Goal: Information Seeking & Learning: Learn about a topic

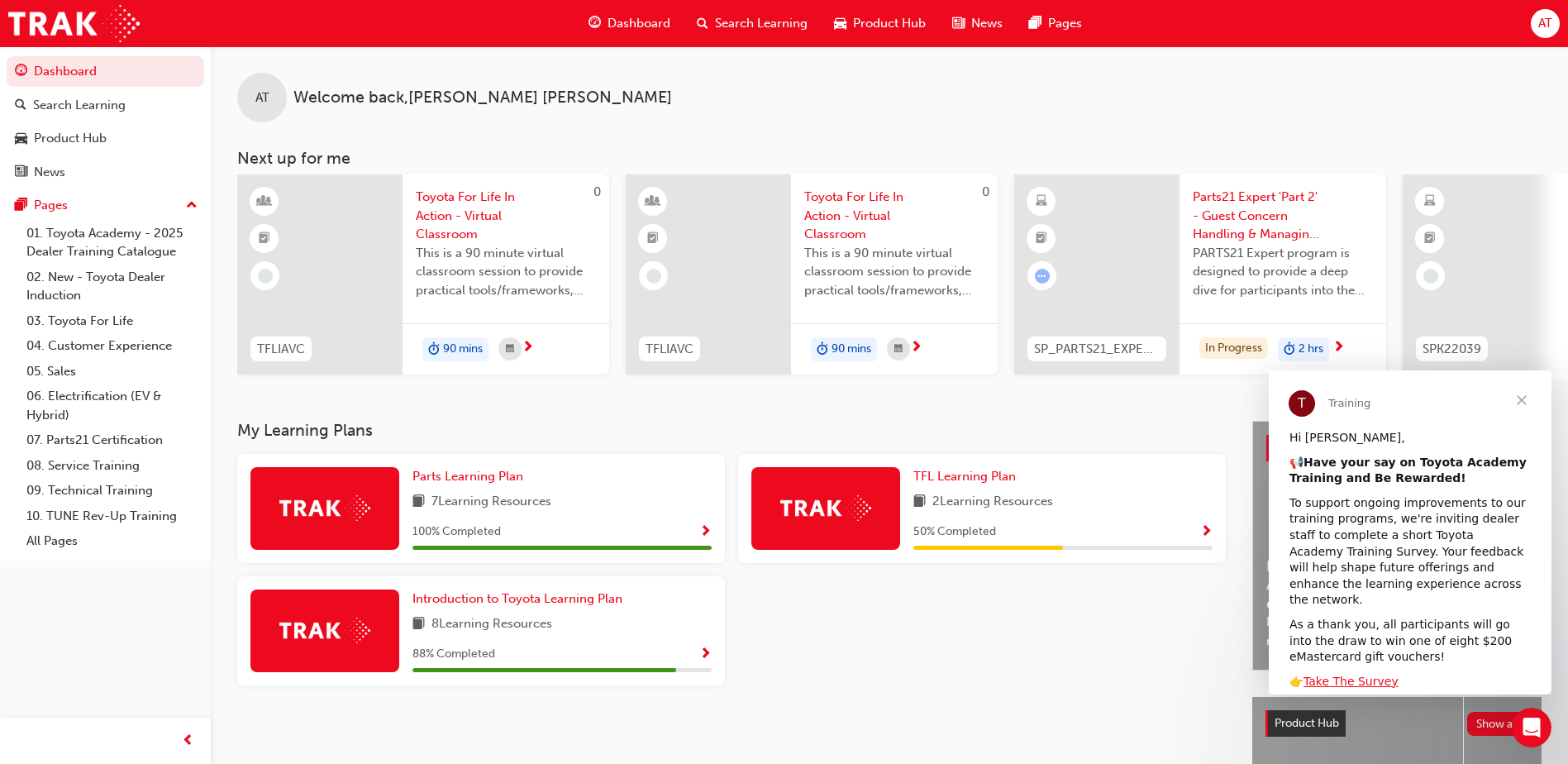
click at [1245, 227] on span "Parts21 Expert 'Part 2' - Guest Concern Handling & Managing Conflict" at bounding box center [1282, 216] width 180 height 56
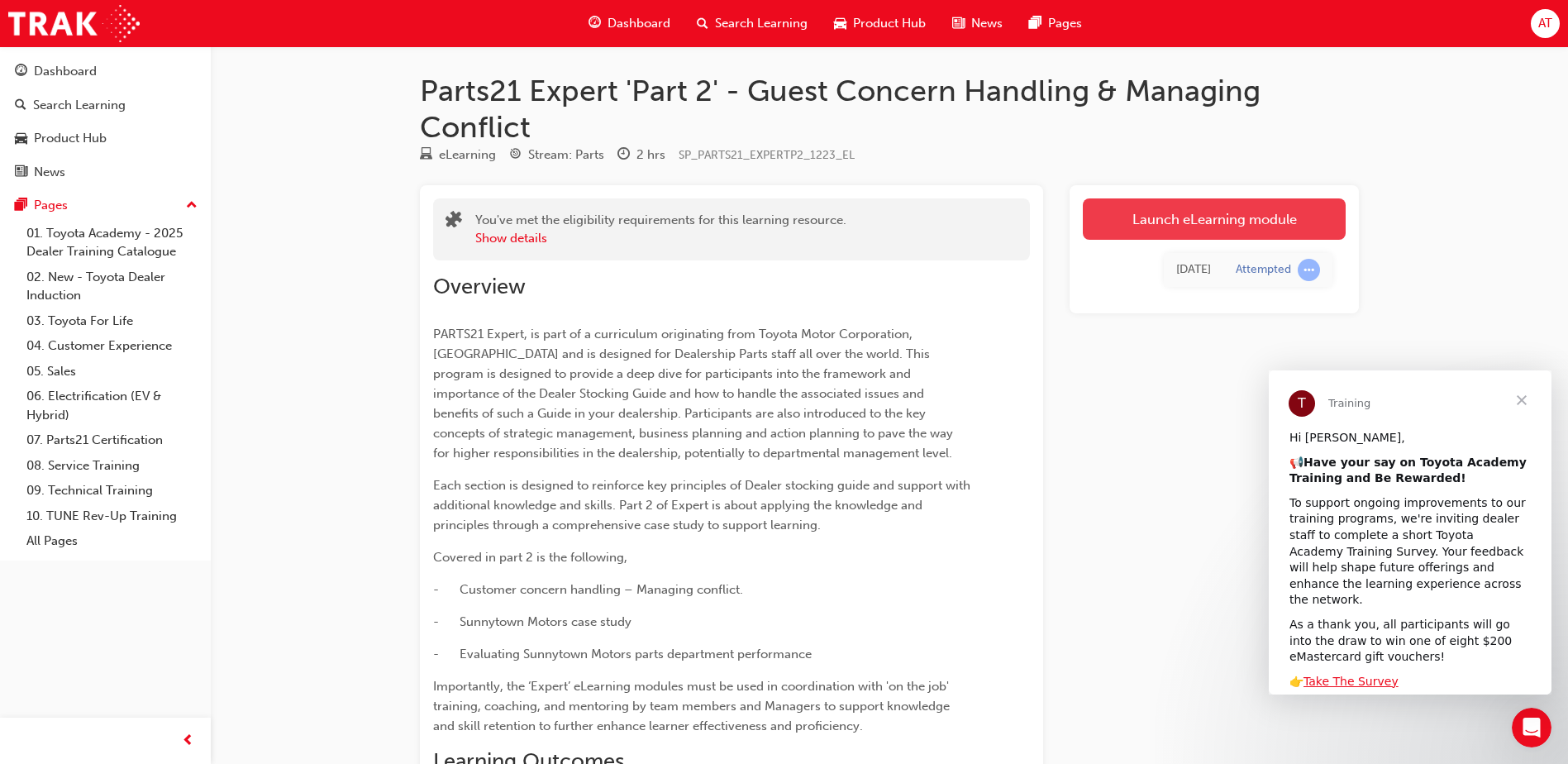
click at [1224, 216] on link "Launch eLearning module" at bounding box center [1215, 219] width 263 height 41
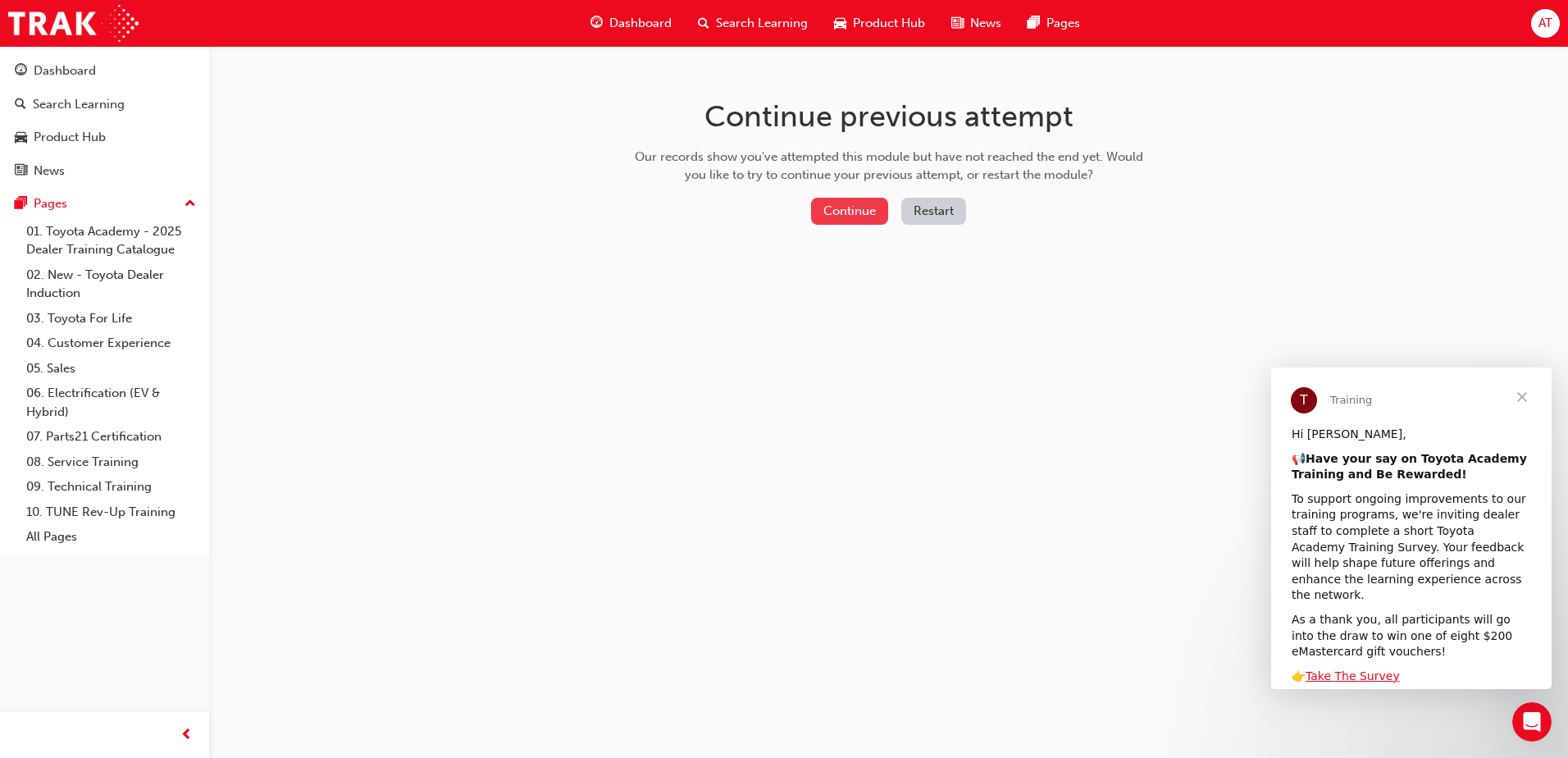
click at [833, 207] on button "Continue" at bounding box center [850, 211] width 77 height 27
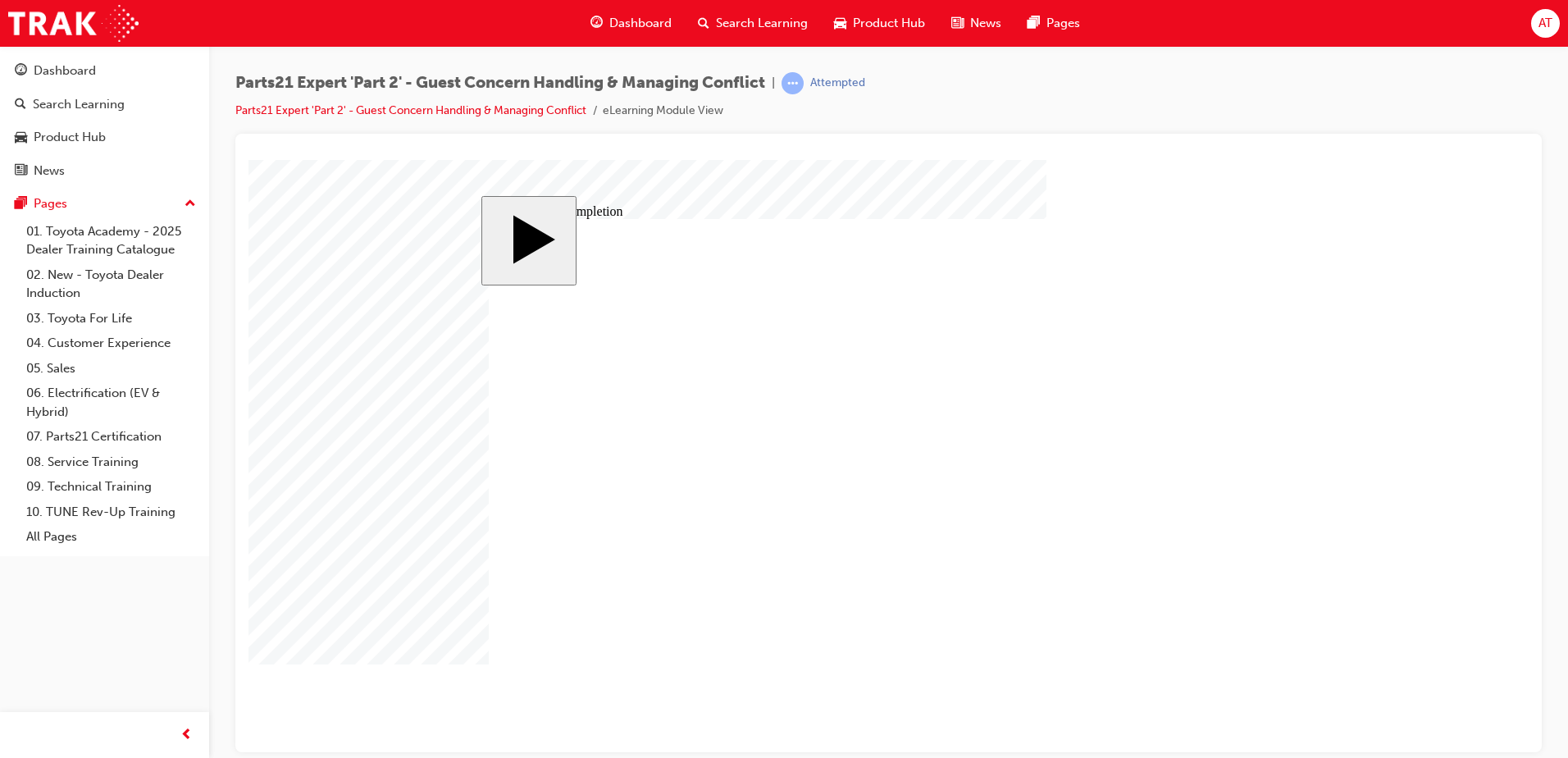
type input "1"
type input "16"
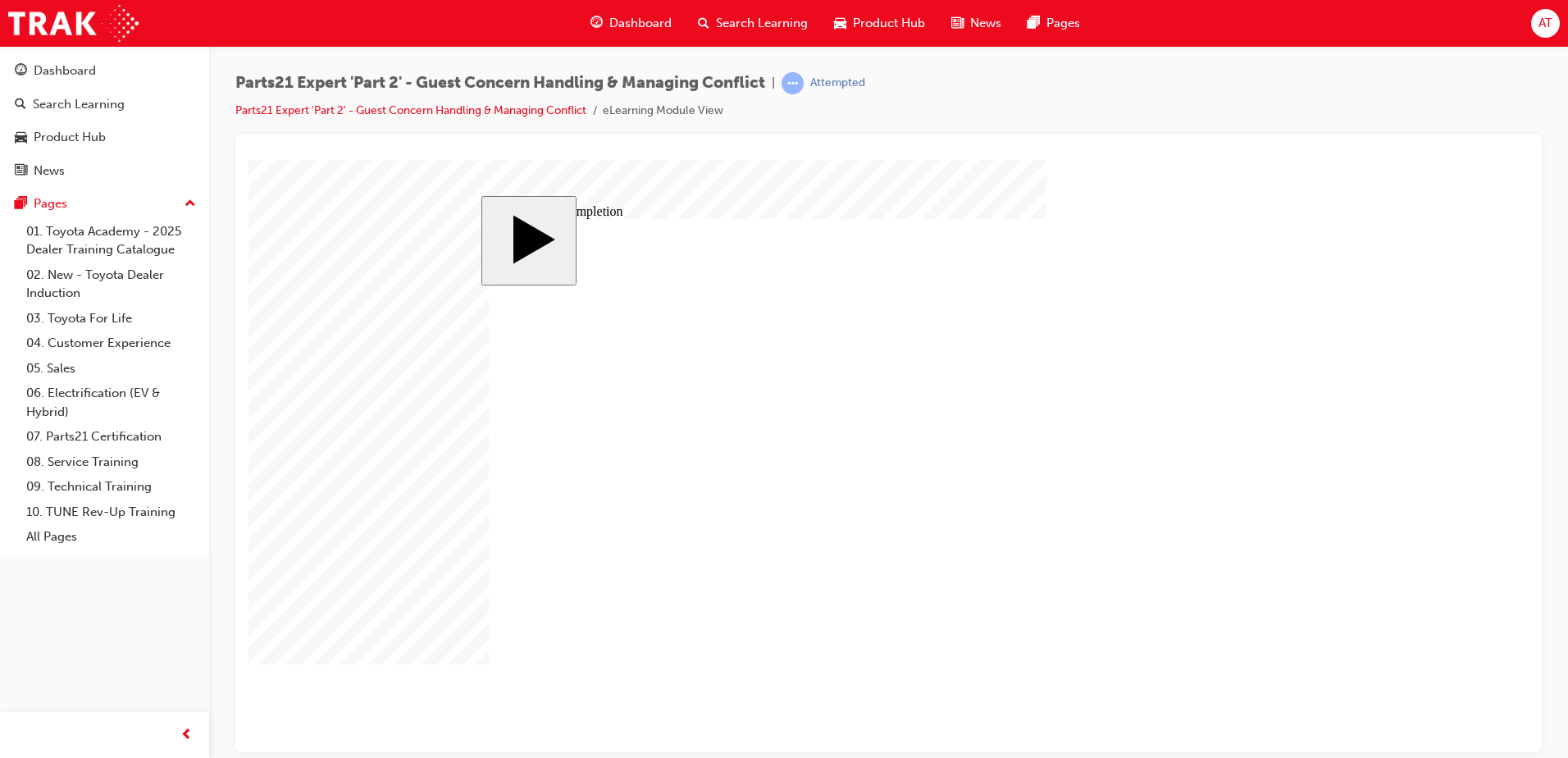
type input "16"
type input "4"
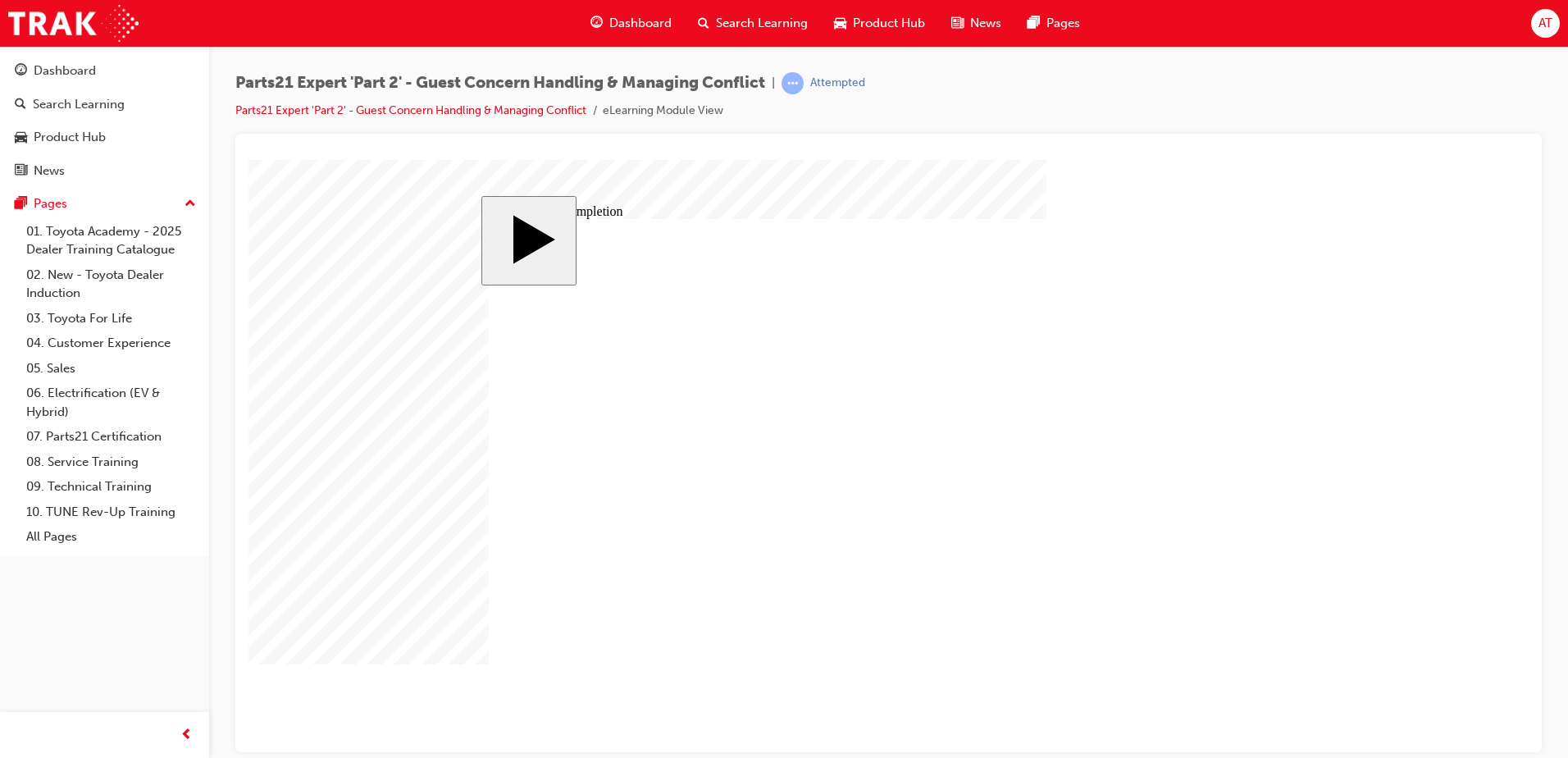
type input "1"
type input "12"
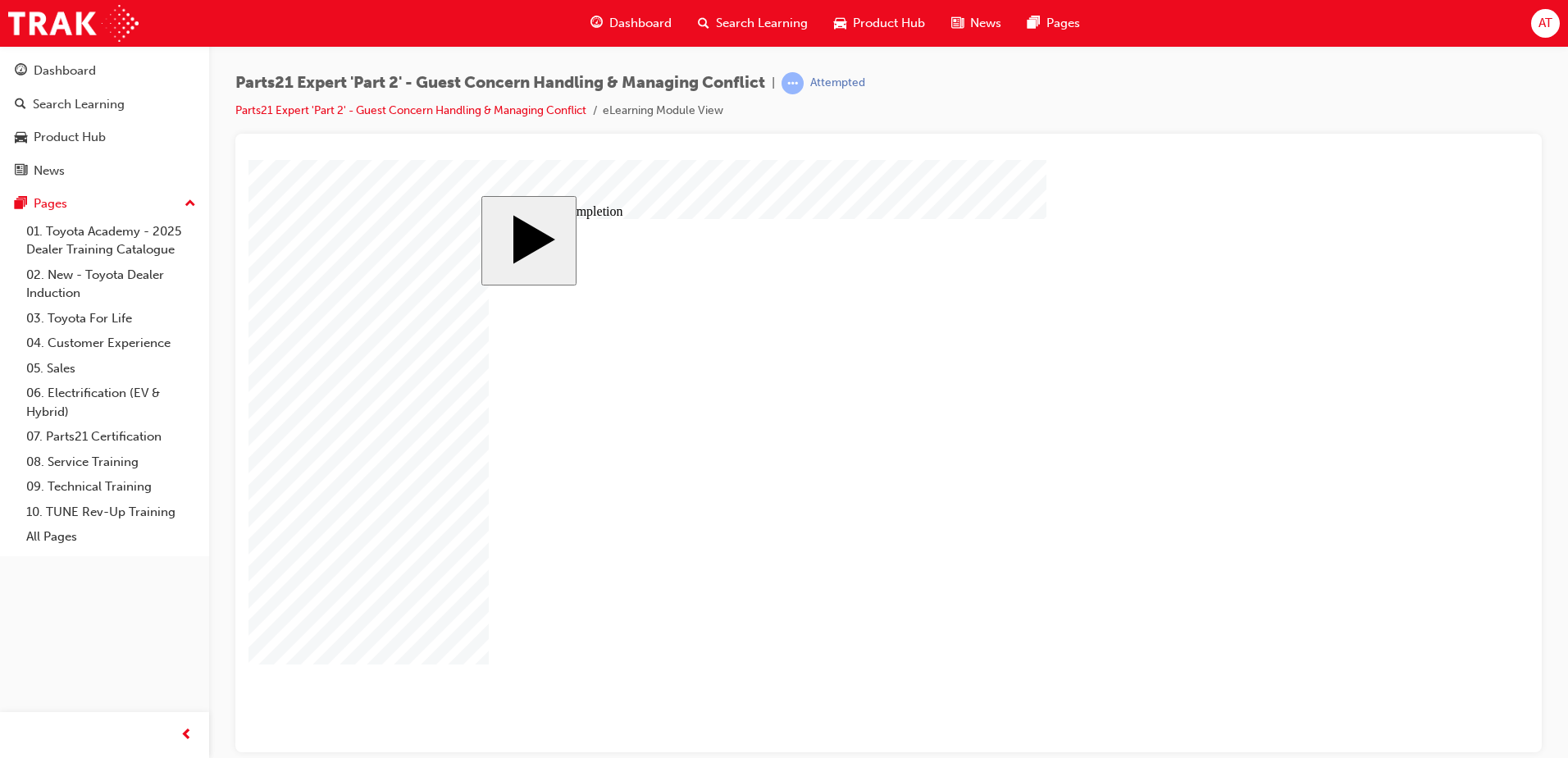
type input "3"
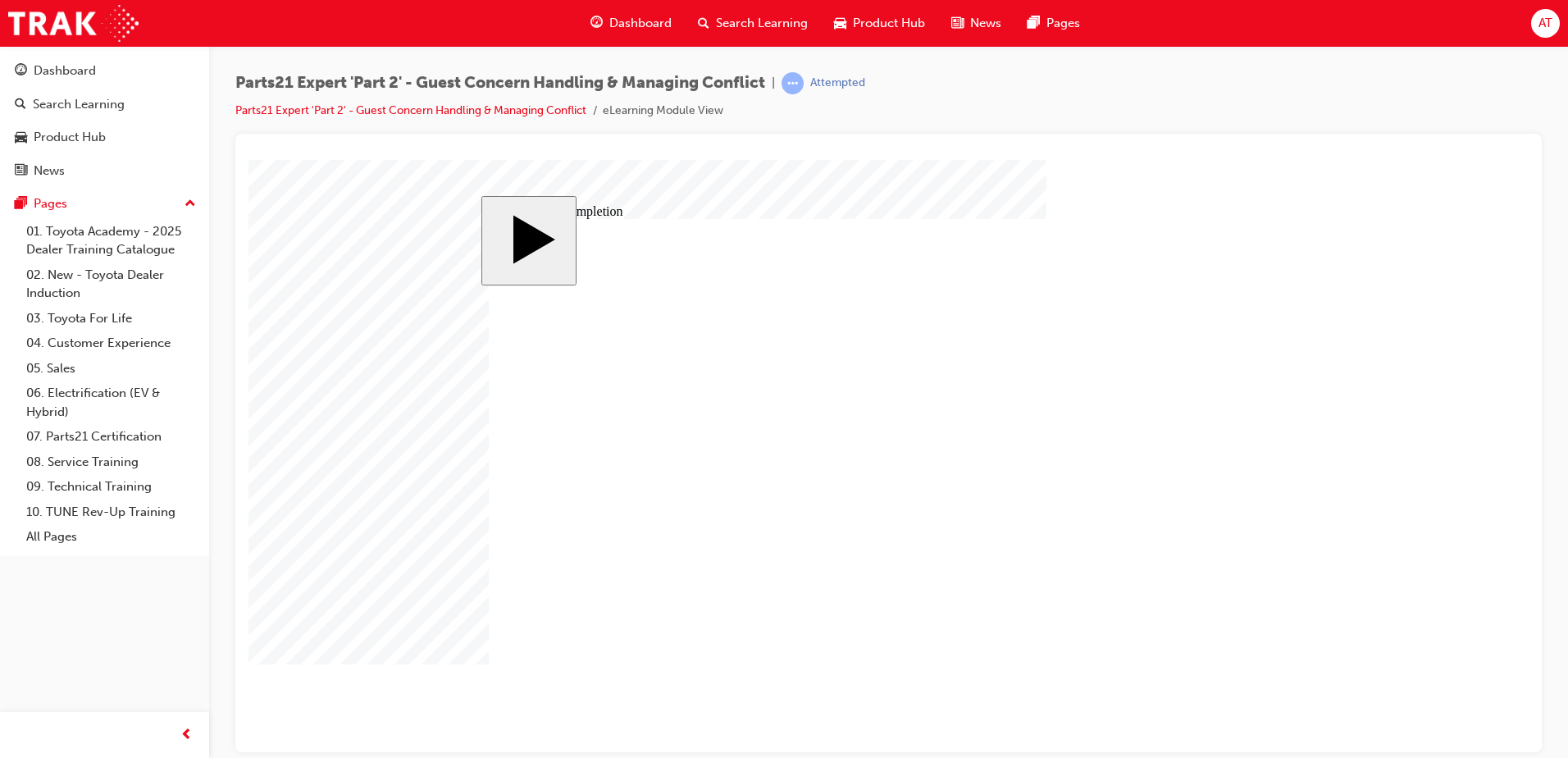
type input "3"
type input "1"
type input "10"
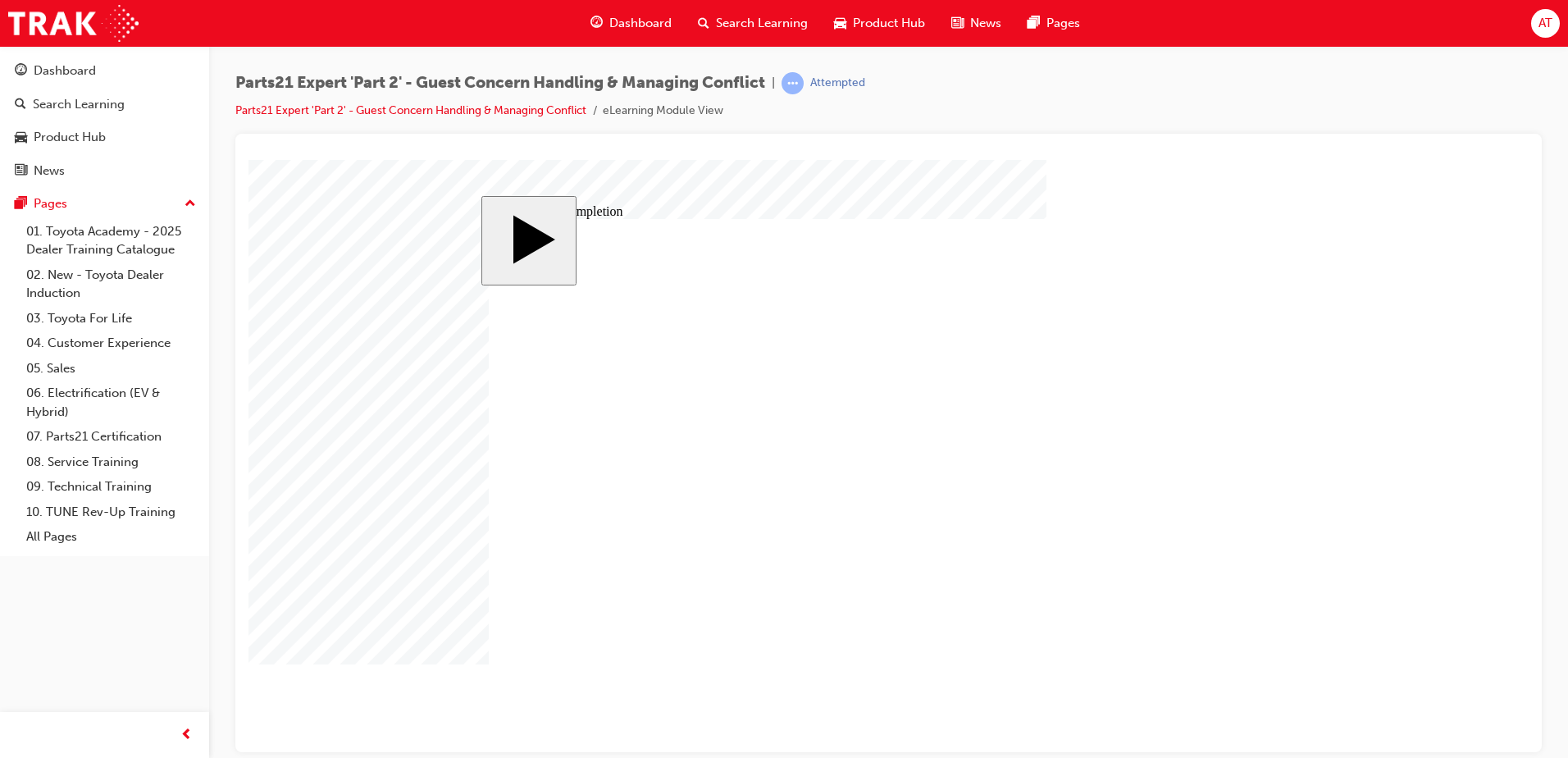
type input "10"
type input "100"
type input "4"
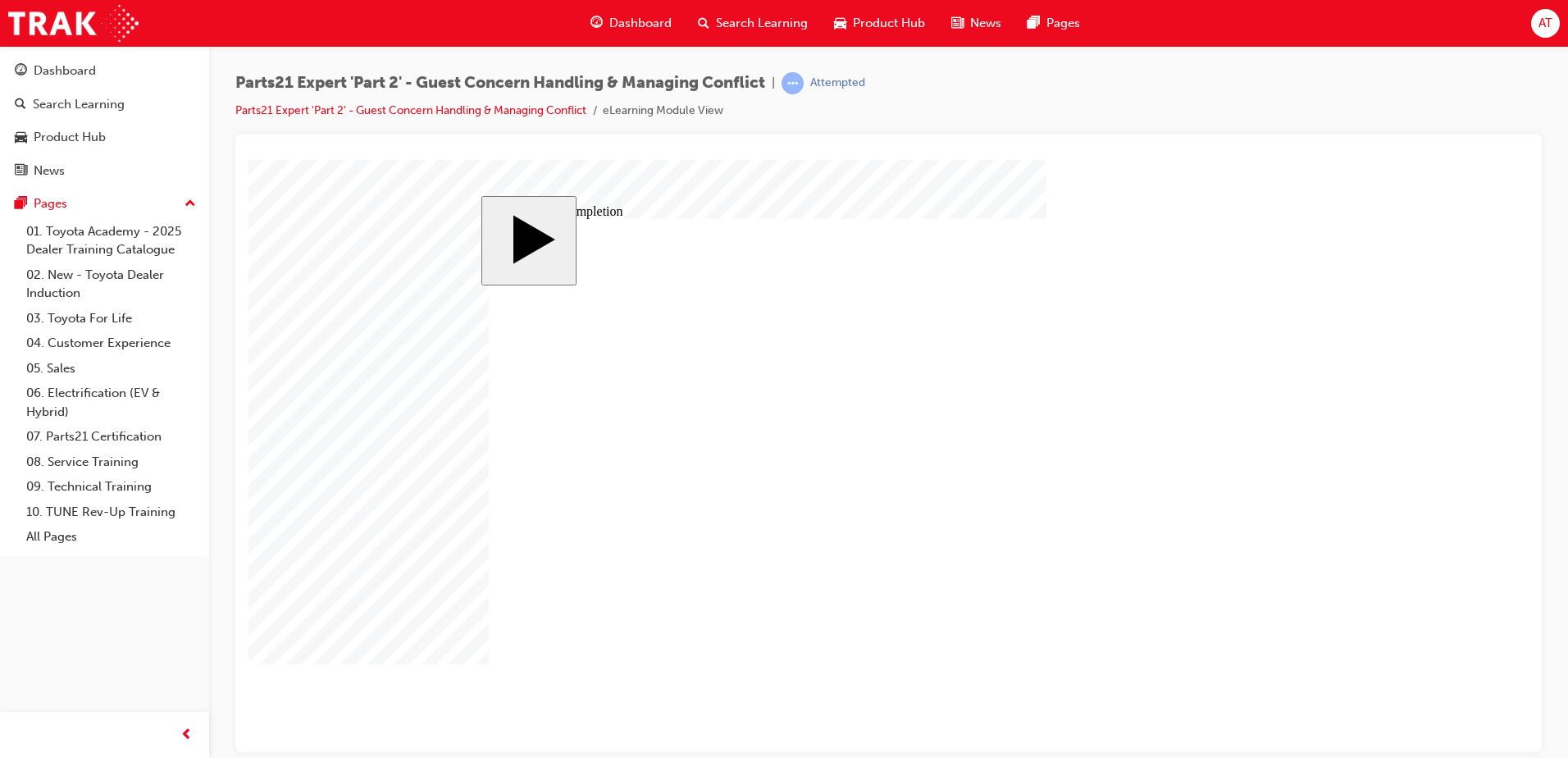
type input "4"
type input "5"
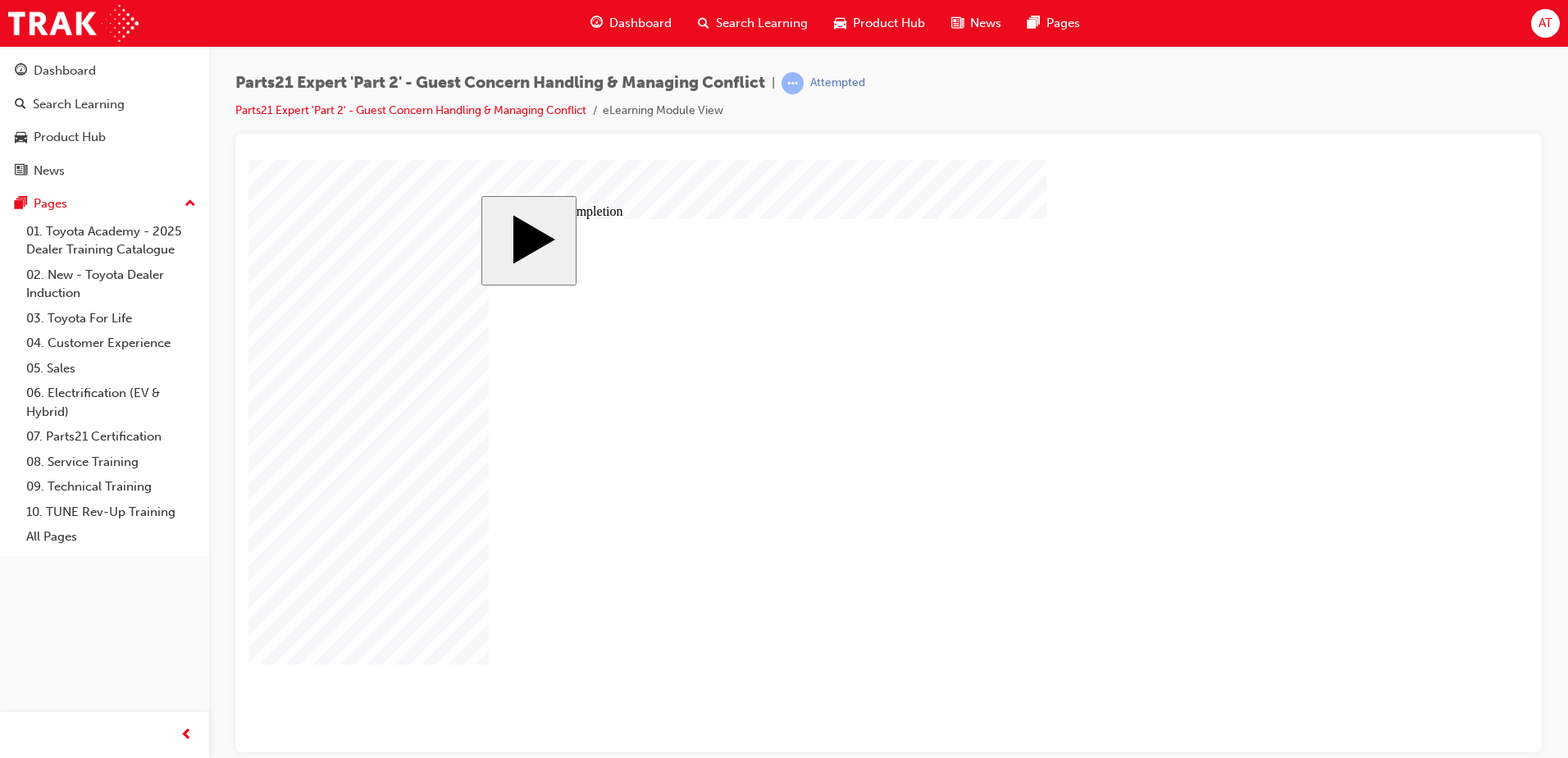
click at [1360, 360] on body "slide: Course Completion Rectangle Rectangle 1 Are you sure you want to quit th…" at bounding box center [889, 455] width 1280 height 592
type input "8"
type input "80"
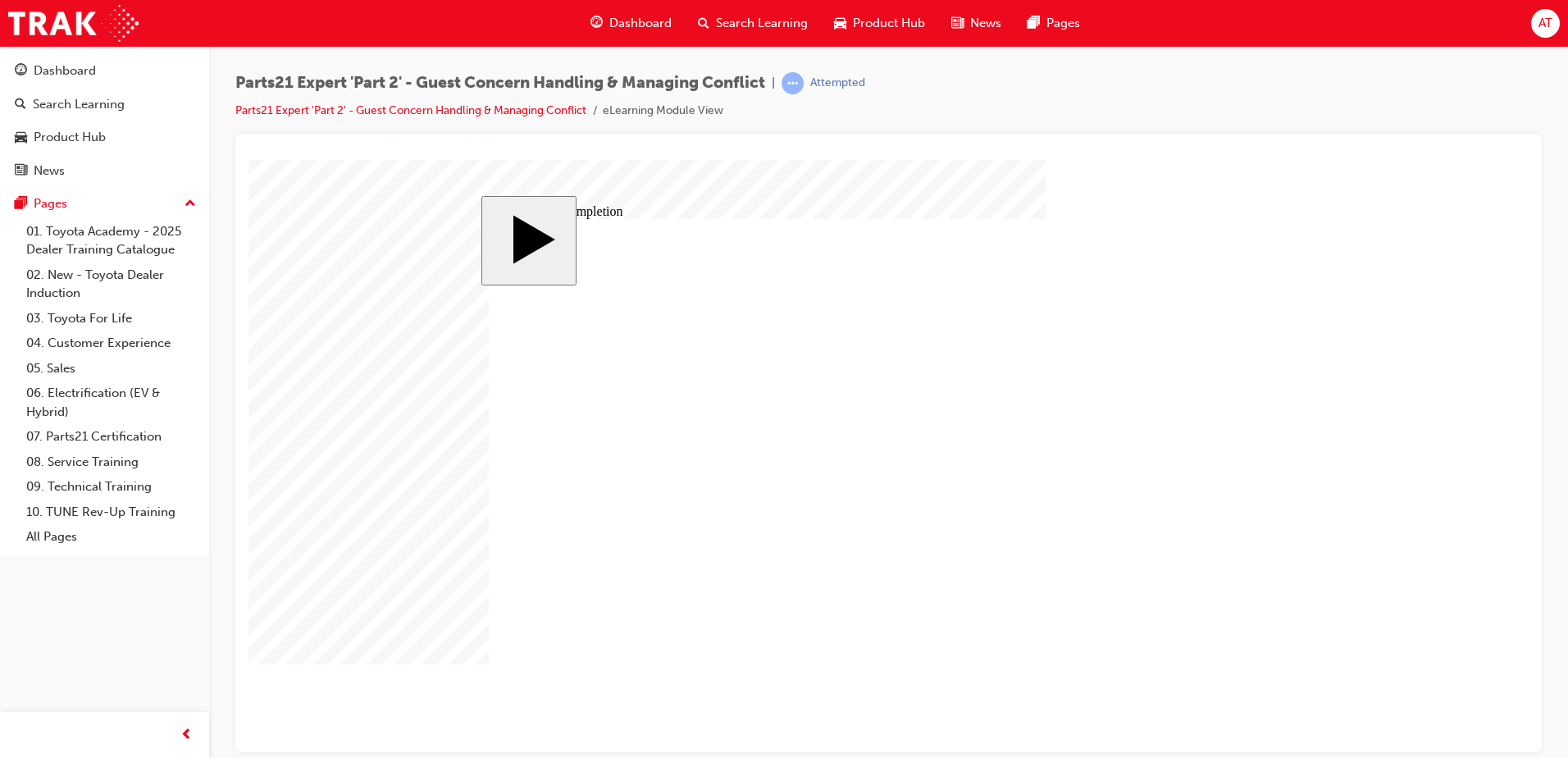
type input "80"
type input "4"
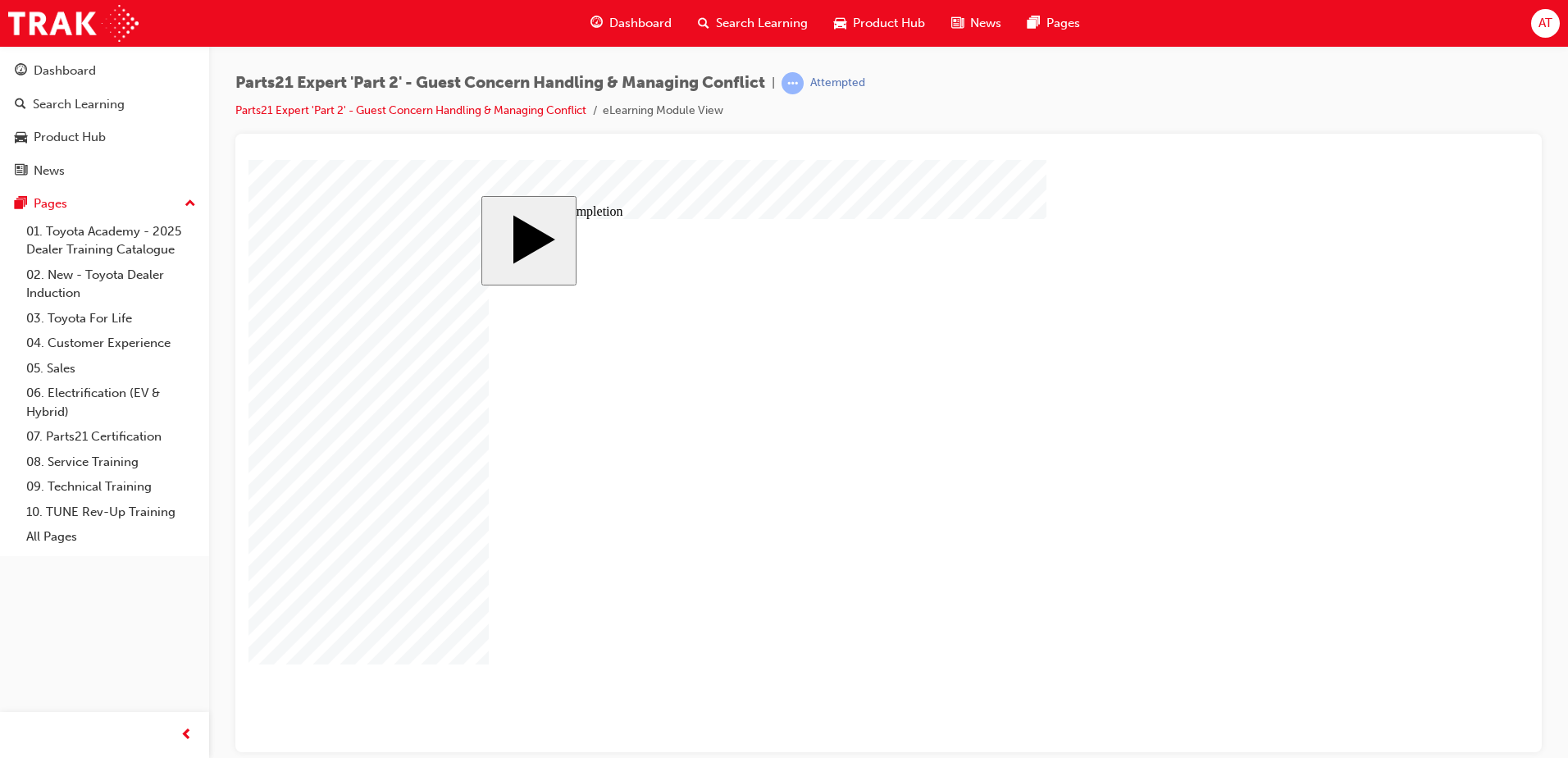
type input "4"
type input "1"
type input "16"
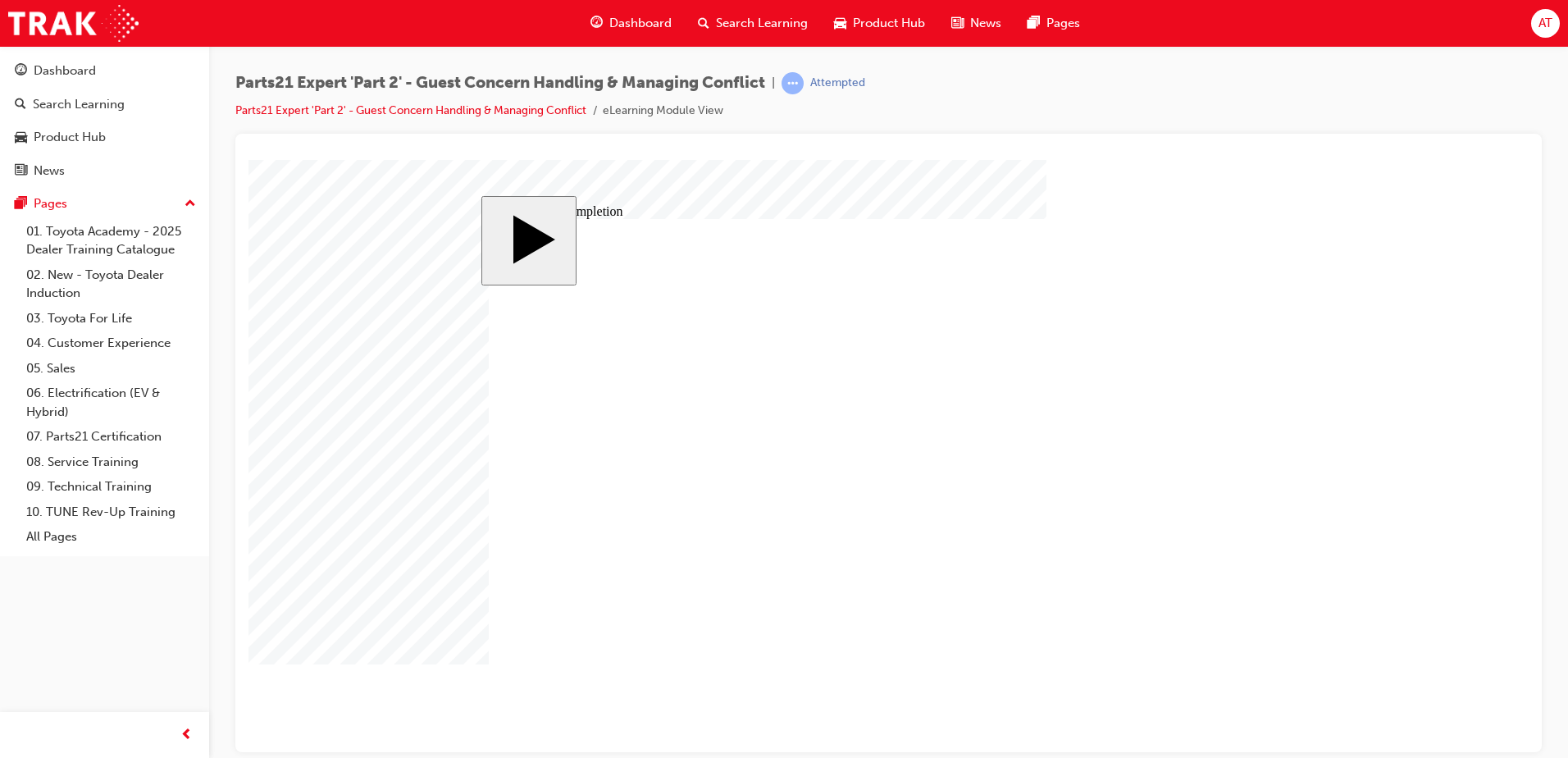
type input "16"
type input "2"
type input "25"
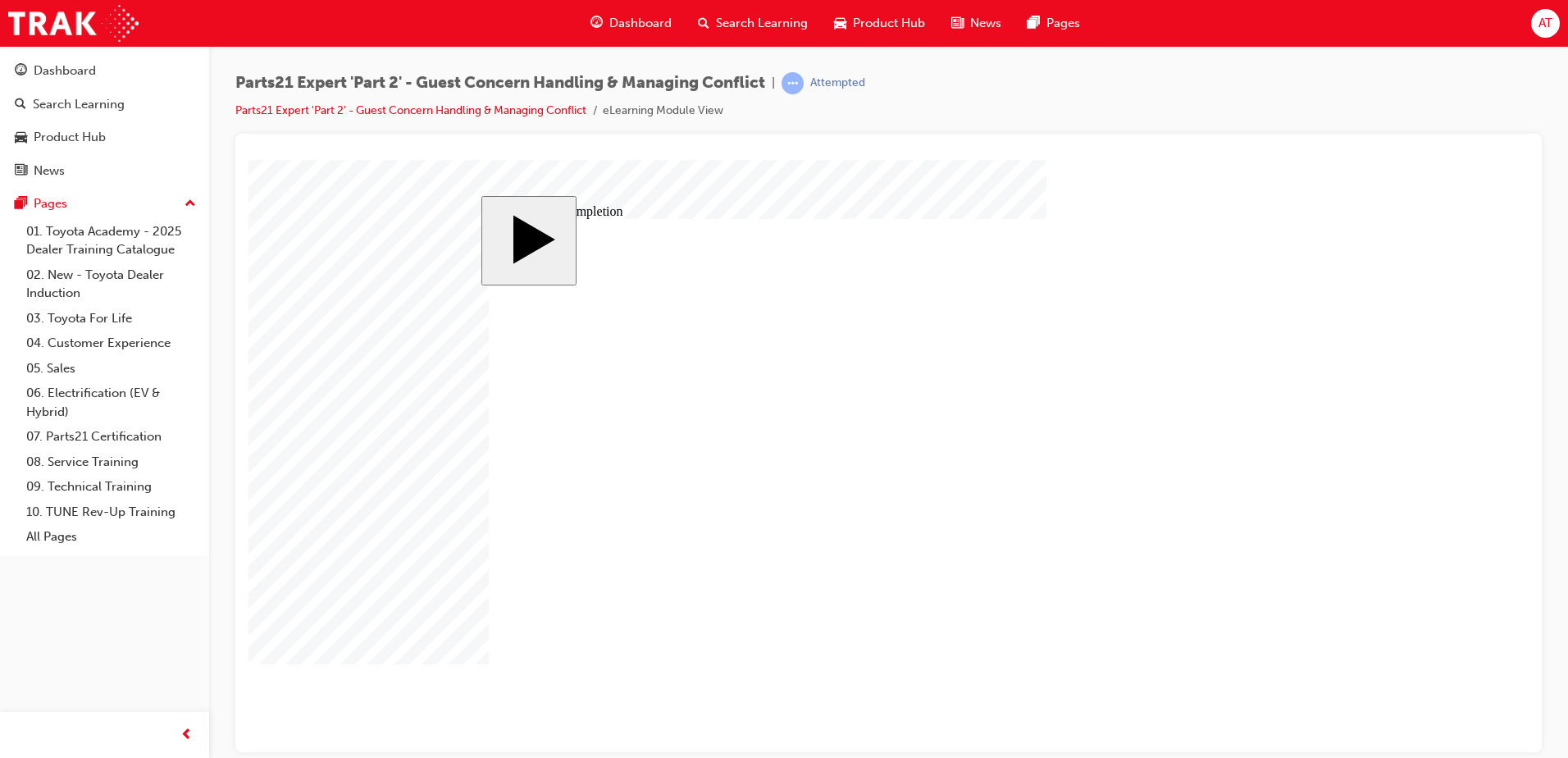
type input "25"
type input "16"
type input "4"
type input "12"
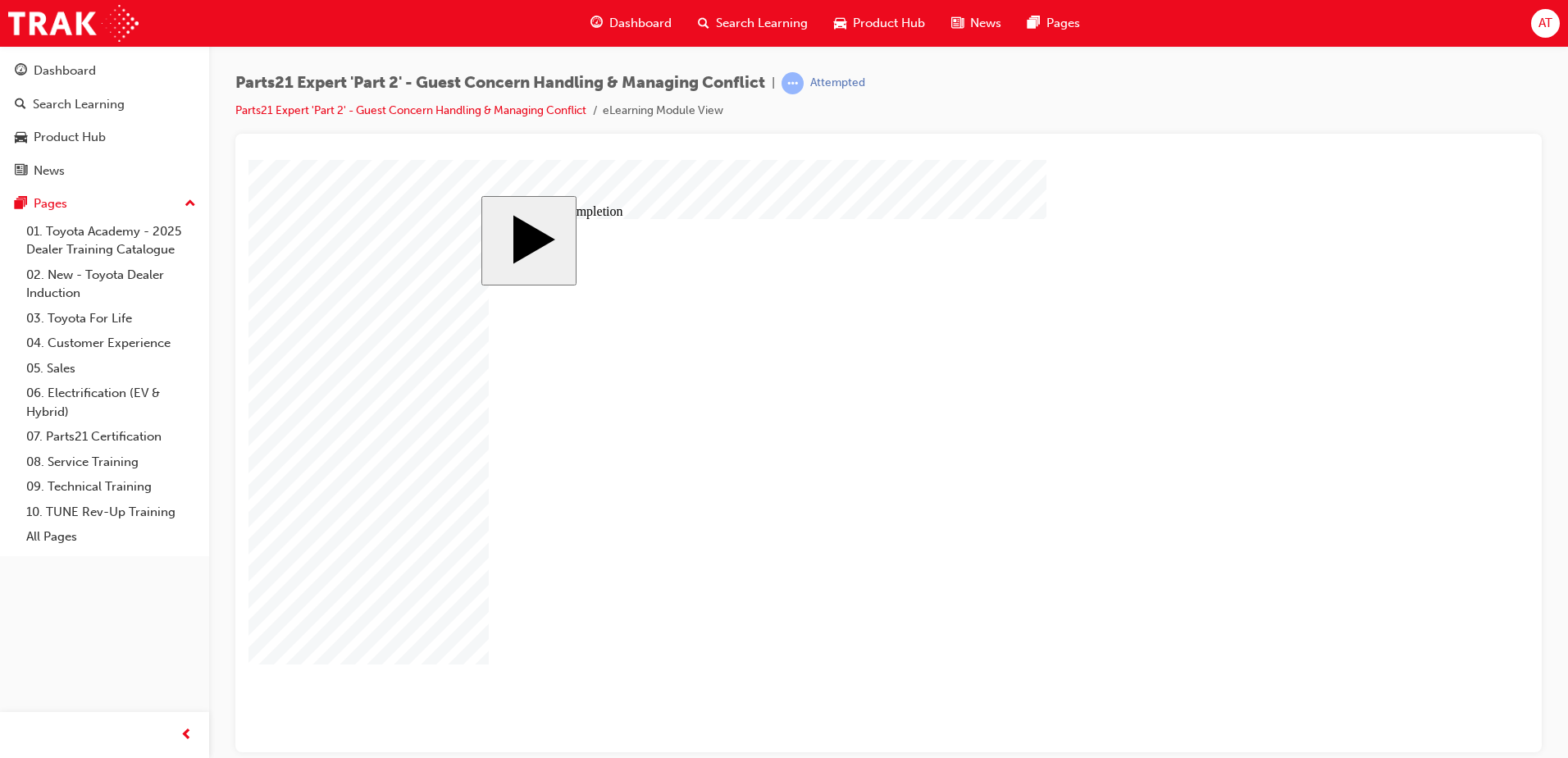
type input "3"
type input "100"
type input "4"
type input "5"
type input "80"
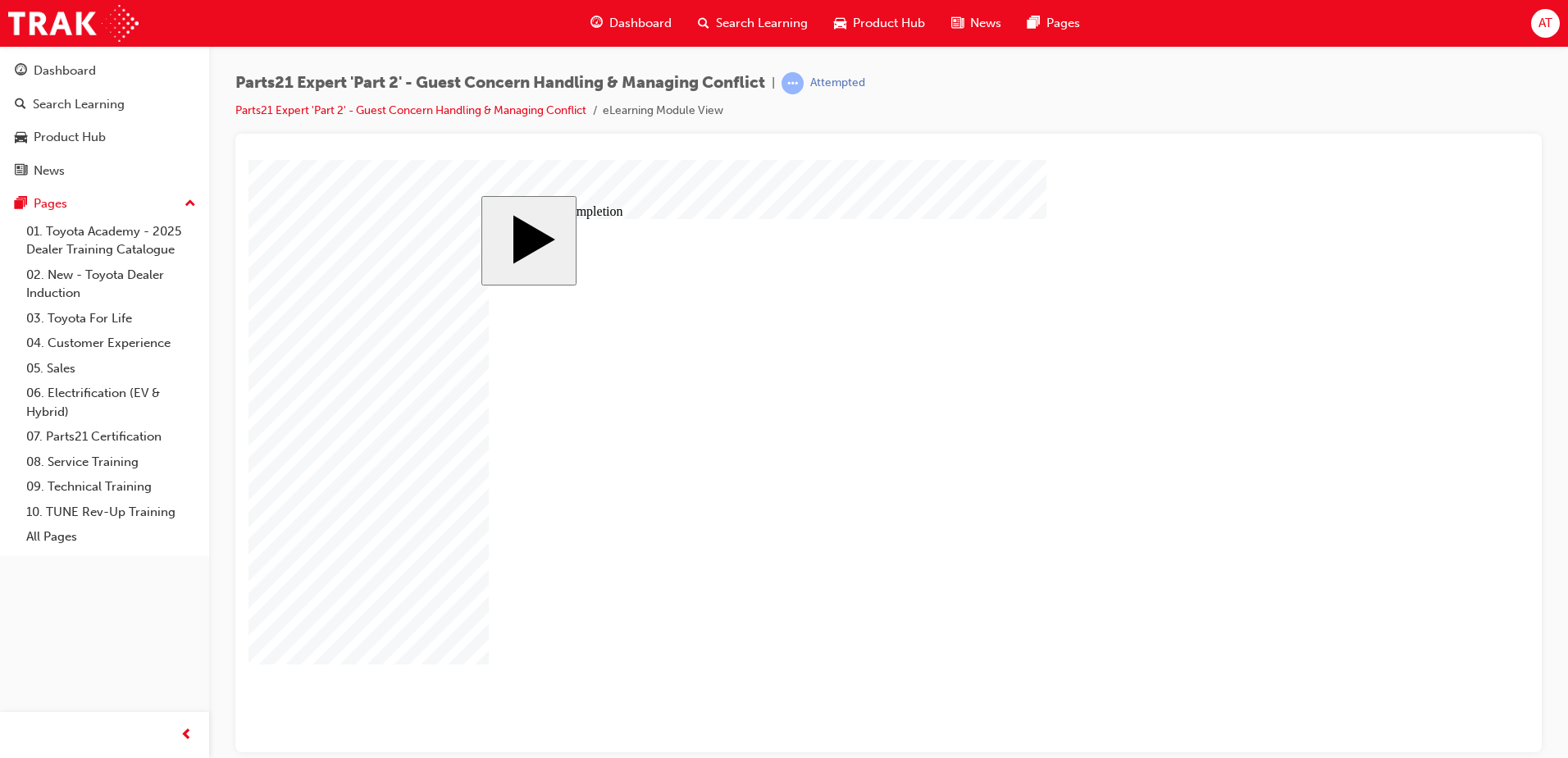
type input "4"
type input "16"
type input "25"
type input "16"
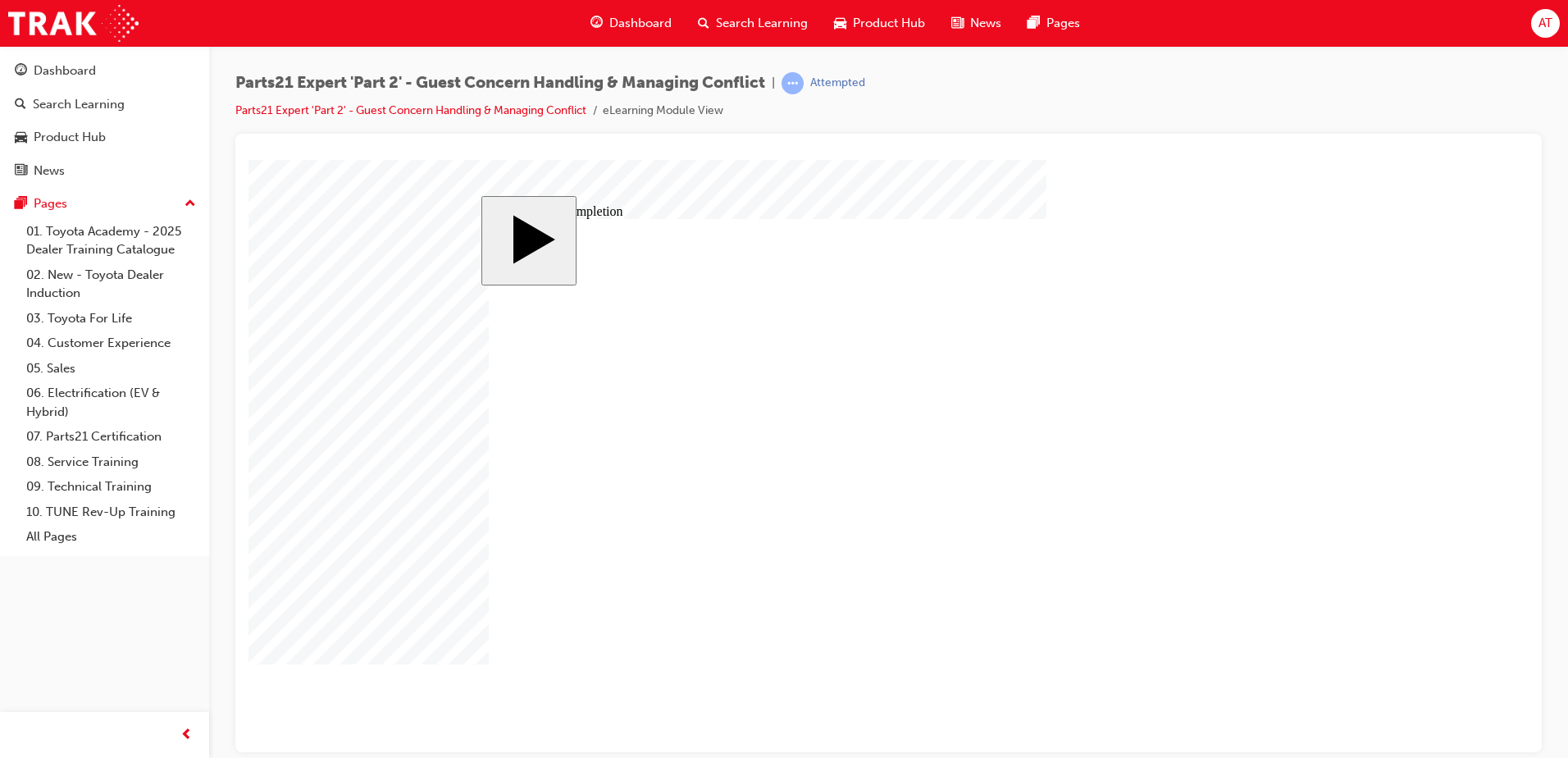
type input "4"
type input "12"
type input "3"
type input "100"
type input "4"
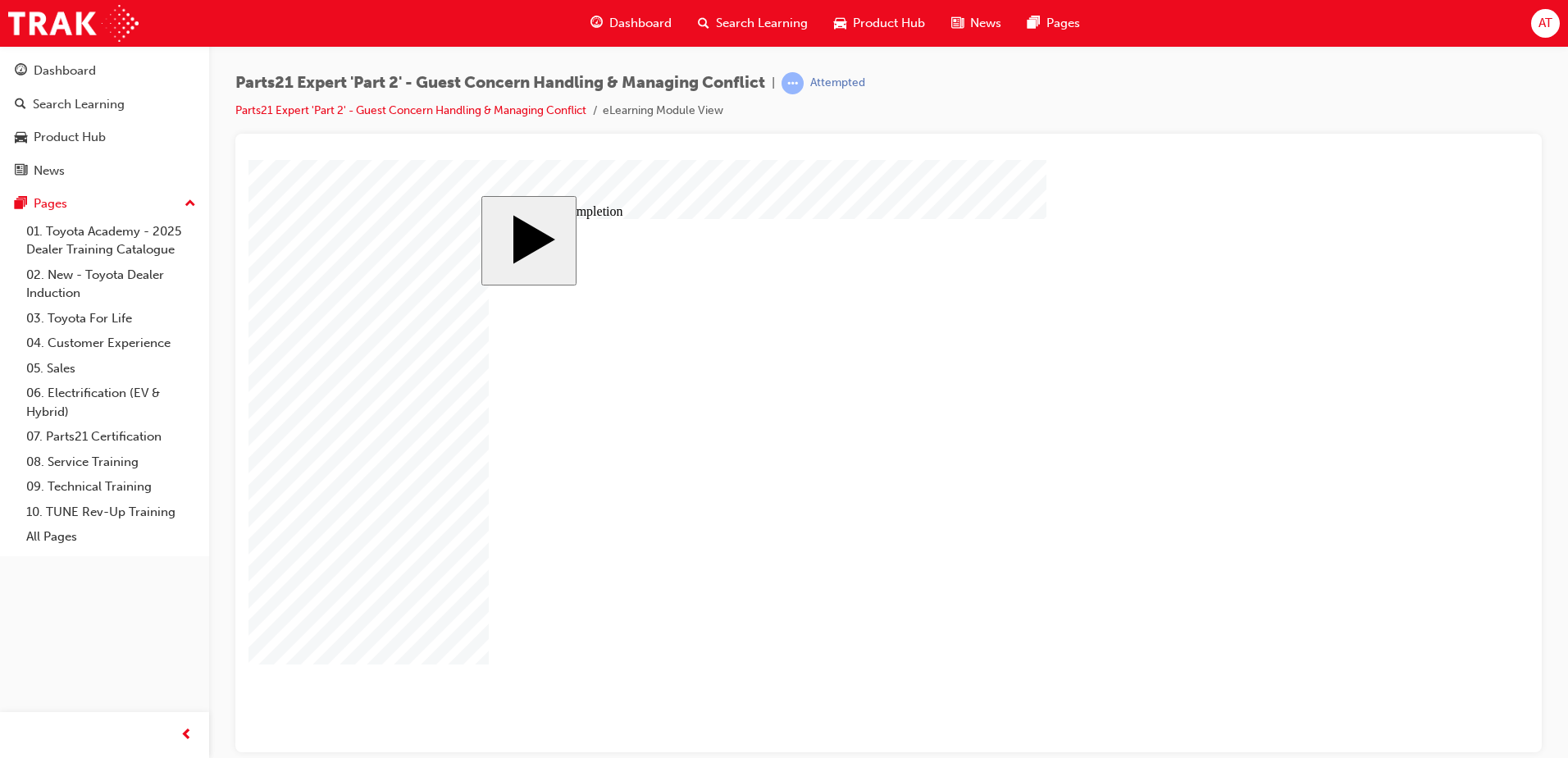
type input "5"
type input "80"
type input "4"
type input "16"
type input "25"
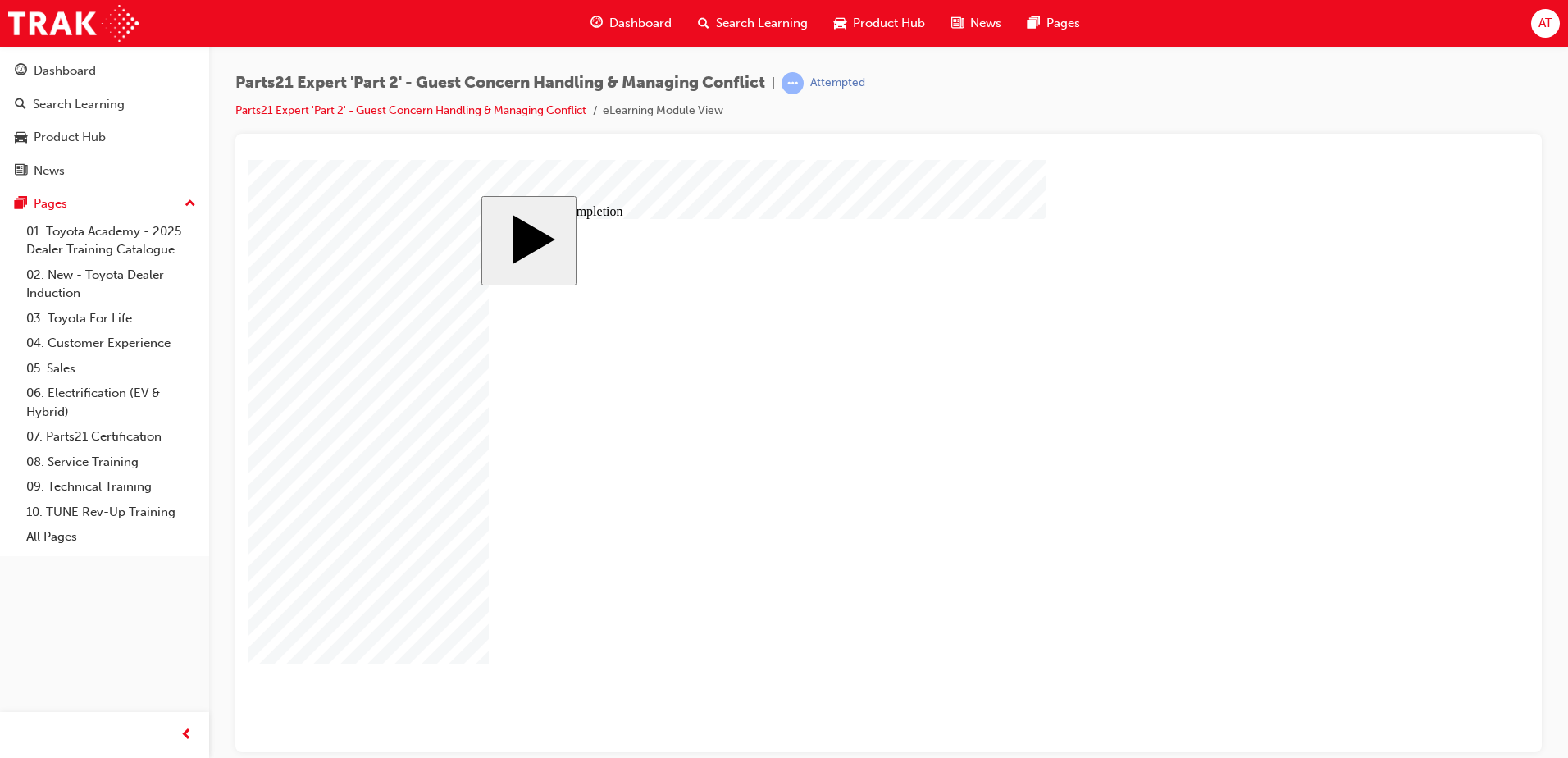
drag, startPoint x: 969, startPoint y: 520, endPoint x: 979, endPoint y: 519, distance: 10.0
type input "2"
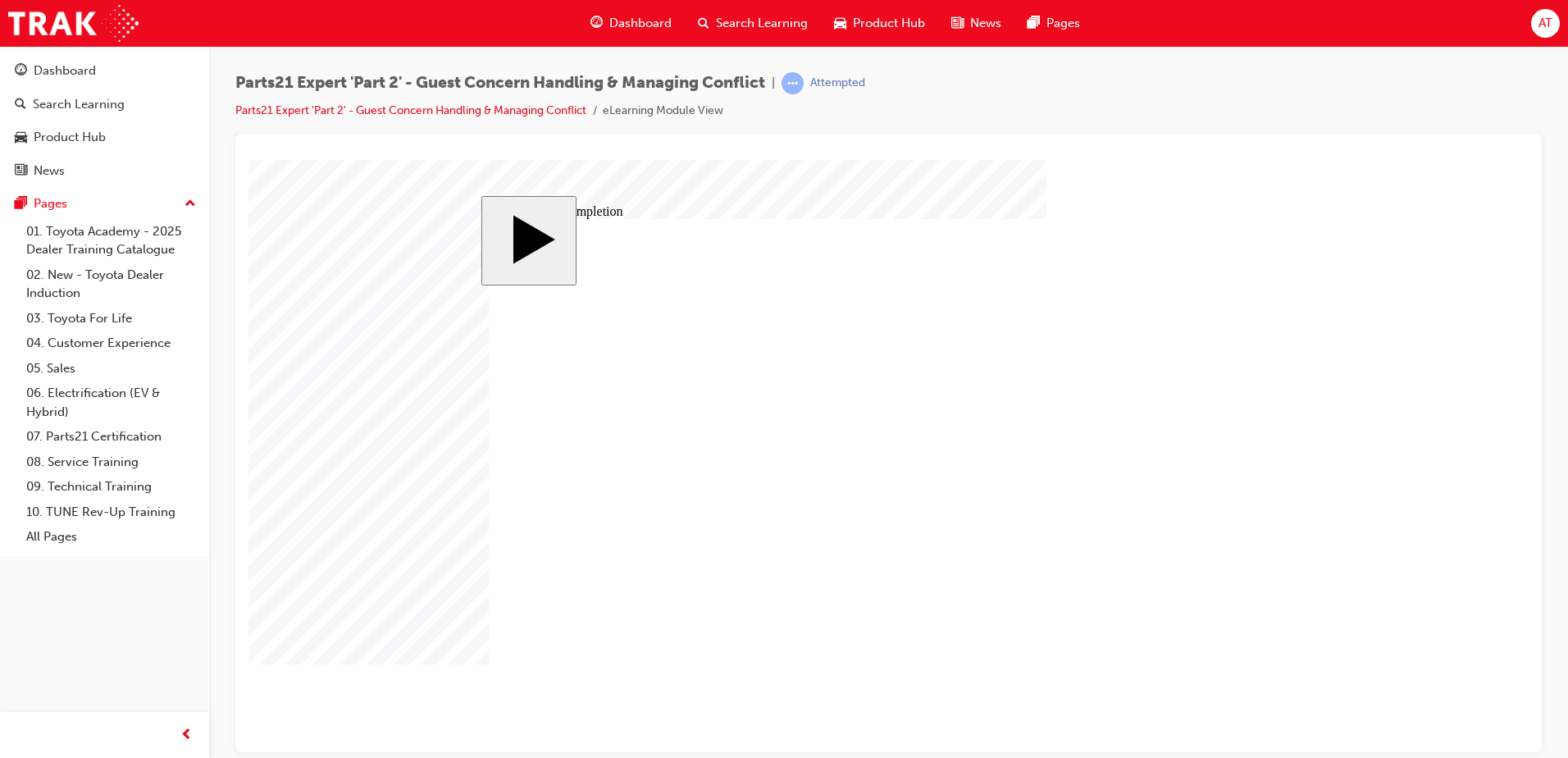
type input "6"
type input "67"
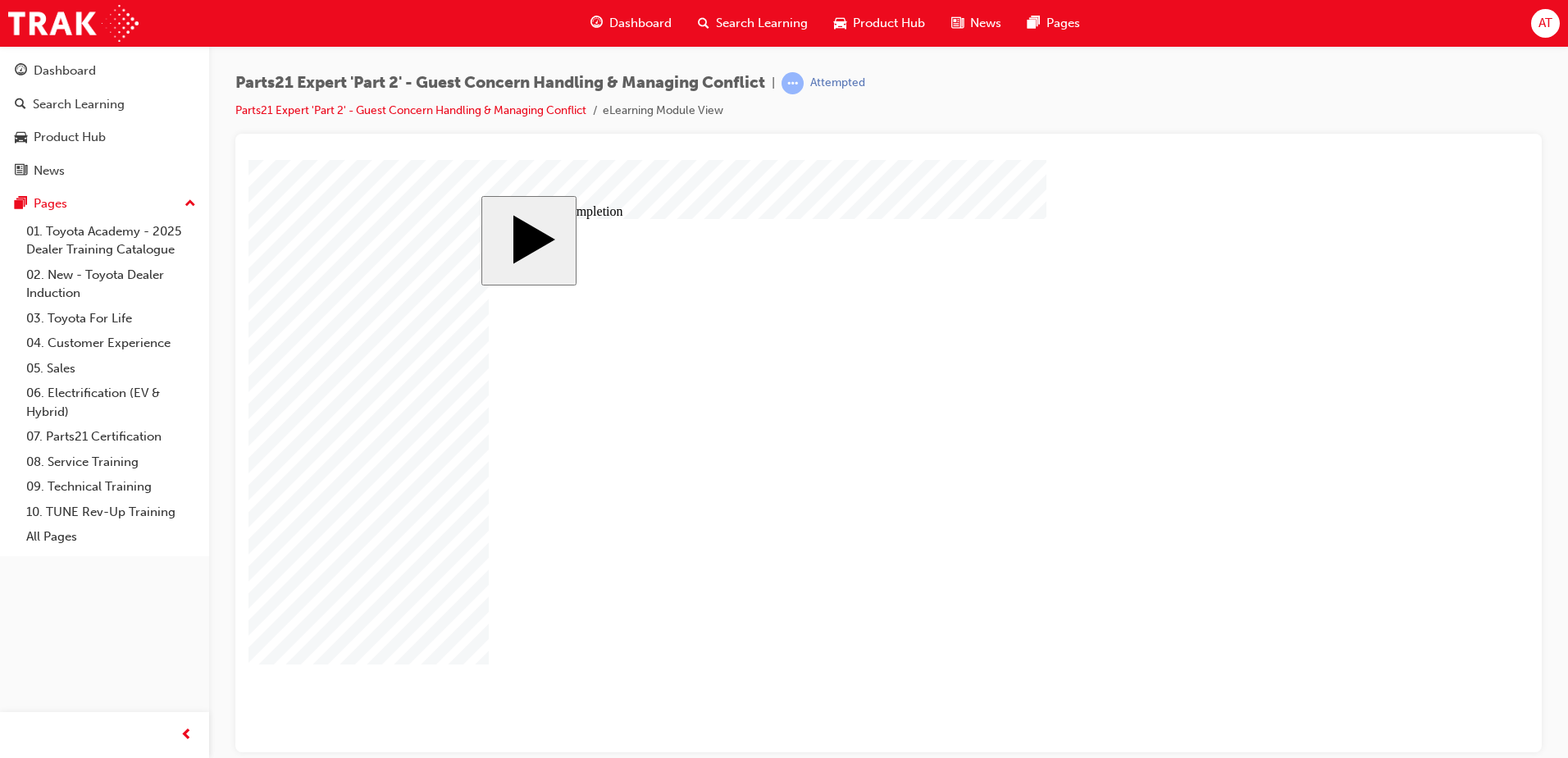
type input "16"
type input "4"
type input "12"
type input "2"
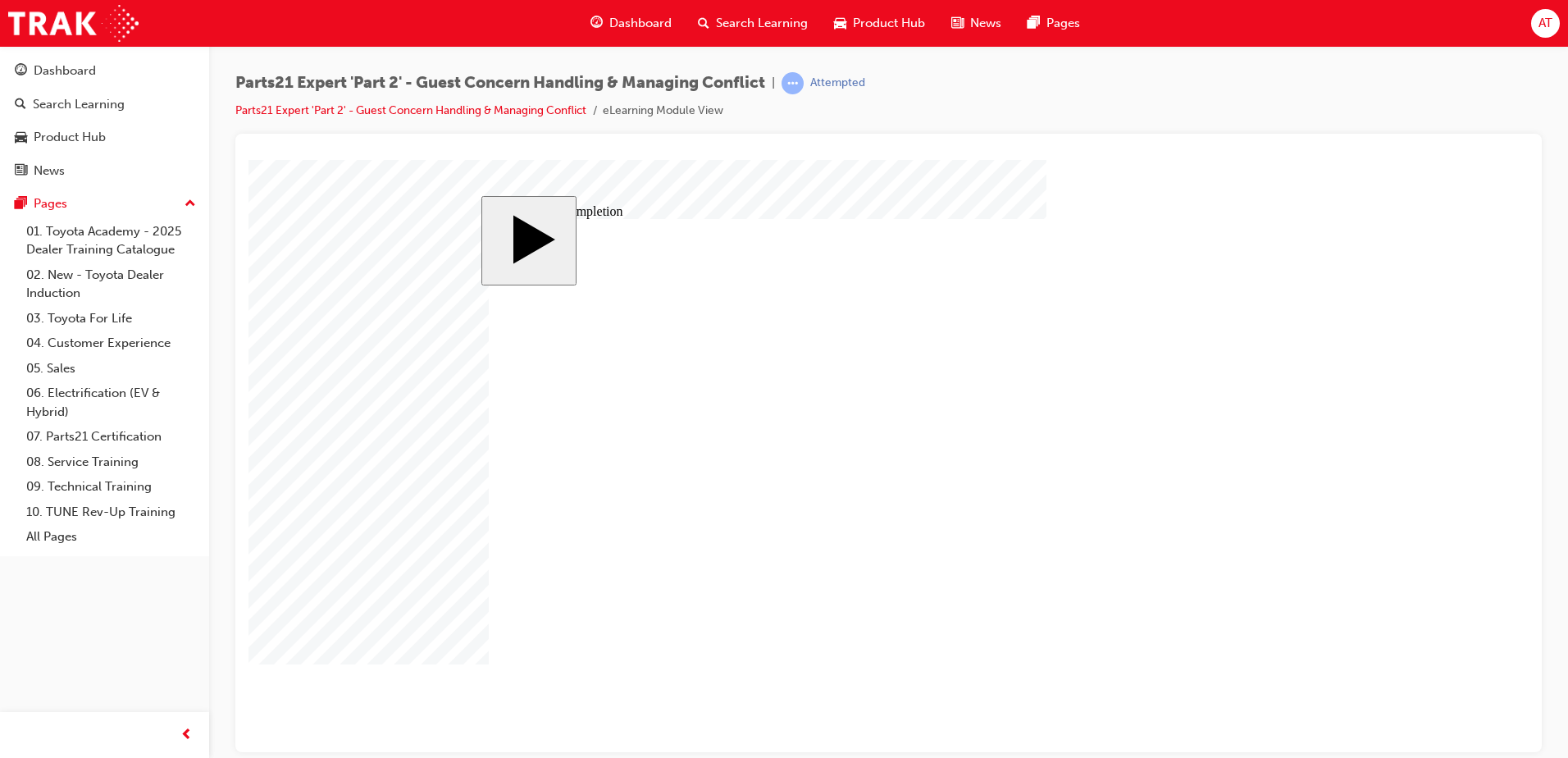
type input "67"
type input "4"
type input "5"
type input "80"
type input "4"
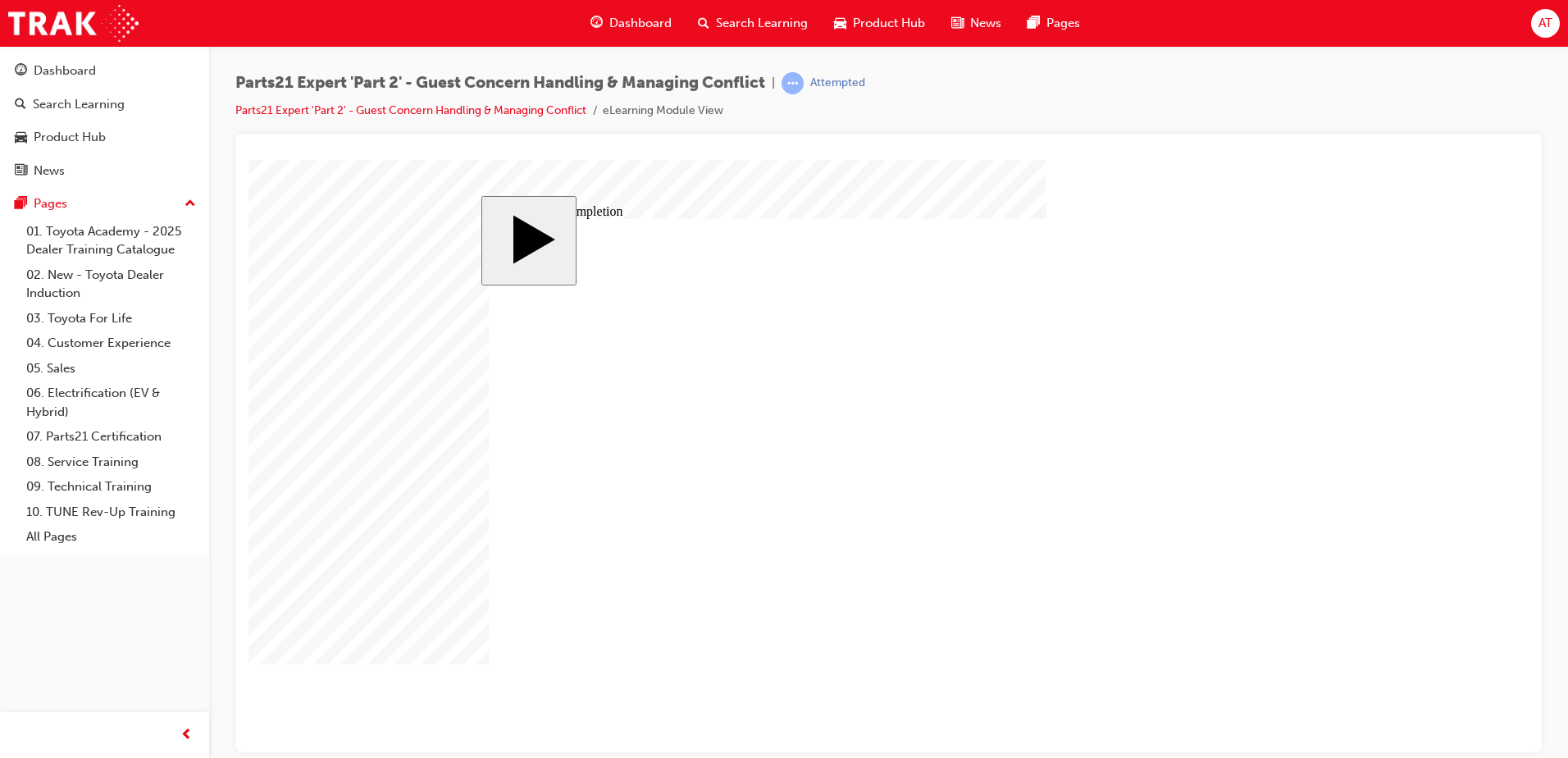
type input "16"
type input "25"
type input "16"
type input "4"
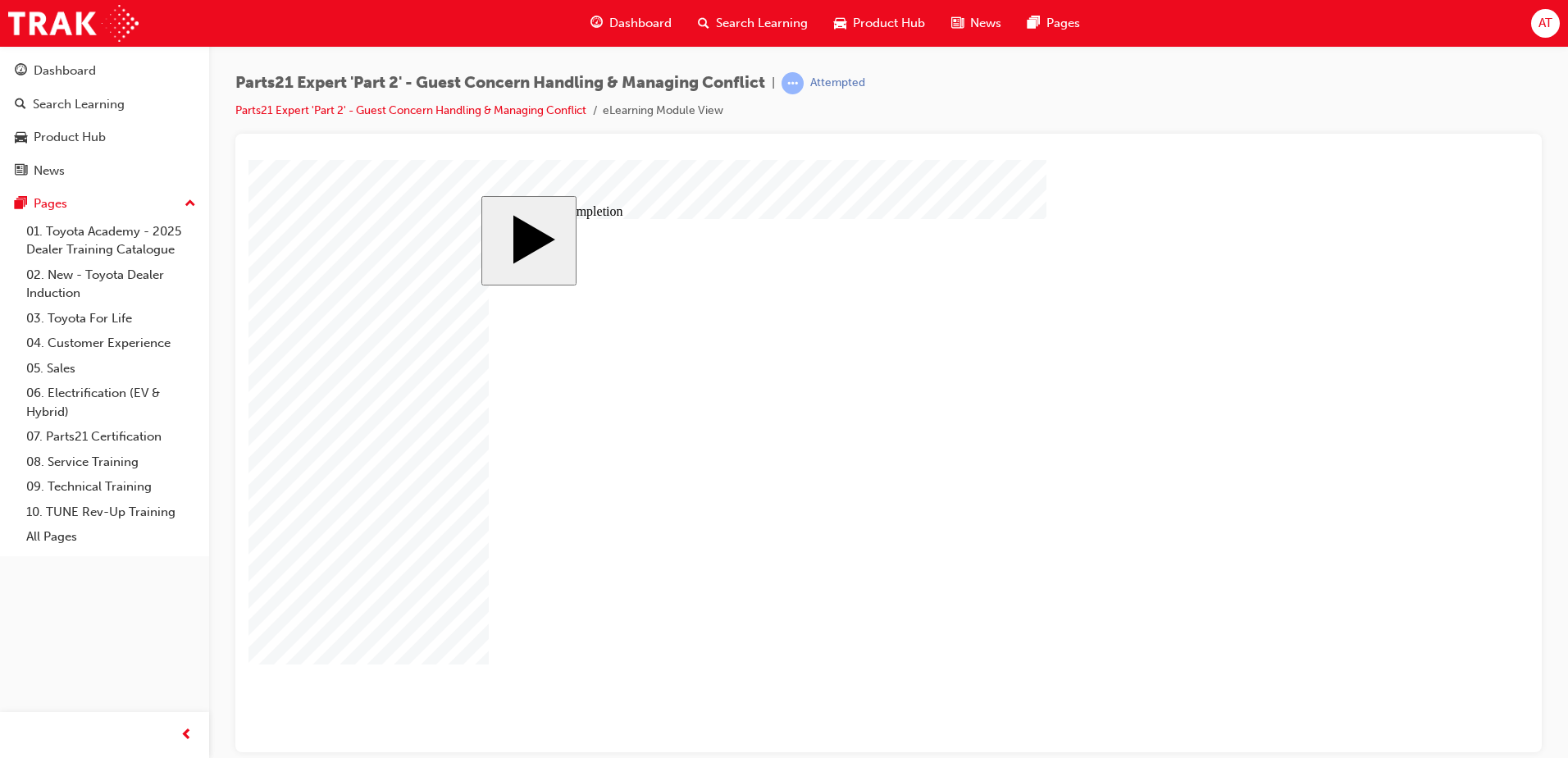
type input "12"
type input "2"
type input "67"
type input "4"
type input "5"
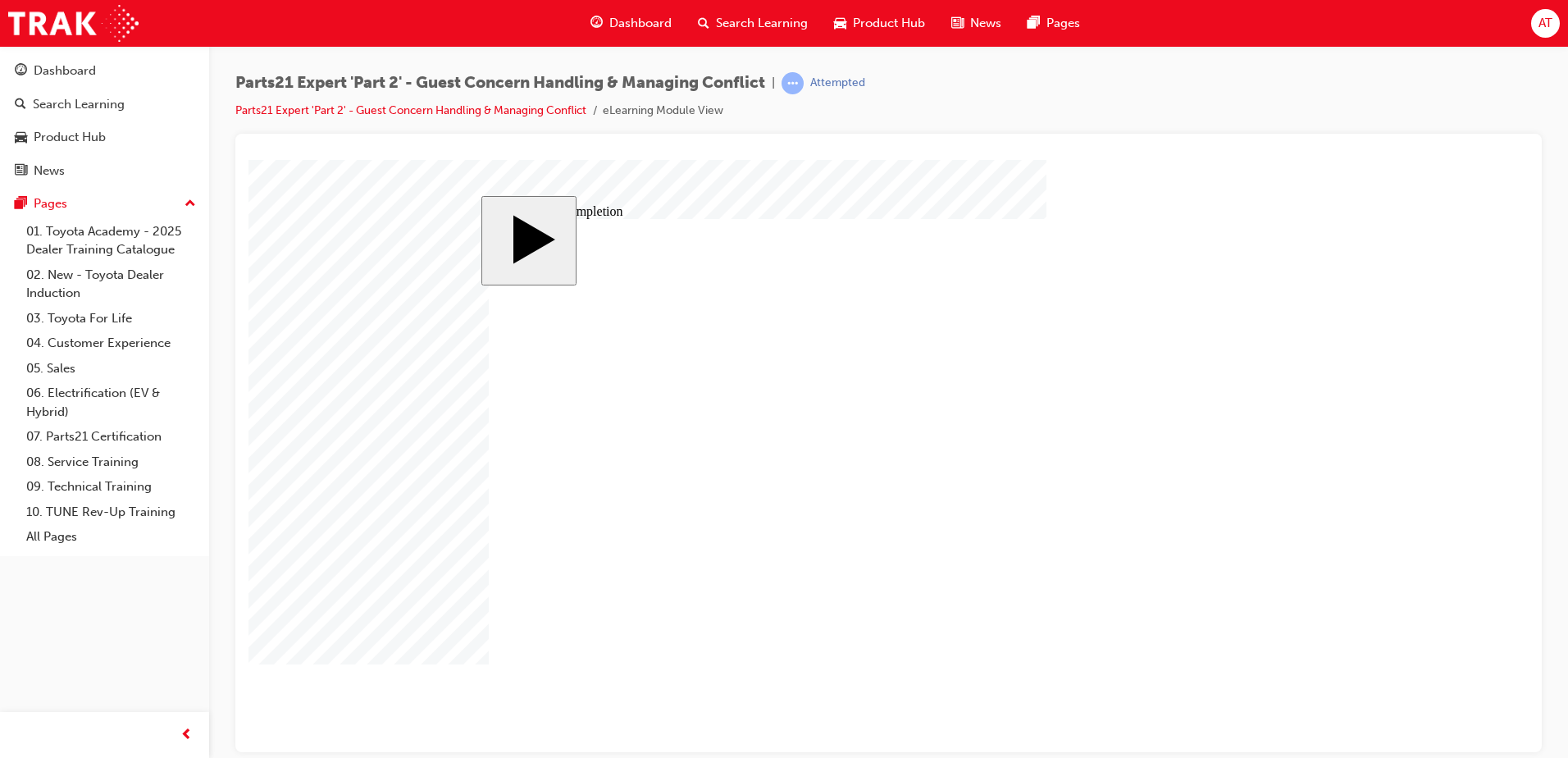
type input "80"
type input "4"
type input "16"
click at [1424, 537] on body "slide: Course Completion Rectangle Rectangle 1 Are you sure you want to quit th…" at bounding box center [889, 455] width 1280 height 592
drag, startPoint x: 975, startPoint y: 626, endPoint x: 997, endPoint y: 619, distance: 23.1
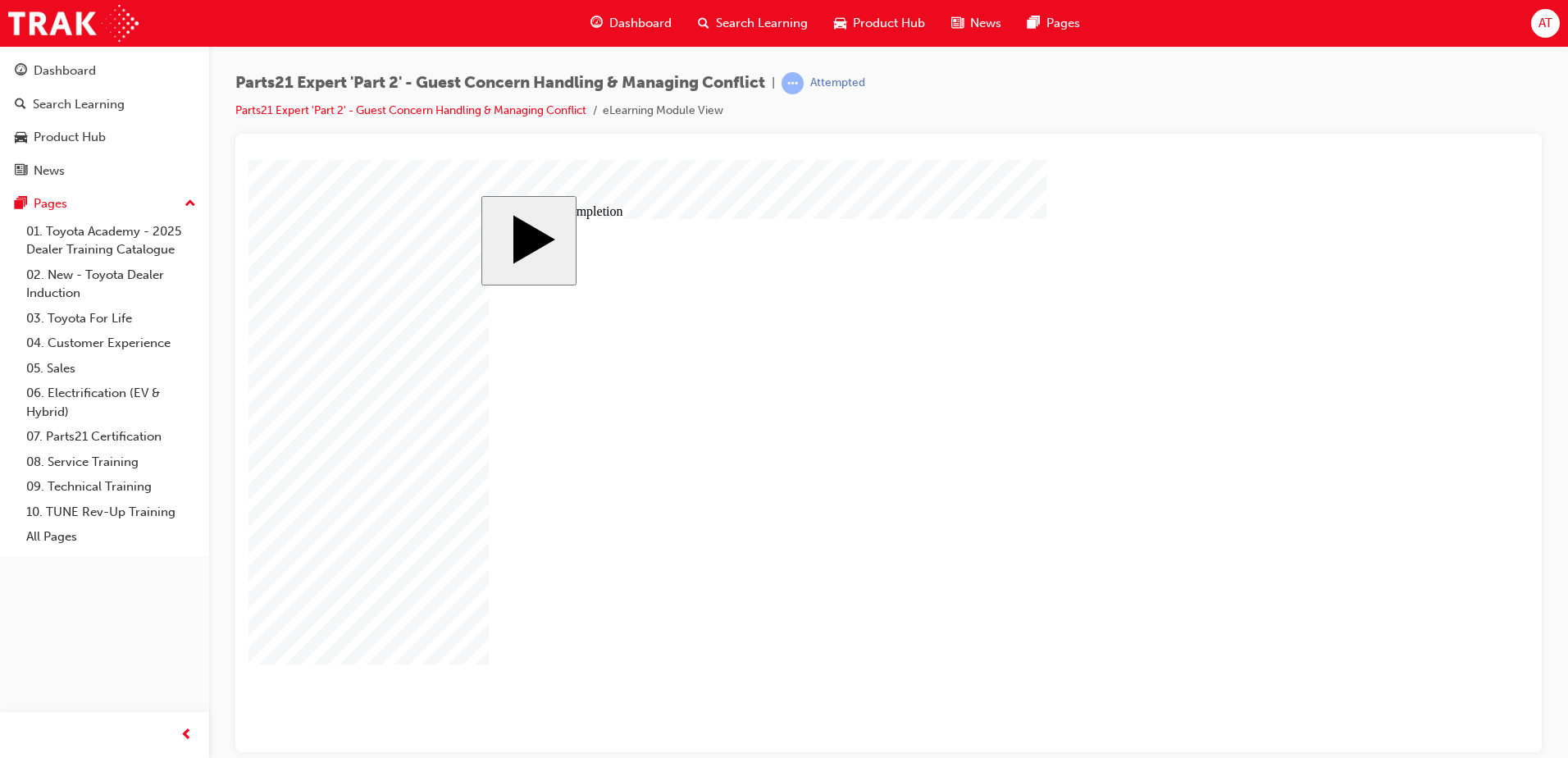
type input "20"
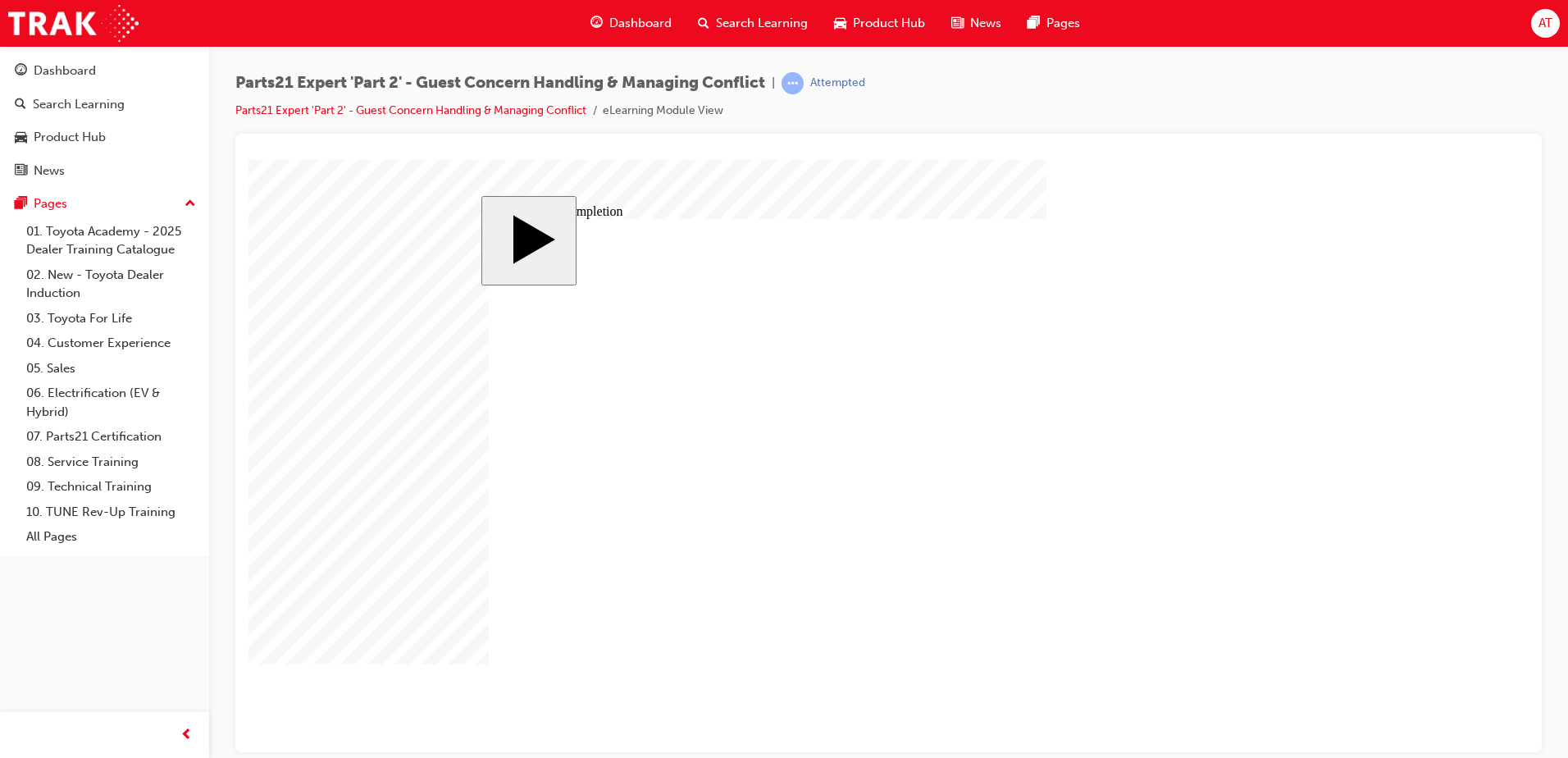
type input "16"
type input "4"
type input "12"
type input "2"
type input "67"
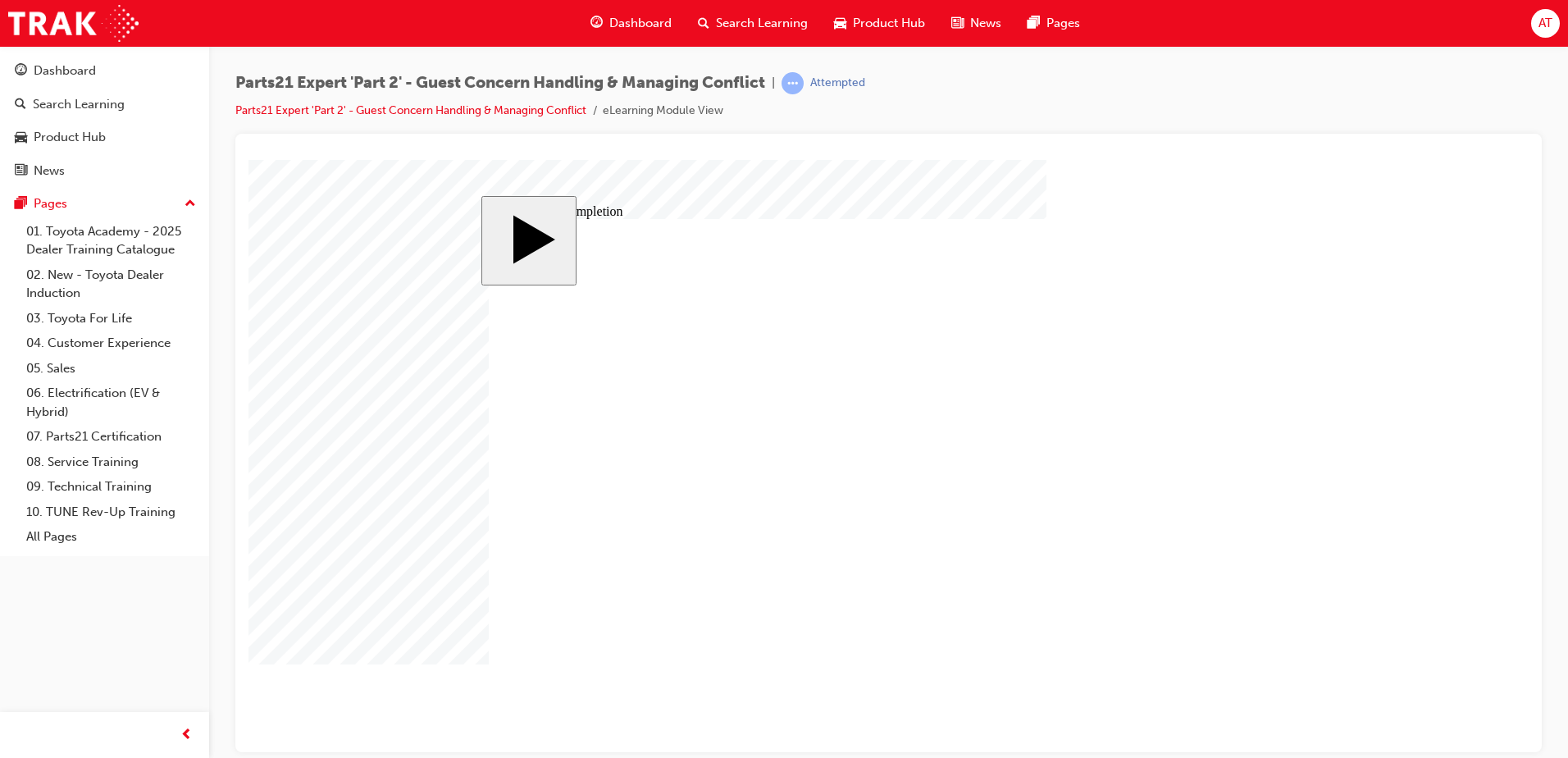
type input "4"
type input "5"
type input "80"
type input "4"
type input "16"
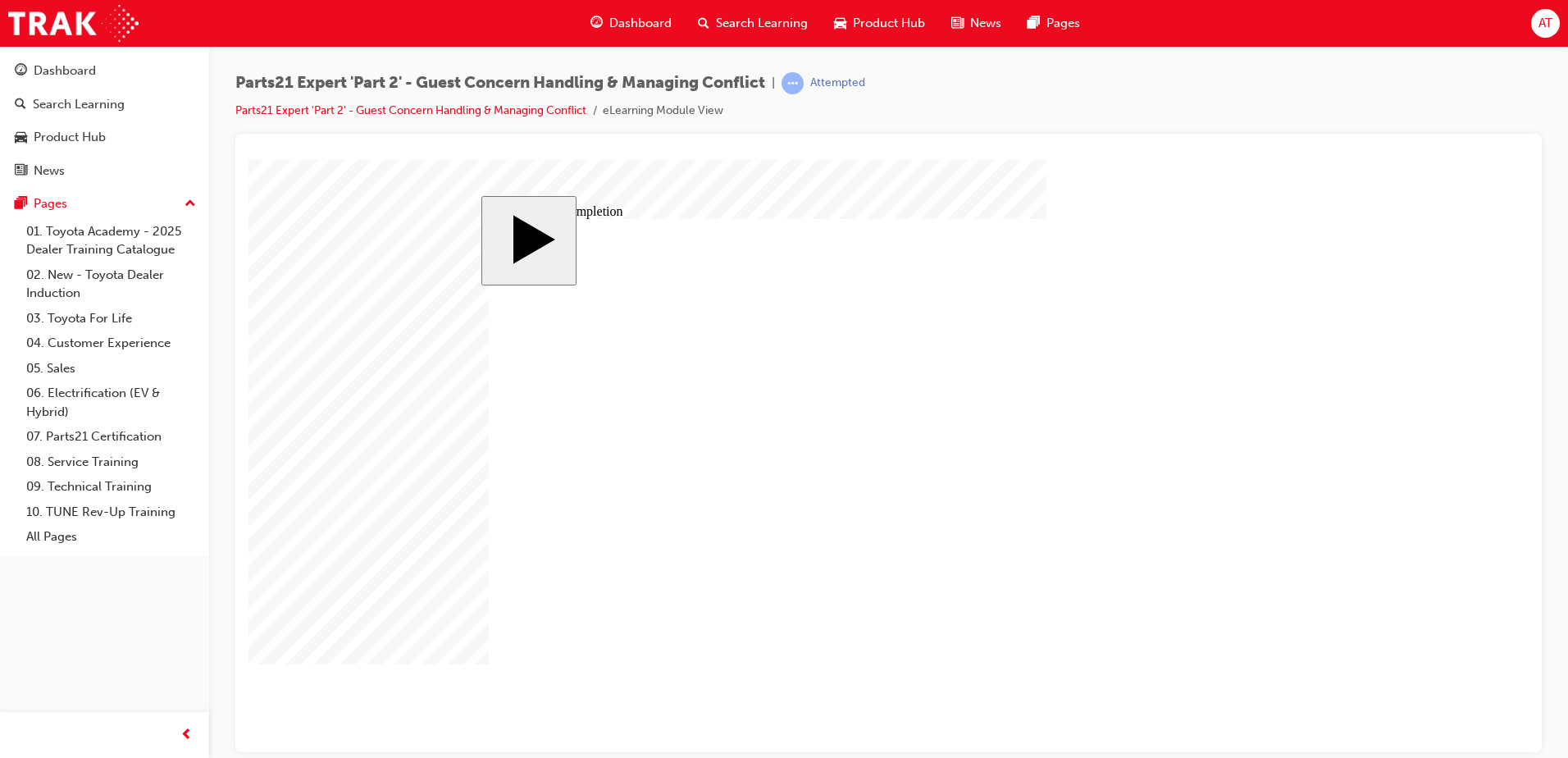
type input "20"
type input "16"
type input "4"
type input "12"
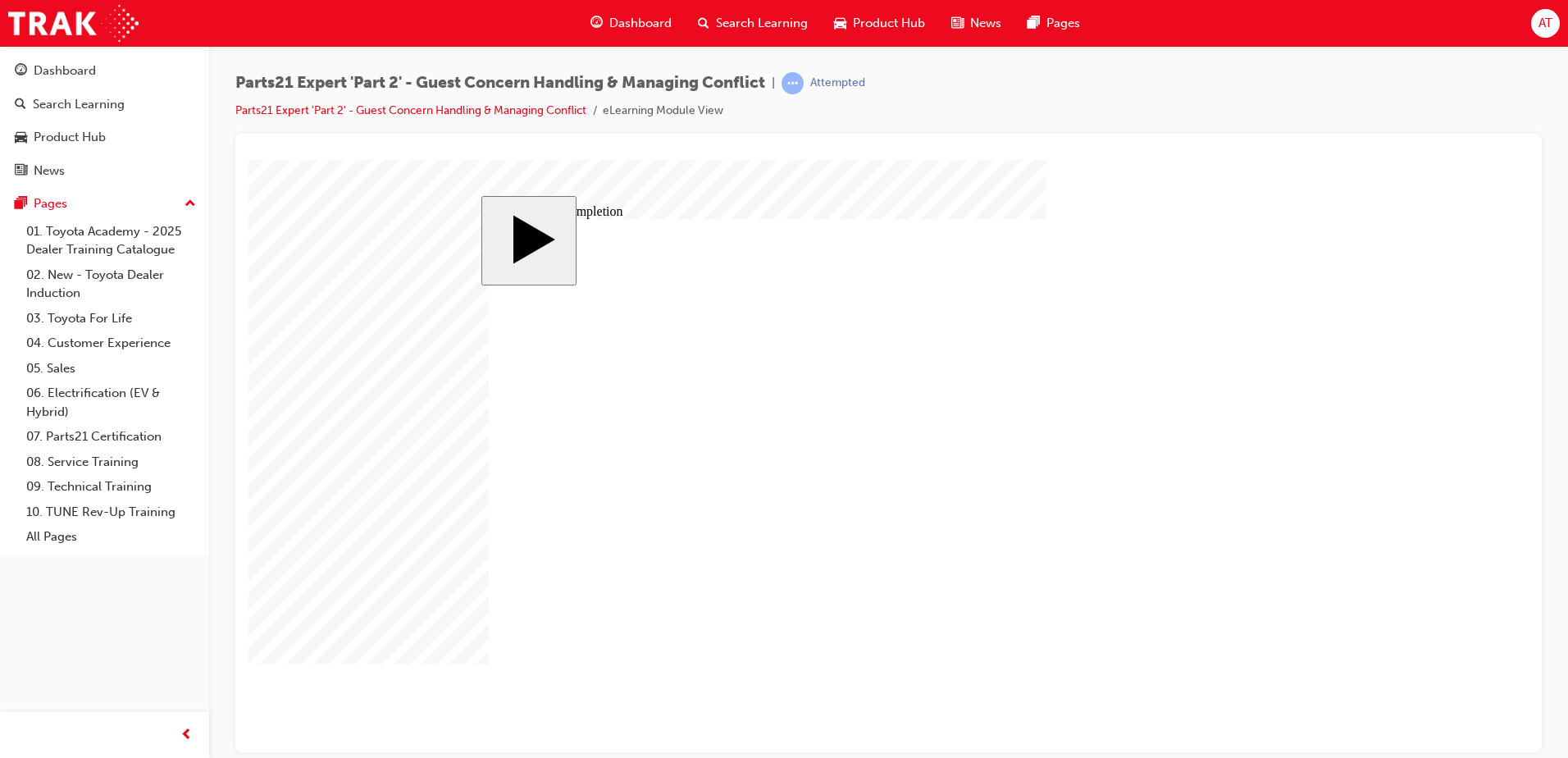
type input "2"
type input "67"
type input "4"
type input "5"
type input "80"
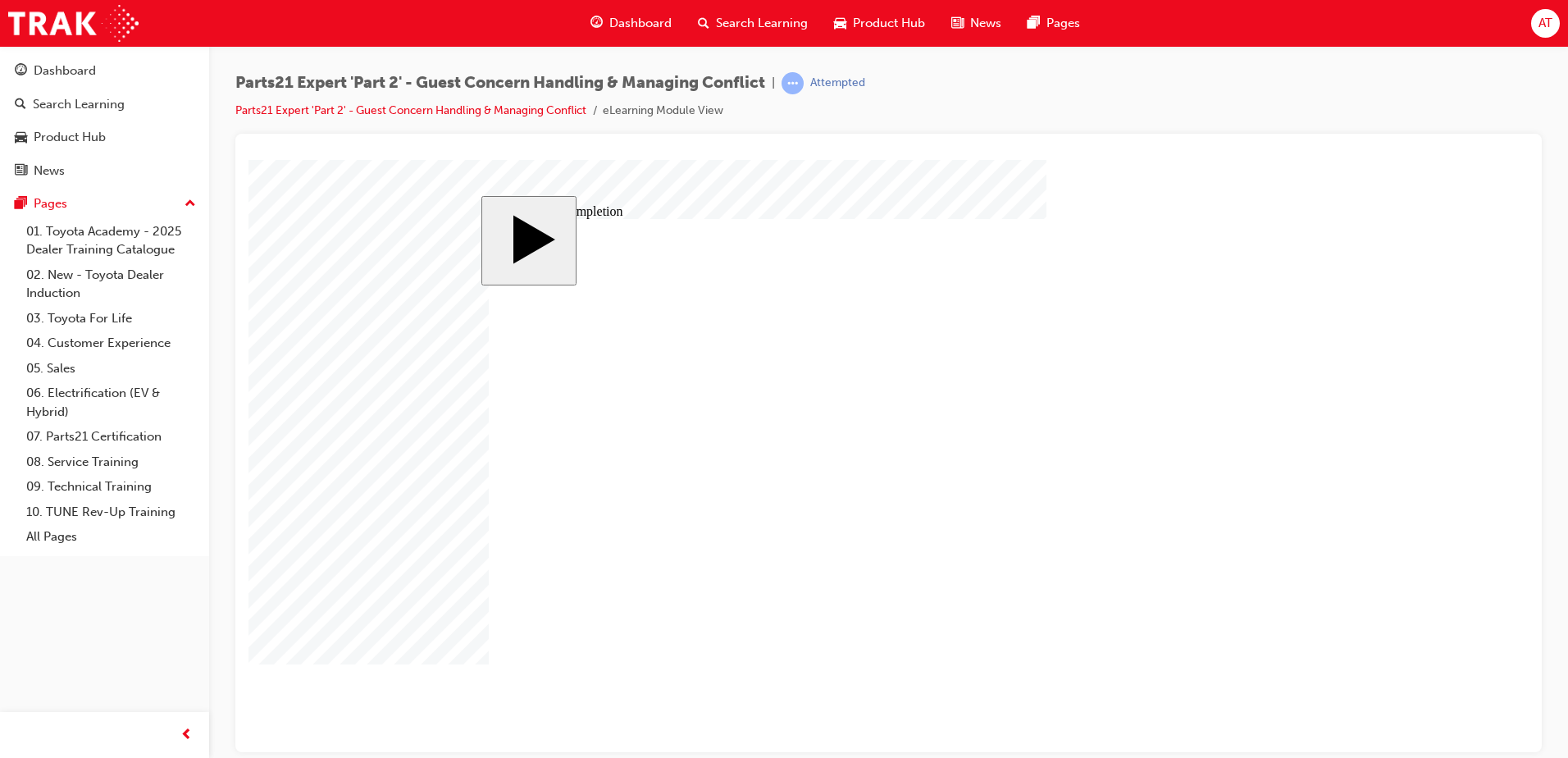
type input "4"
type input "16"
type input "20"
drag, startPoint x: 971, startPoint y: 521, endPoint x: 996, endPoint y: 517, distance: 25.3
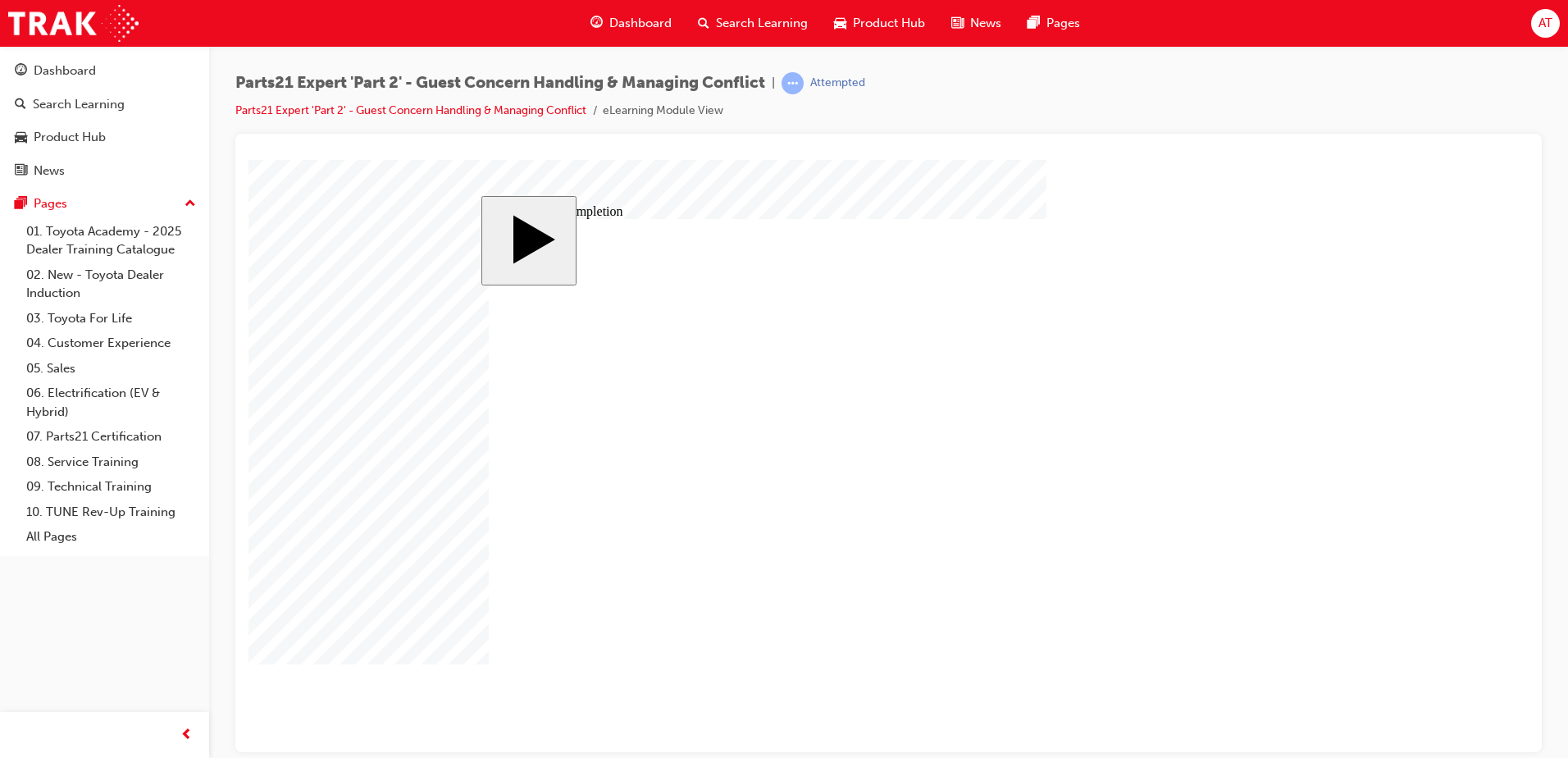
type input "3"
type input "16"
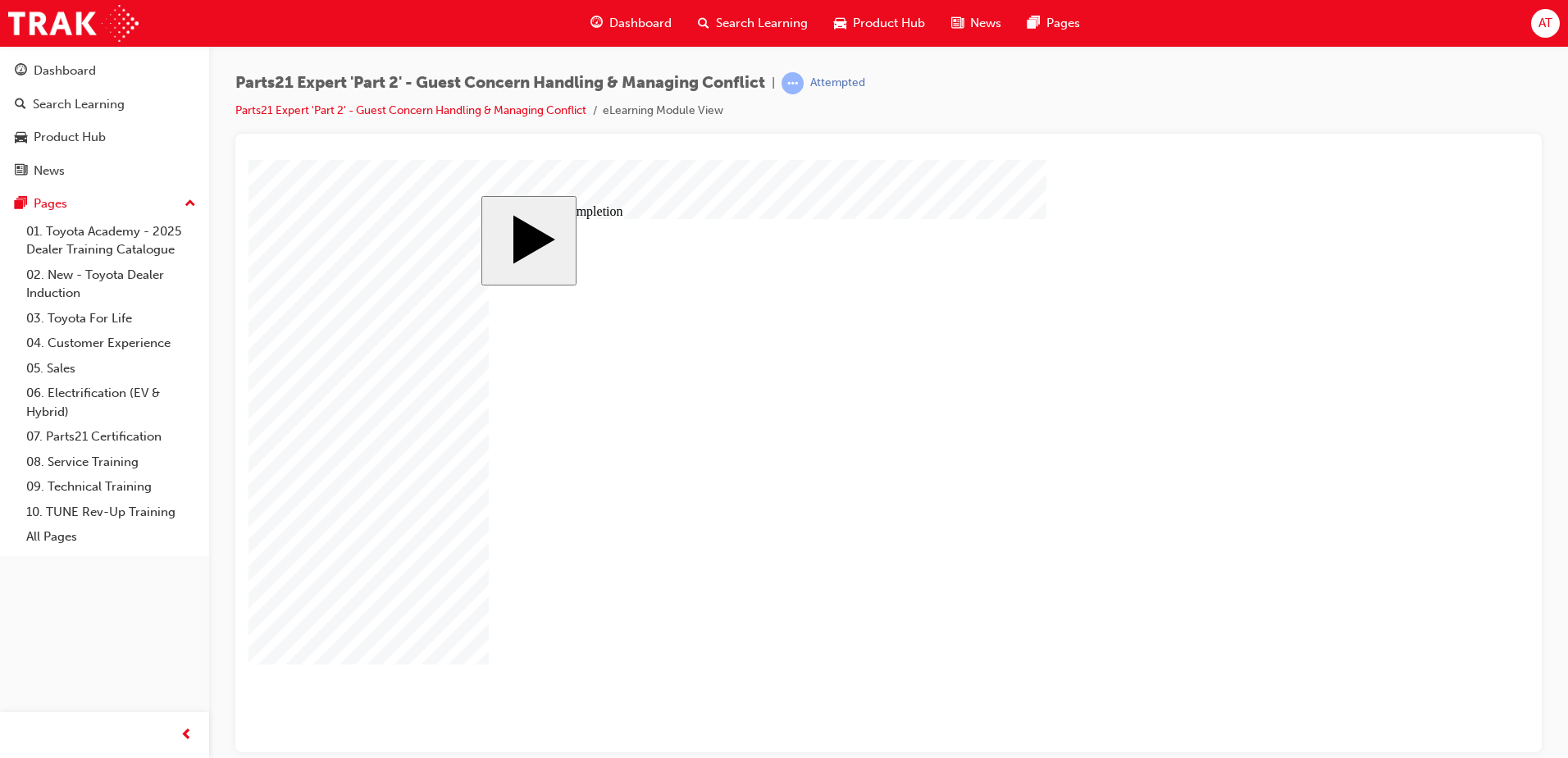
type input "4"
type input "12"
type input "3"
type input "67"
type input "4"
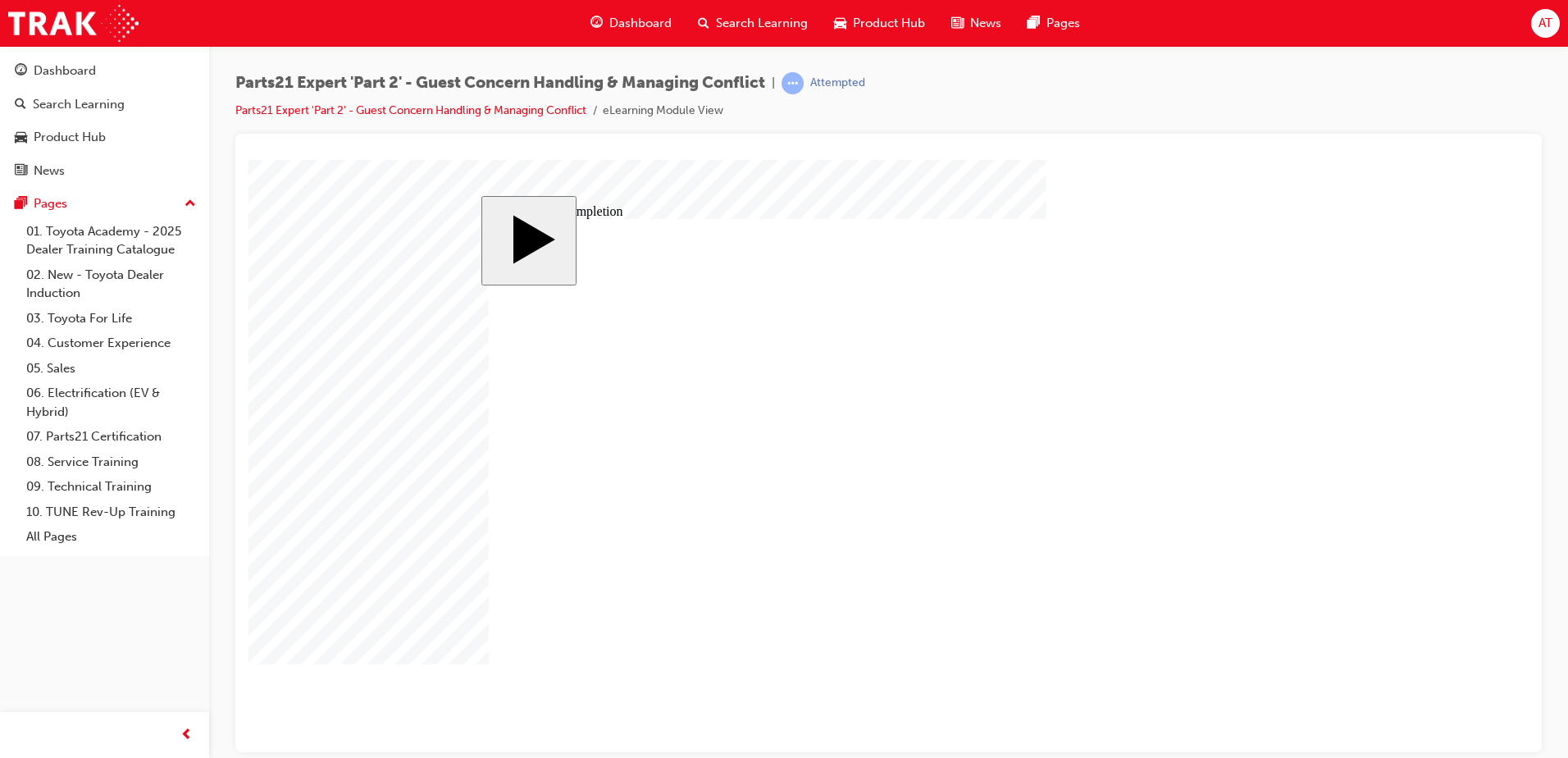
type input "5"
type input "80"
type input "4"
type input "16"
type input "20"
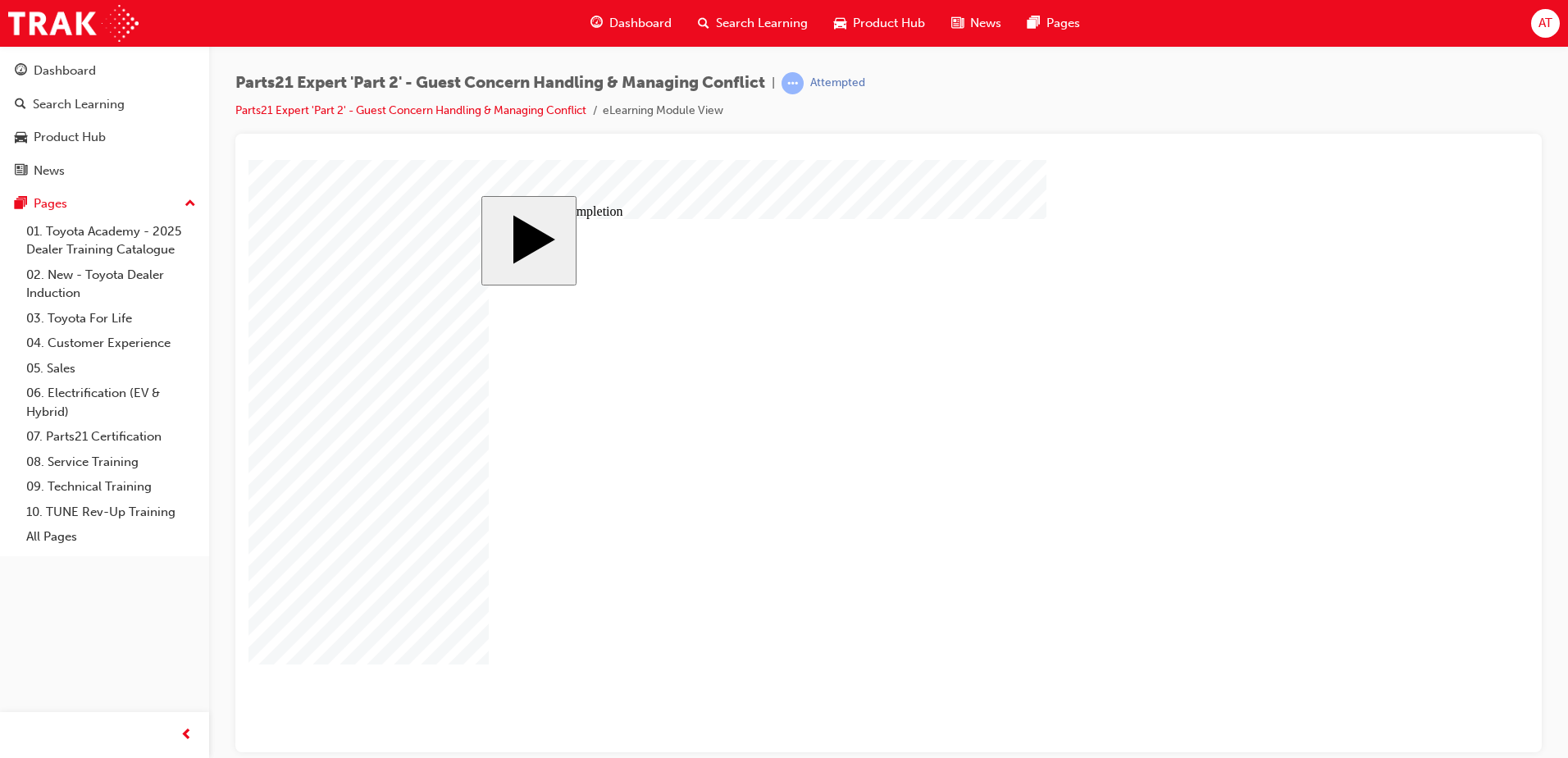
type input "16"
type input "4"
type input "12"
type input "3"
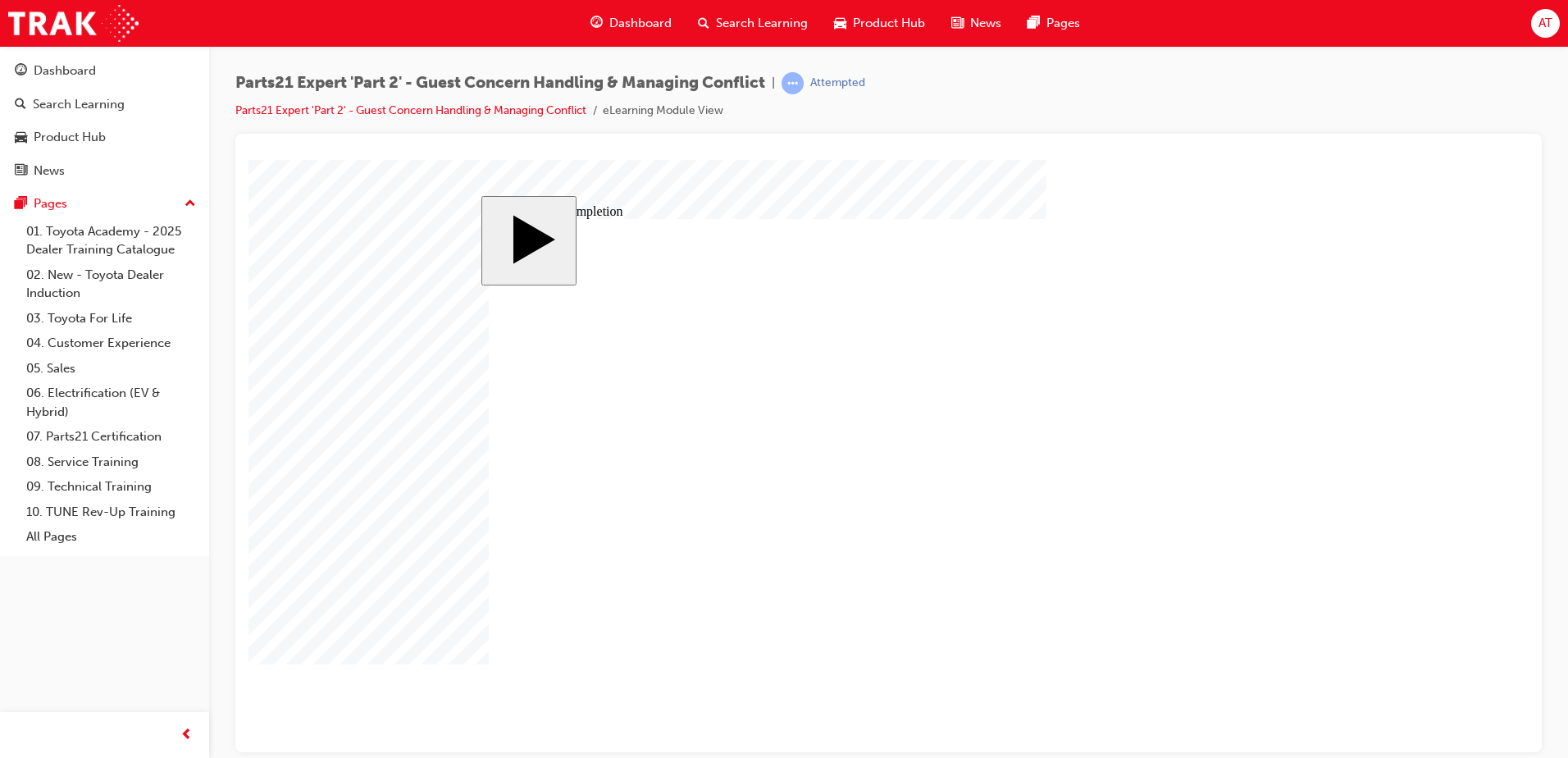
type input "67"
type input "4"
type input "5"
type input "80"
type input "4"
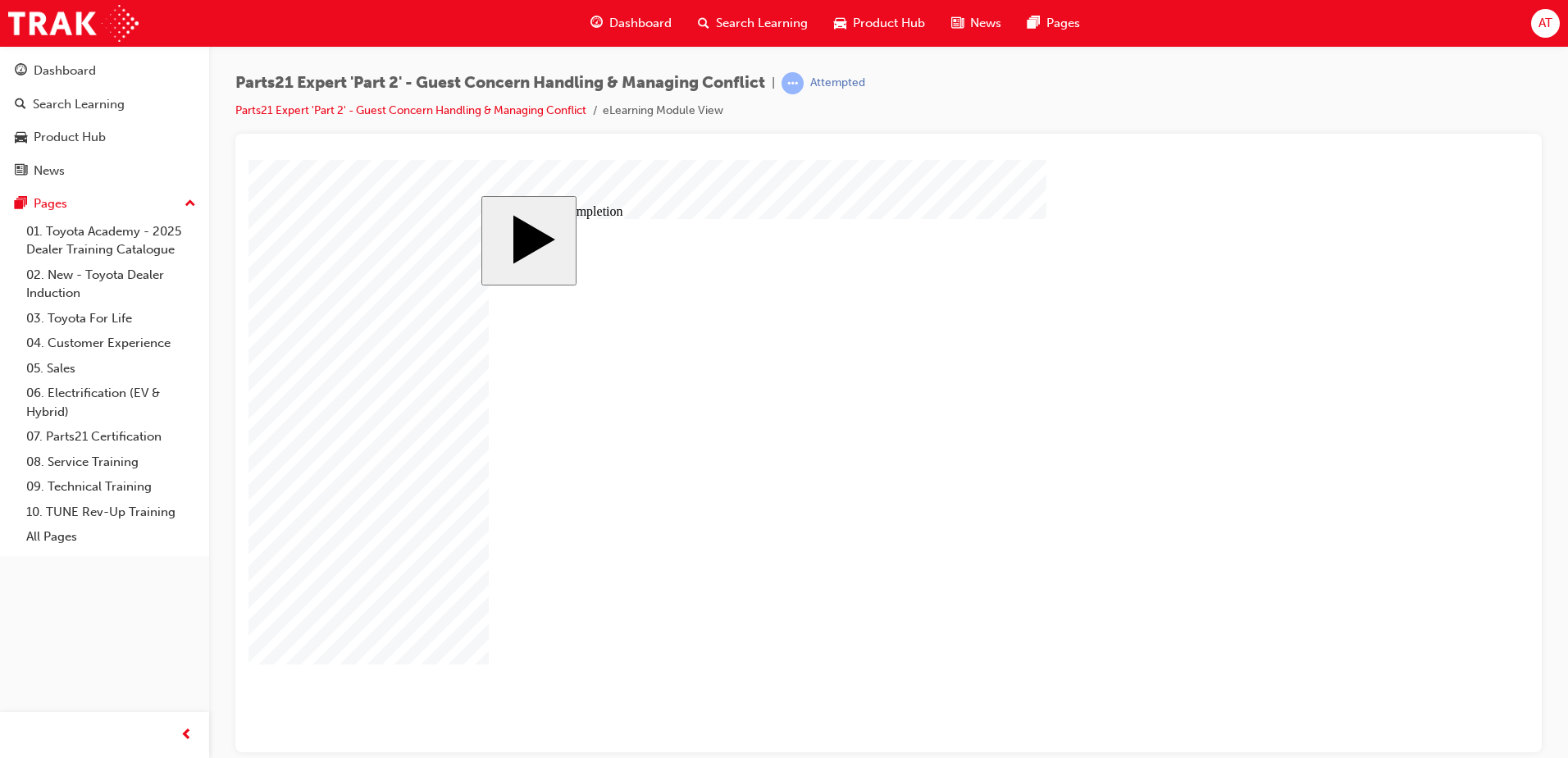
type input "16"
type input "20"
drag, startPoint x: 972, startPoint y: 531, endPoint x: 982, endPoint y: 532, distance: 10.0
drag, startPoint x: 967, startPoint y: 518, endPoint x: 986, endPoint y: 518, distance: 19.0
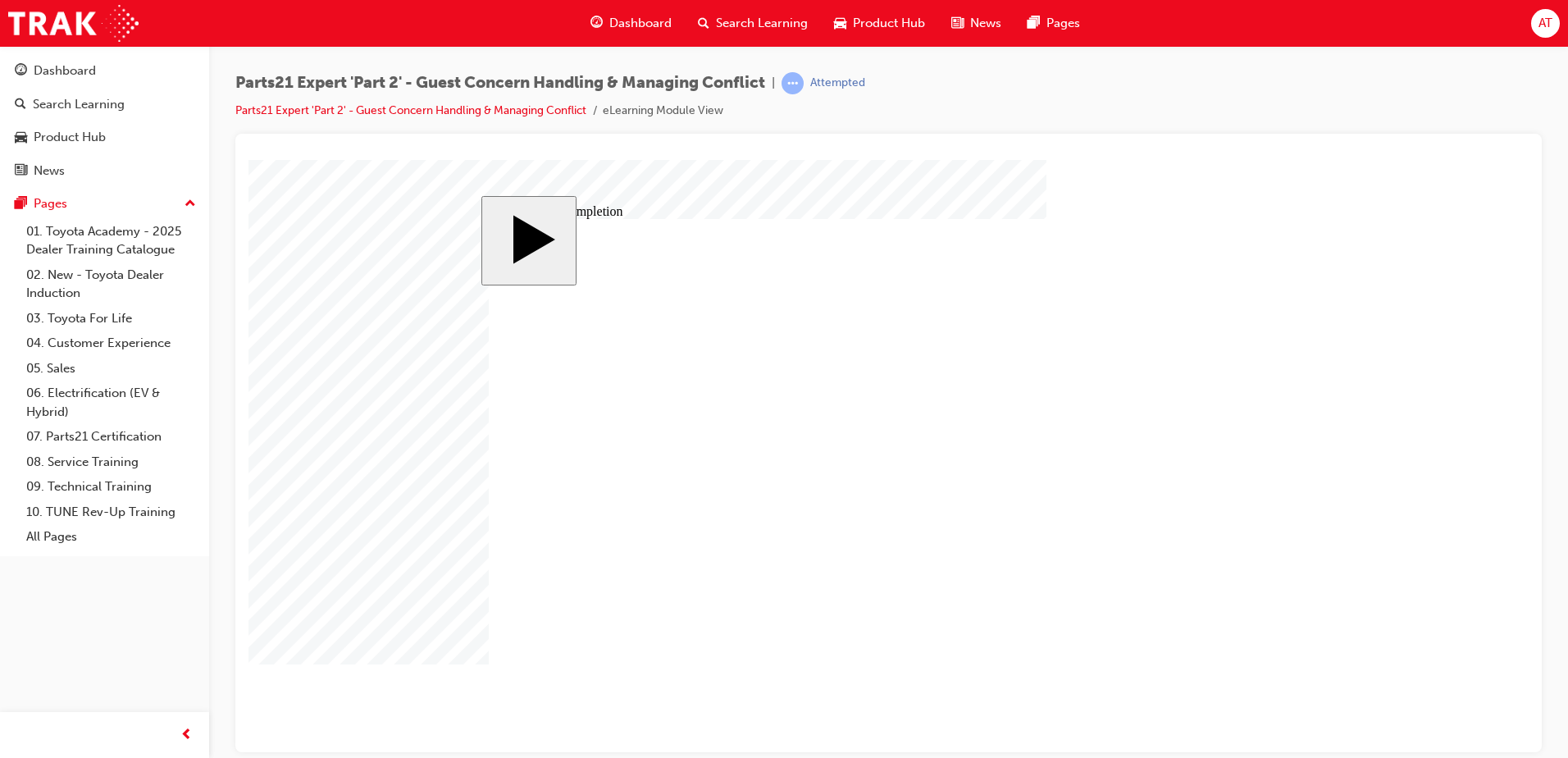
type input "4"
type input "5"
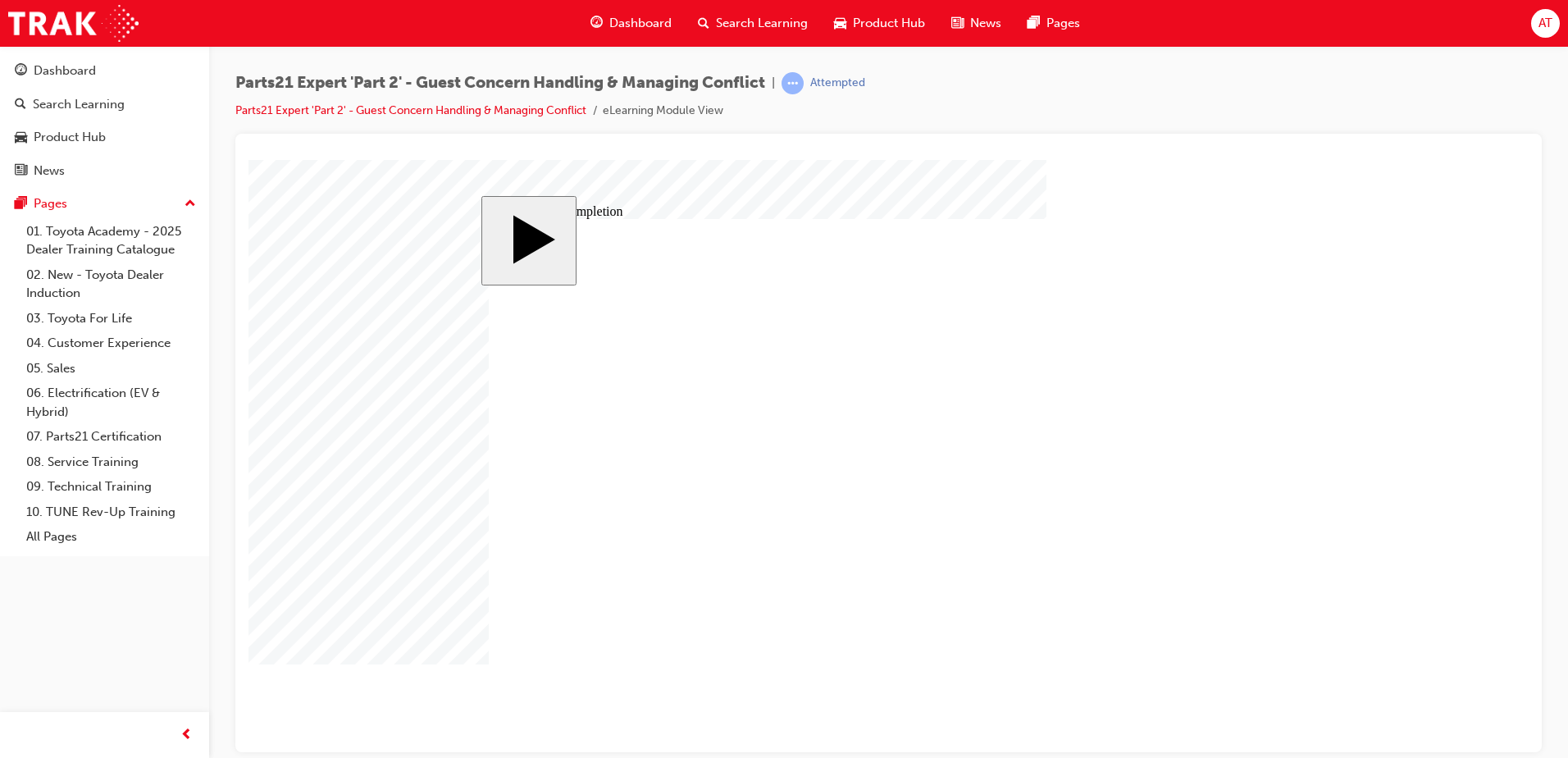
type input "5"
type input "8"
type input "80"
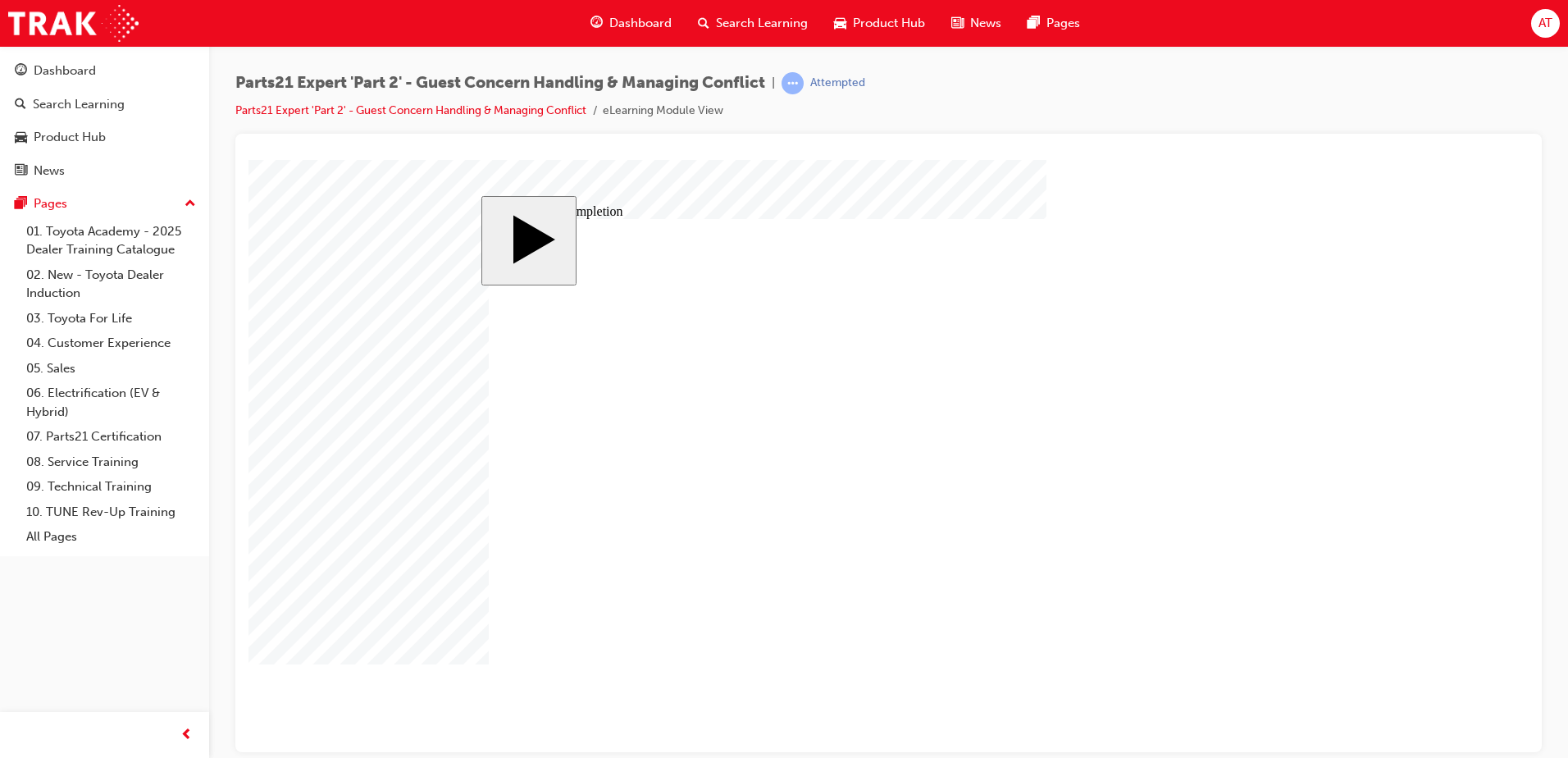
type input "80"
type input "1"
type input "16"
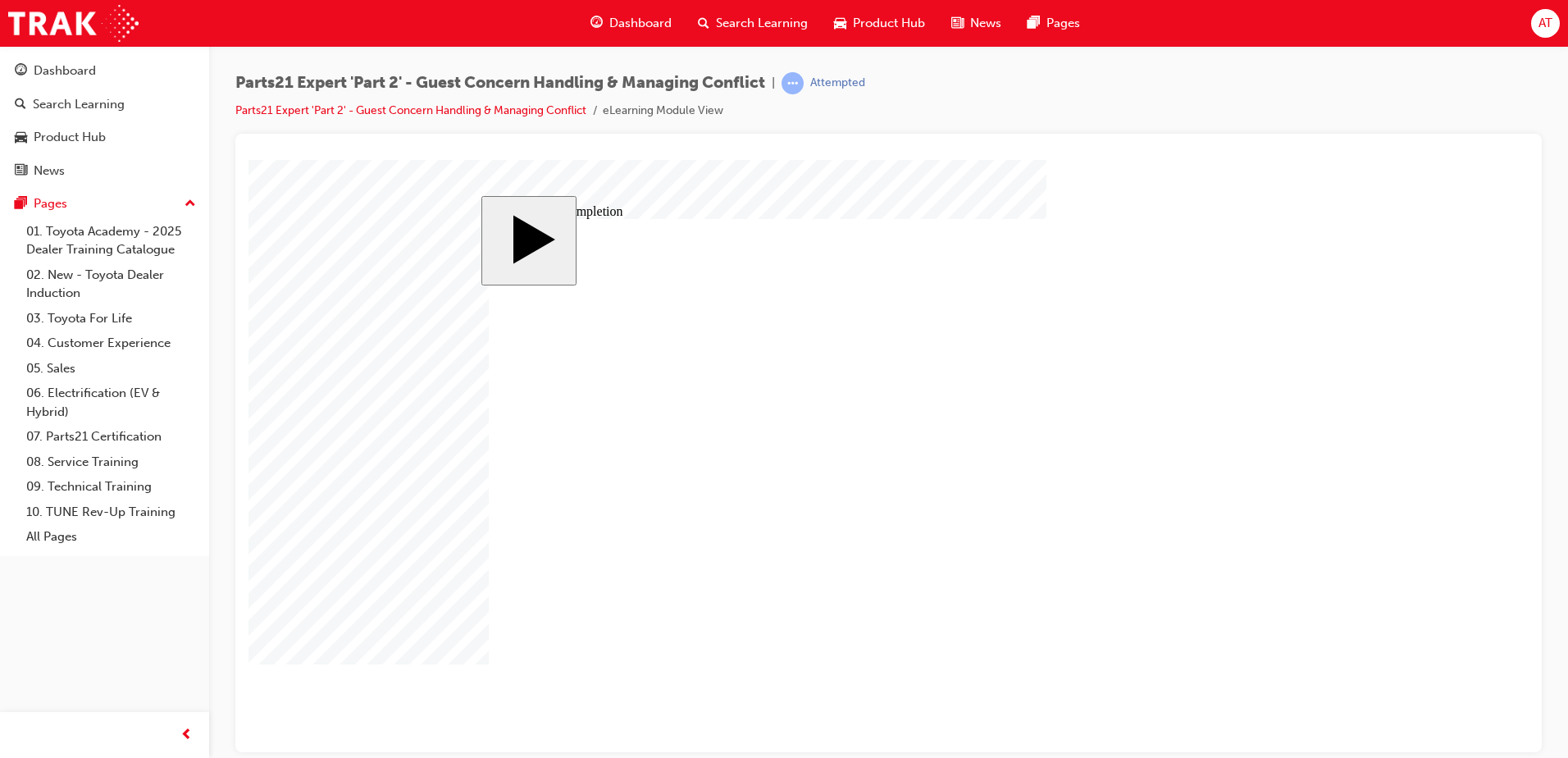
type input "16"
type input "6"
type input "67"
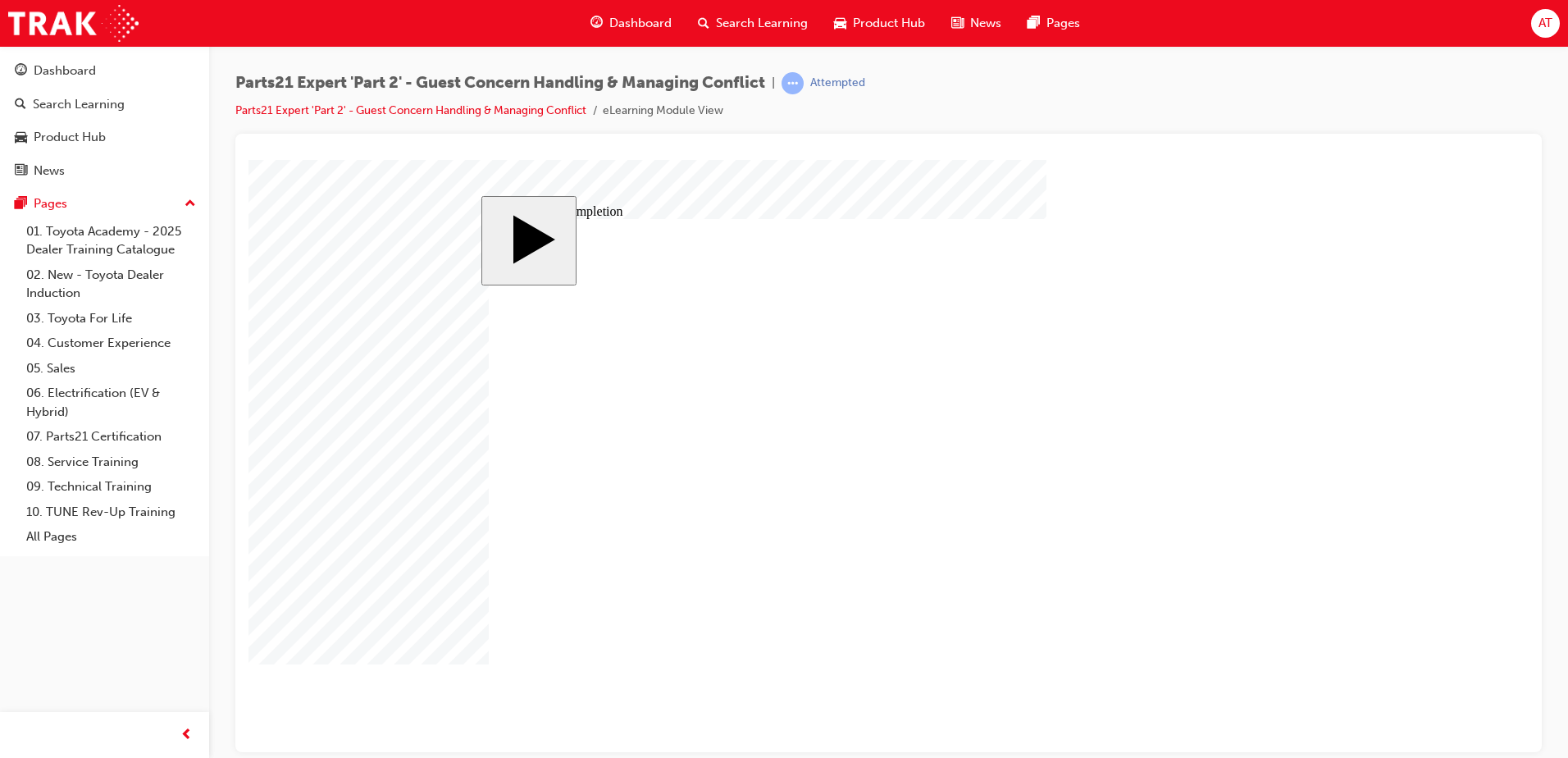
type input "67"
type input "6"
type input "2"
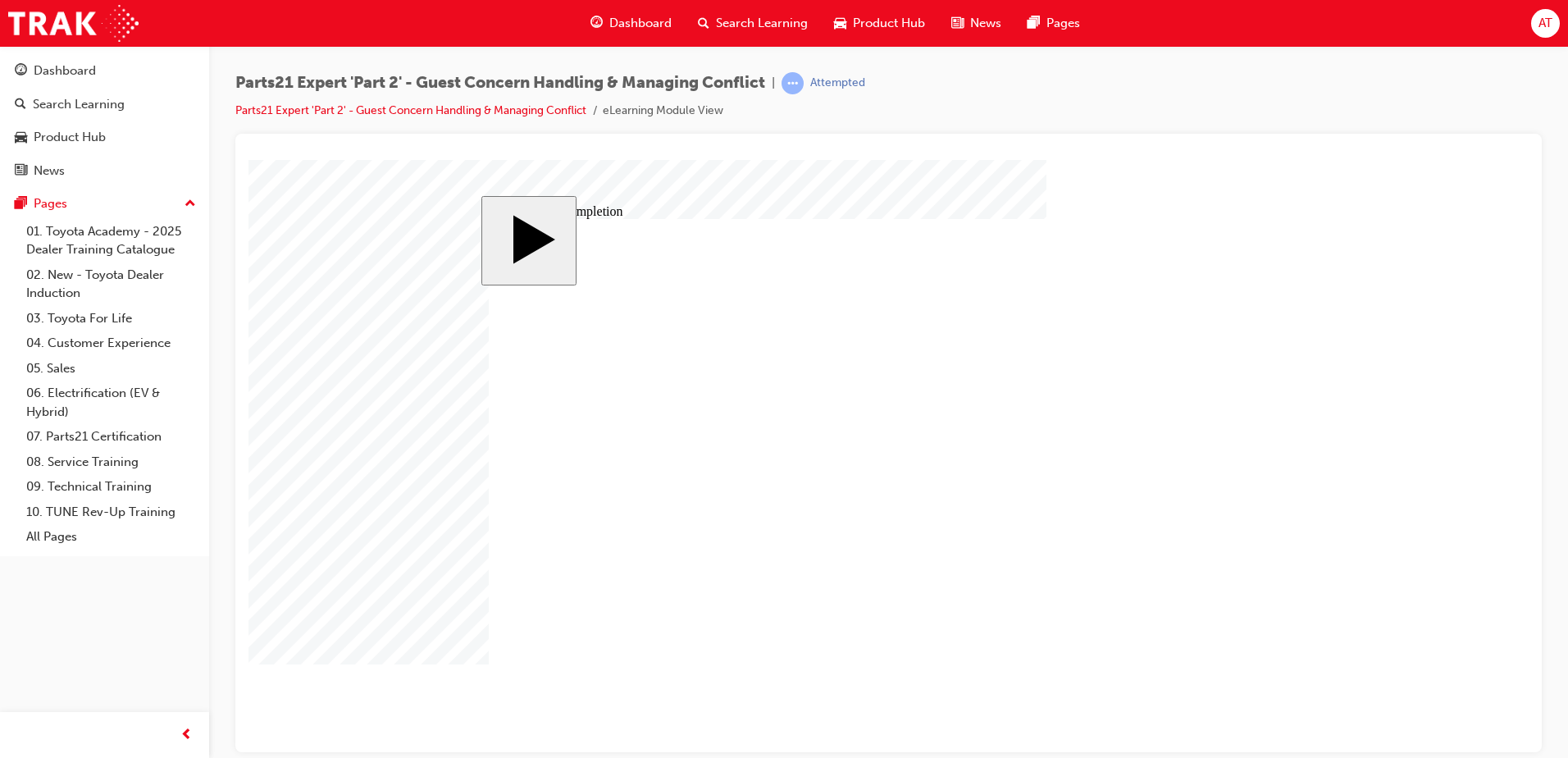
type input "20"
type input "16"
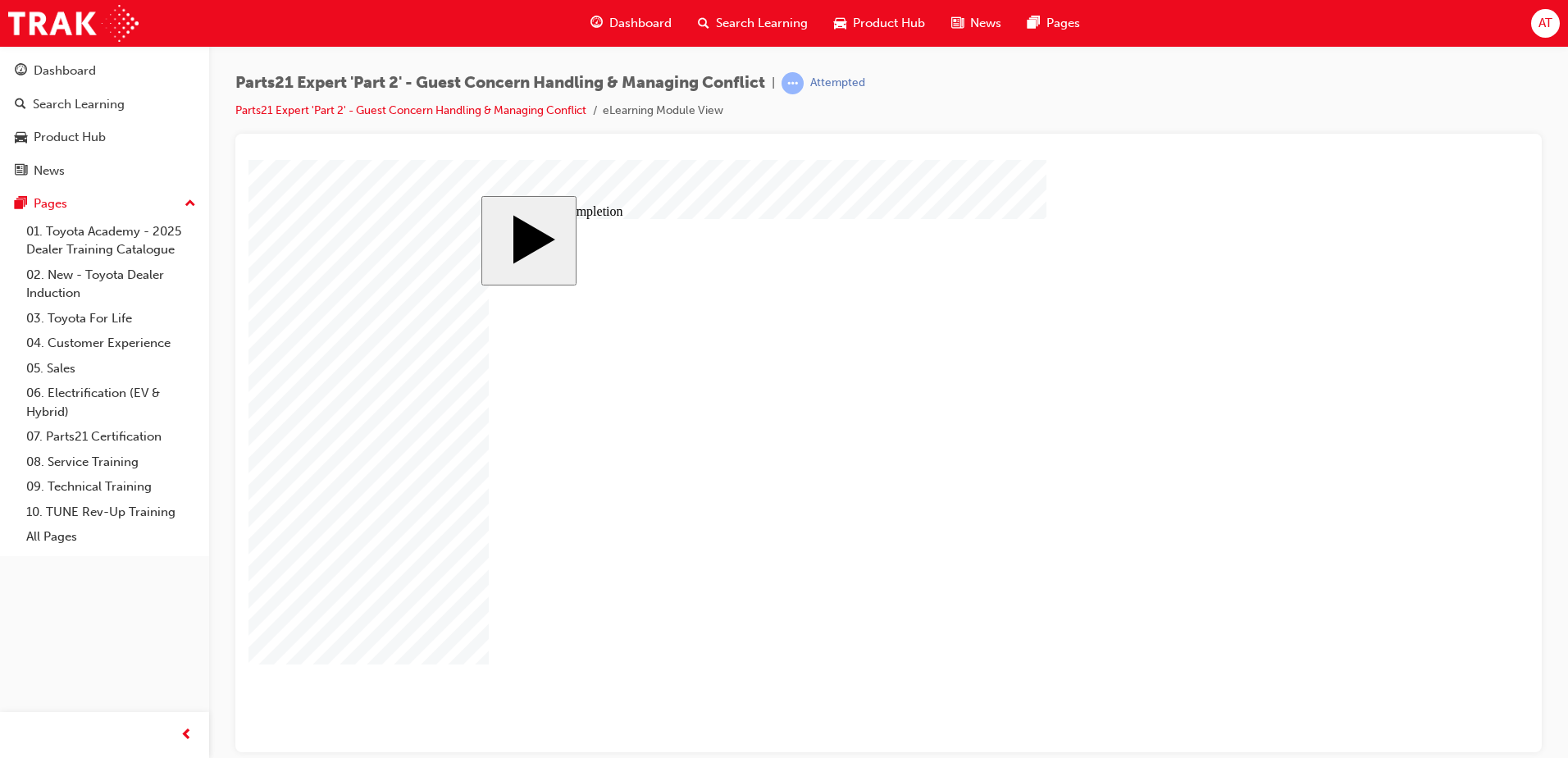
type input "4"
type input "12"
type input "4"
type input "80"
type input "4"
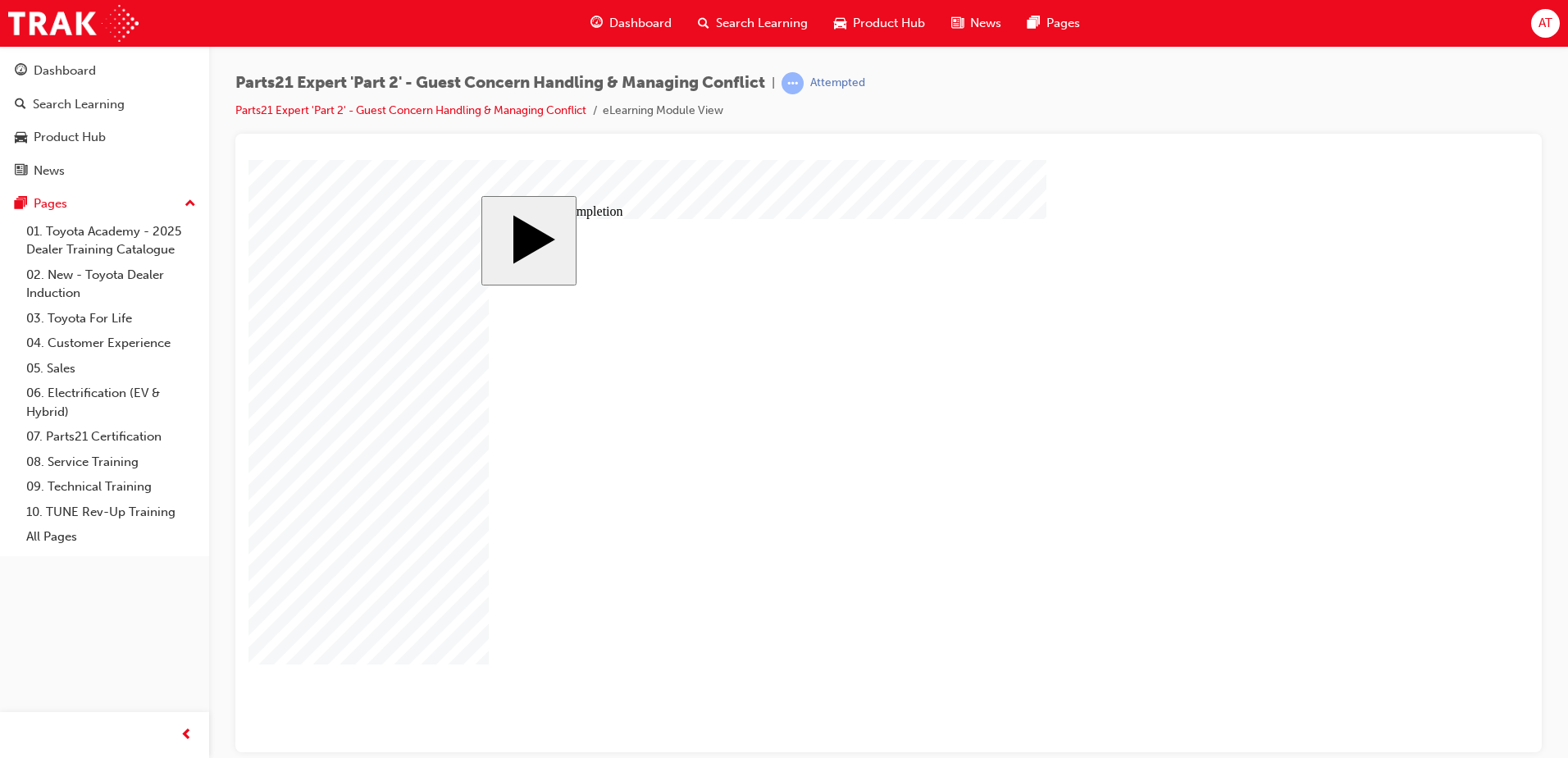
type input "16"
type input "20"
type input "4"
type input "16"
type input "20"
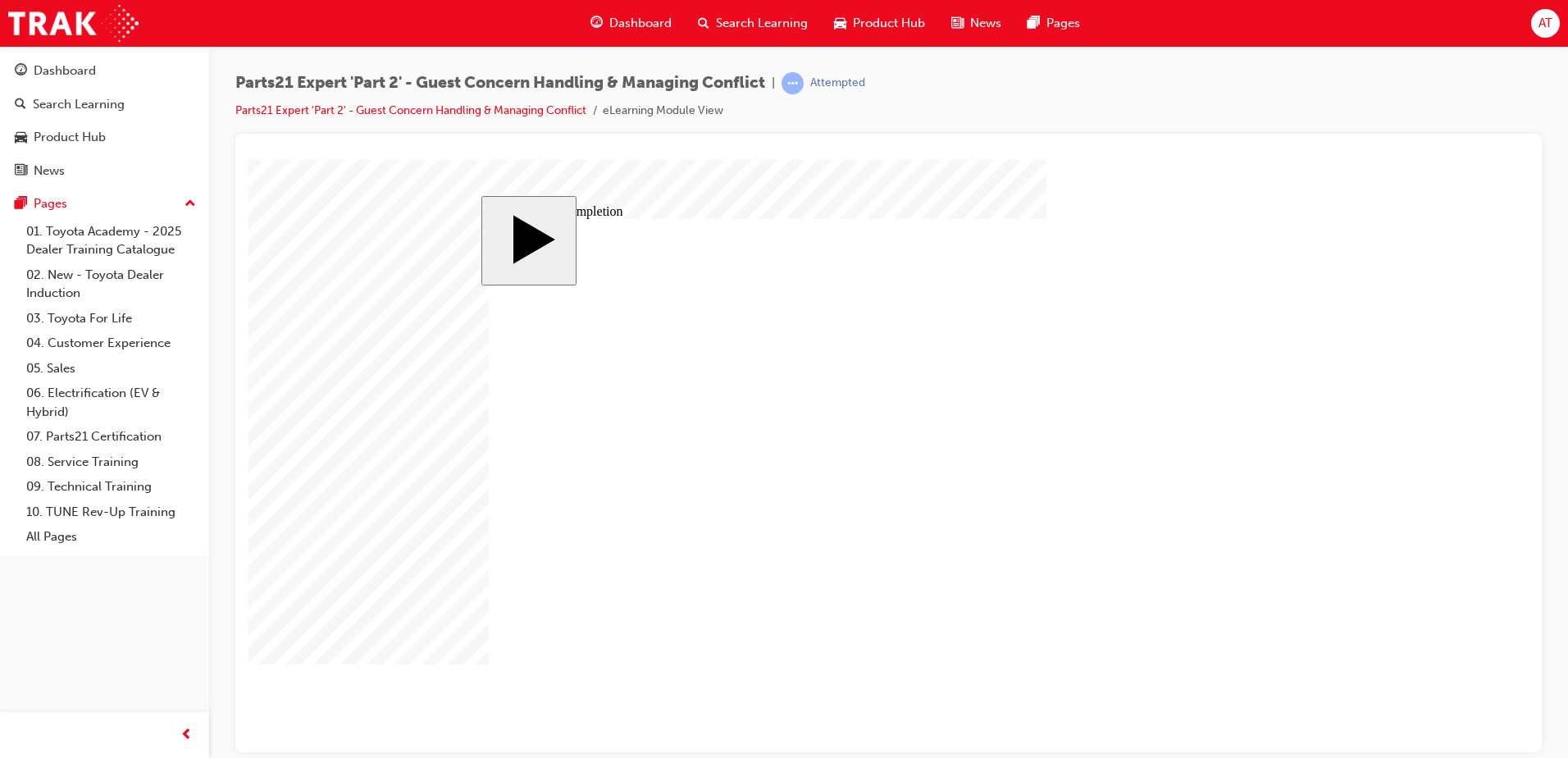
type input "16"
type input "4"
type input "12"
type input "4"
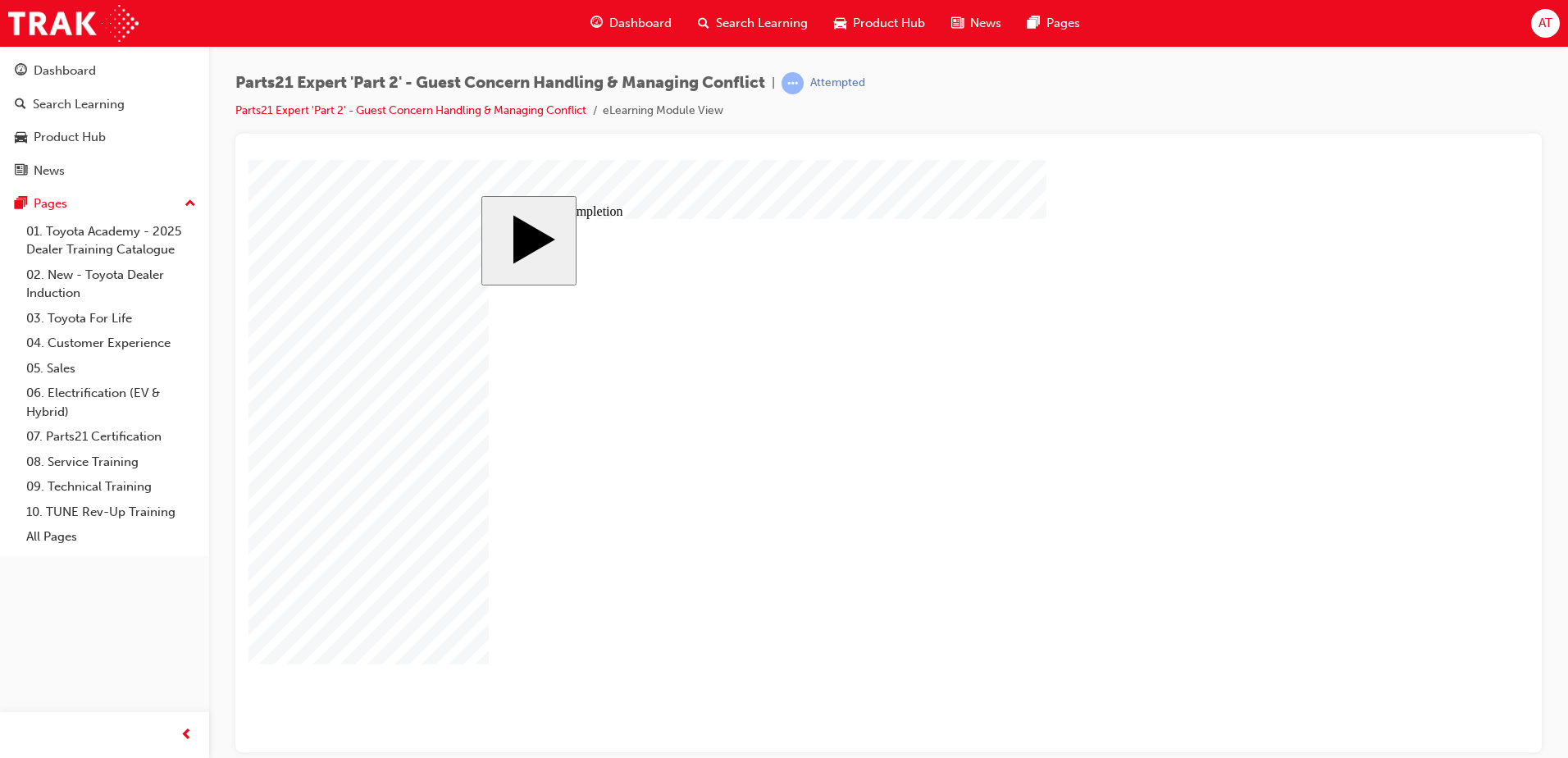
type input "80"
type input "4"
type input "16"
type input "20"
drag, startPoint x: 970, startPoint y: 560, endPoint x: 995, endPoint y: 560, distance: 25.0
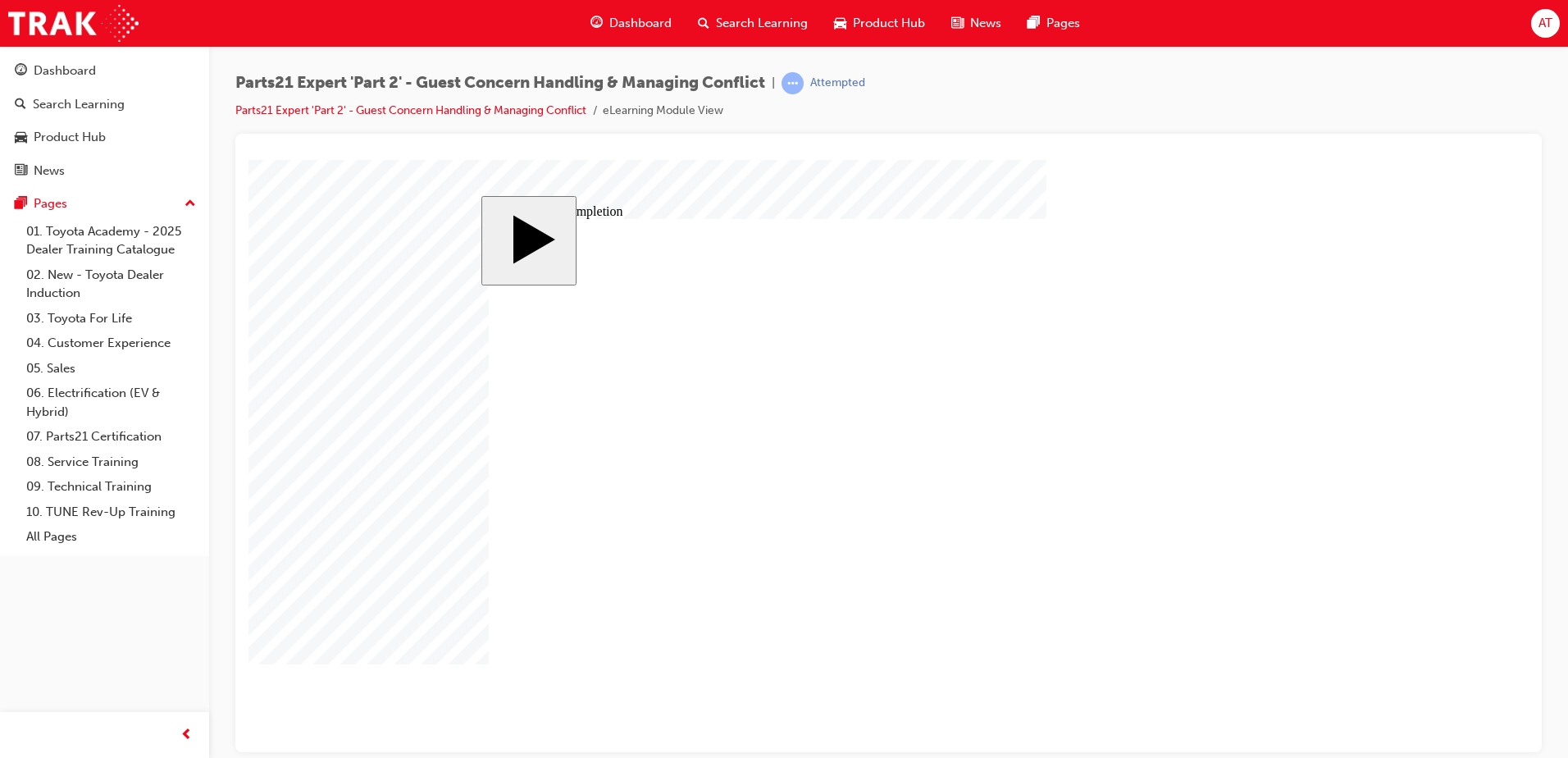
drag, startPoint x: 981, startPoint y: 623, endPoint x: 998, endPoint y: 619, distance: 17.5
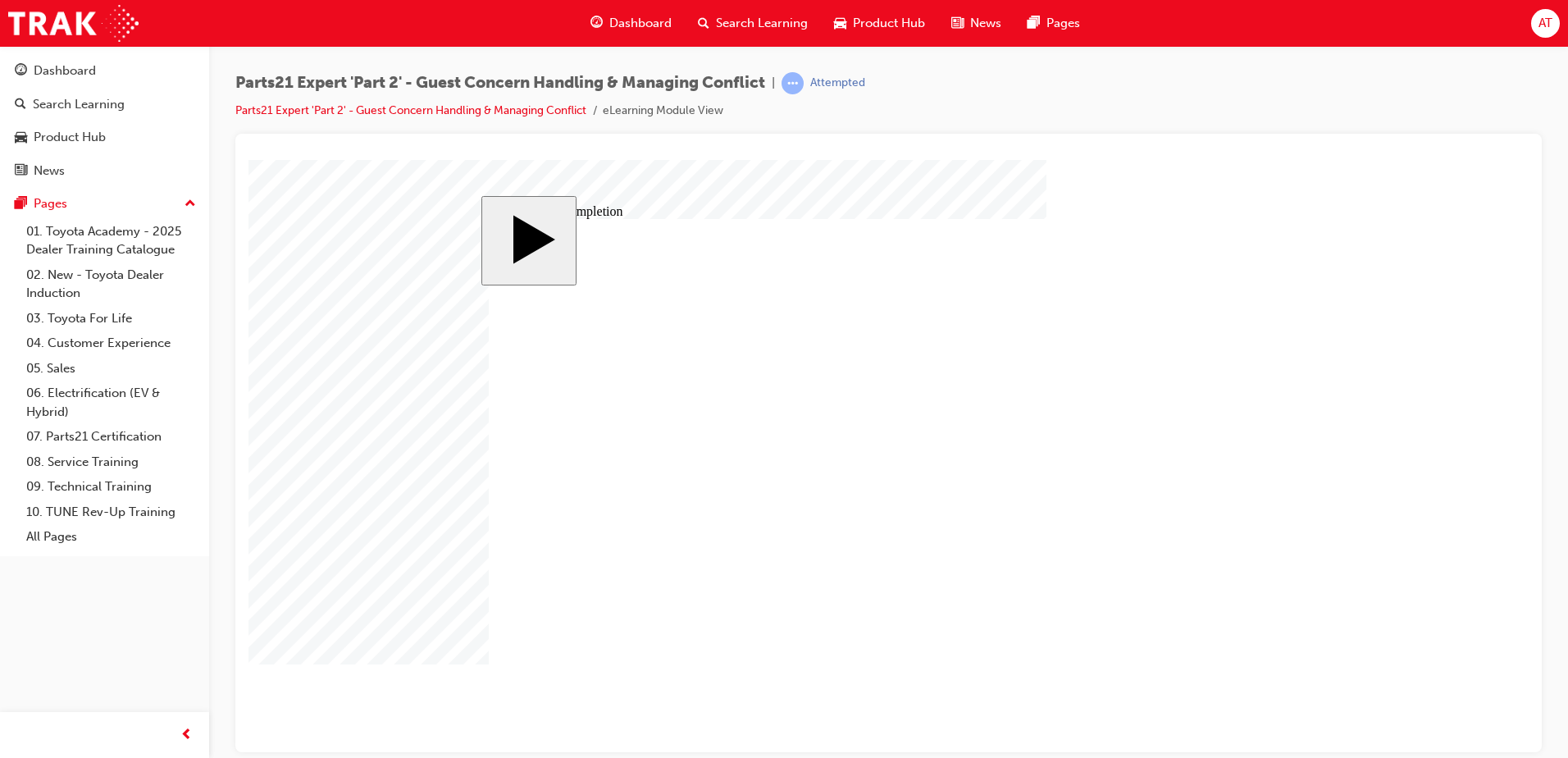
drag, startPoint x: 971, startPoint y: 564, endPoint x: 990, endPoint y: 560, distance: 19.4
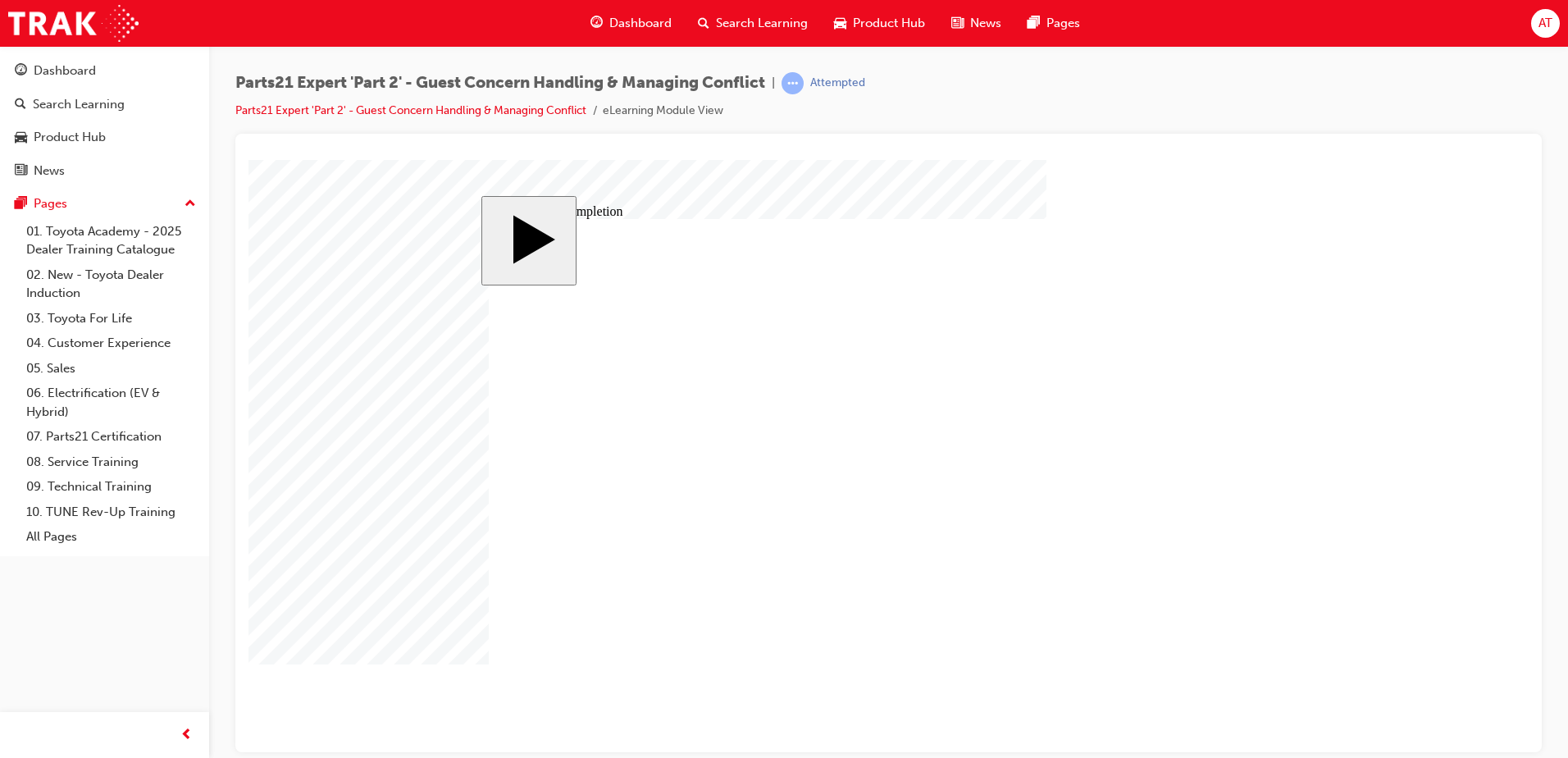
drag, startPoint x: 985, startPoint y: 562, endPoint x: 1006, endPoint y: 564, distance: 21.1
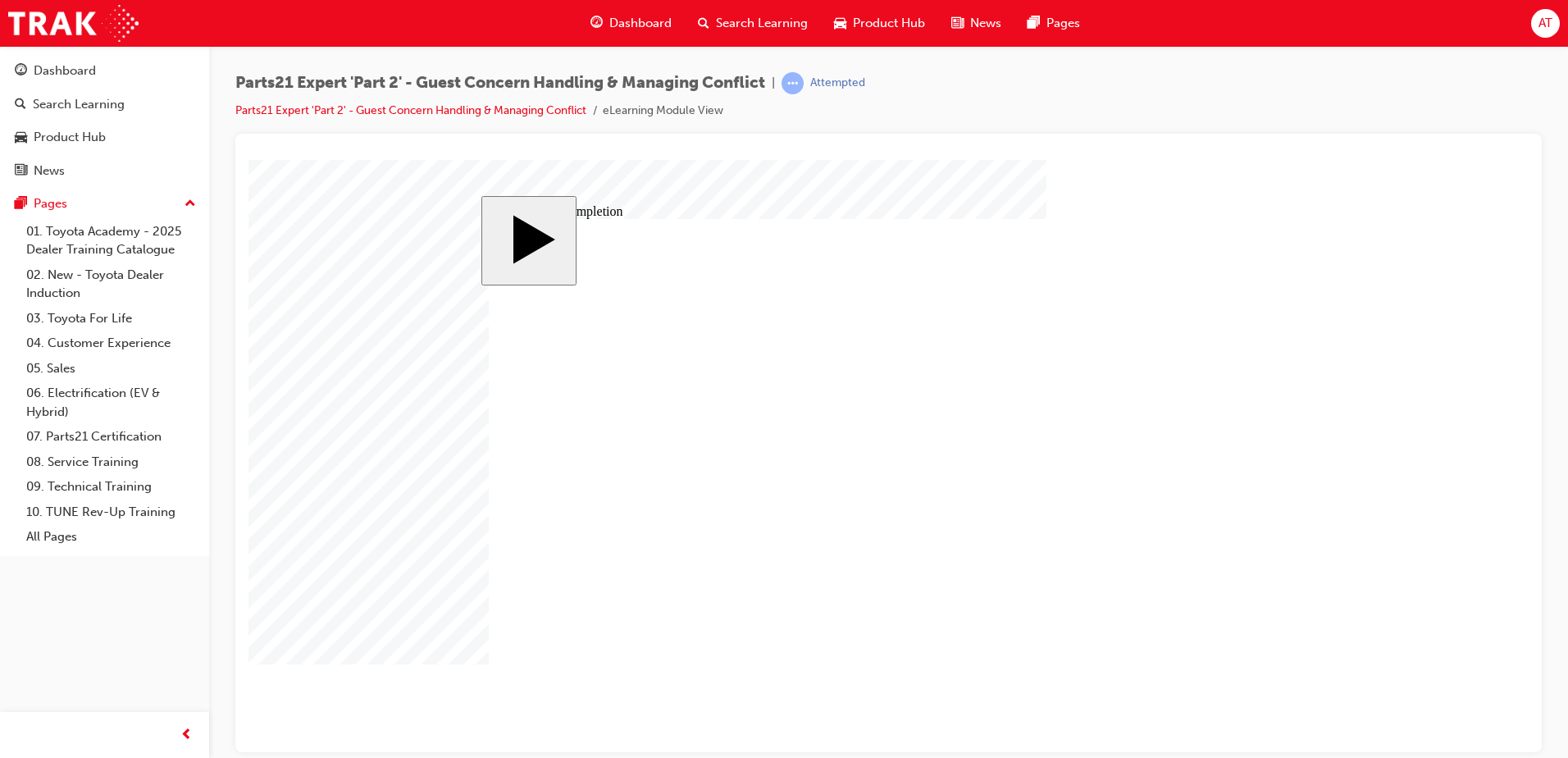
drag, startPoint x: 969, startPoint y: 516, endPoint x: 980, endPoint y: 514, distance: 11.2
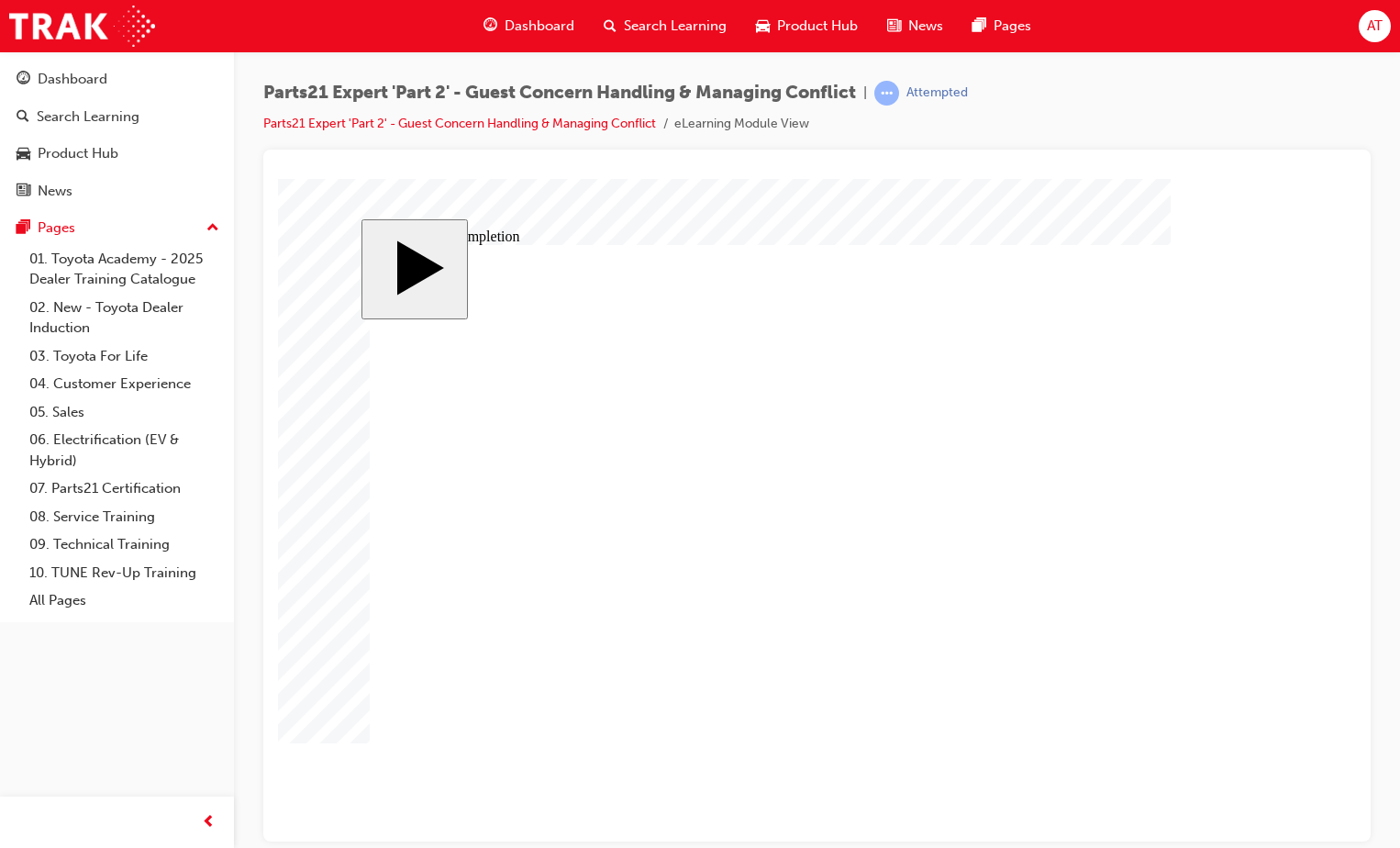
drag, startPoint x: 900, startPoint y: 610, endPoint x: 973, endPoint y: 550, distance: 94.5
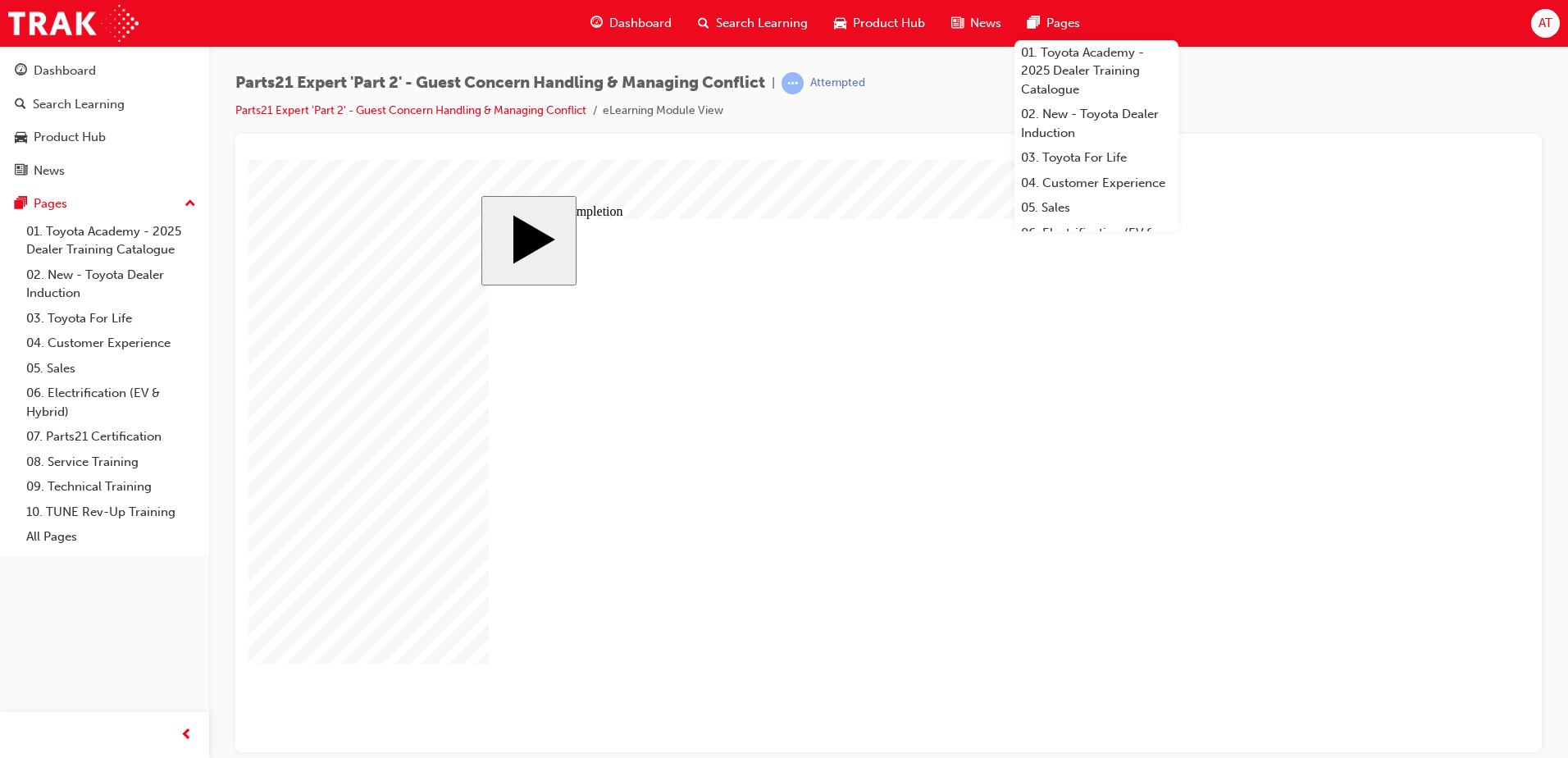
click at [1374, 490] on body "slide: Course Completion Rectangle Rectangle 1 Are you sure you want to quit th…" at bounding box center [889, 455] width 1280 height 592
drag, startPoint x: 970, startPoint y: 556, endPoint x: 983, endPoint y: 558, distance: 13.2
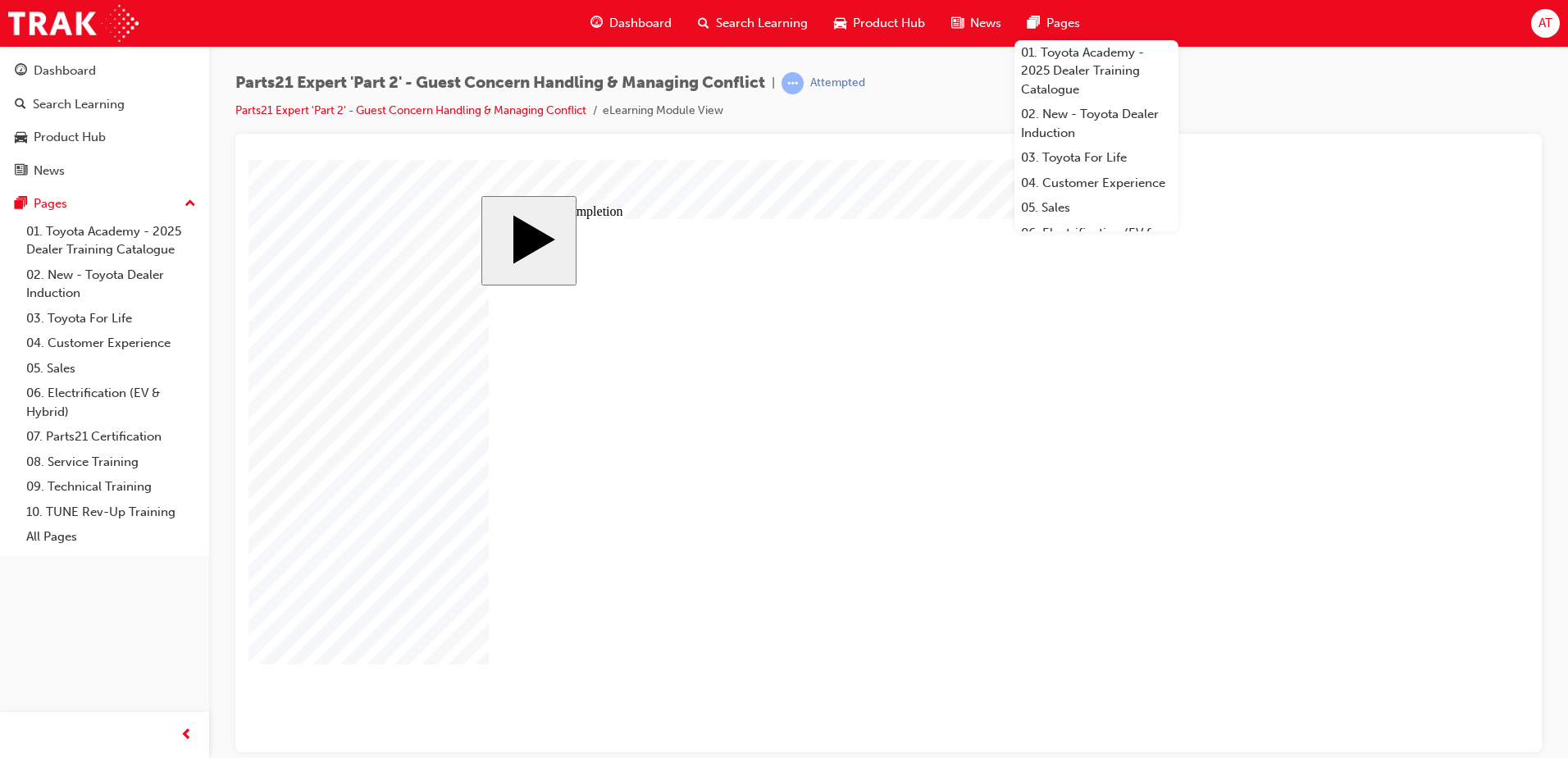
drag, startPoint x: 969, startPoint y: 560, endPoint x: 987, endPoint y: 557, distance: 18.2
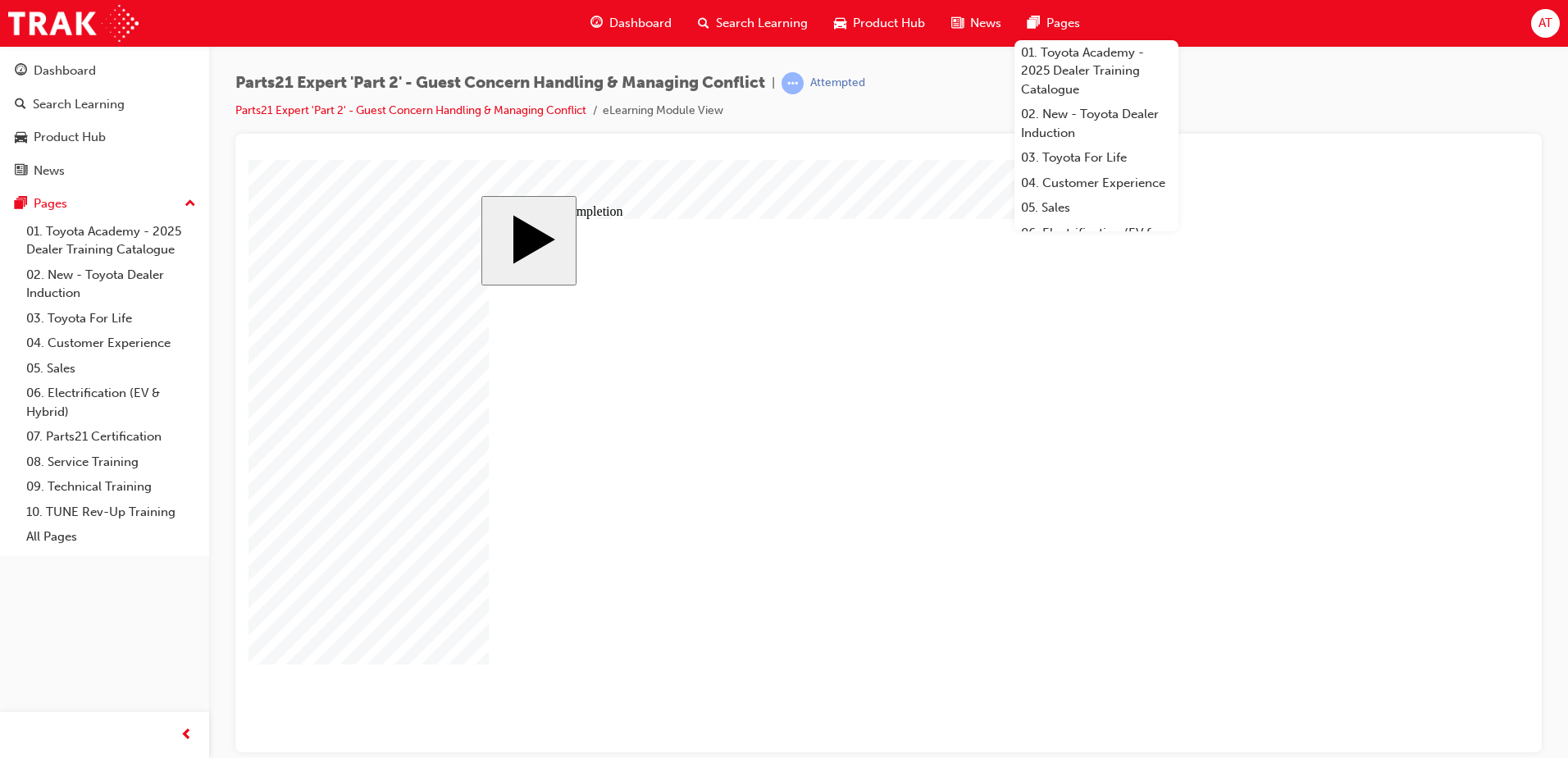
drag, startPoint x: 966, startPoint y: 587, endPoint x: 979, endPoint y: 581, distance: 14.3
drag, startPoint x: 970, startPoint y: 560, endPoint x: 989, endPoint y: 561, distance: 19.0
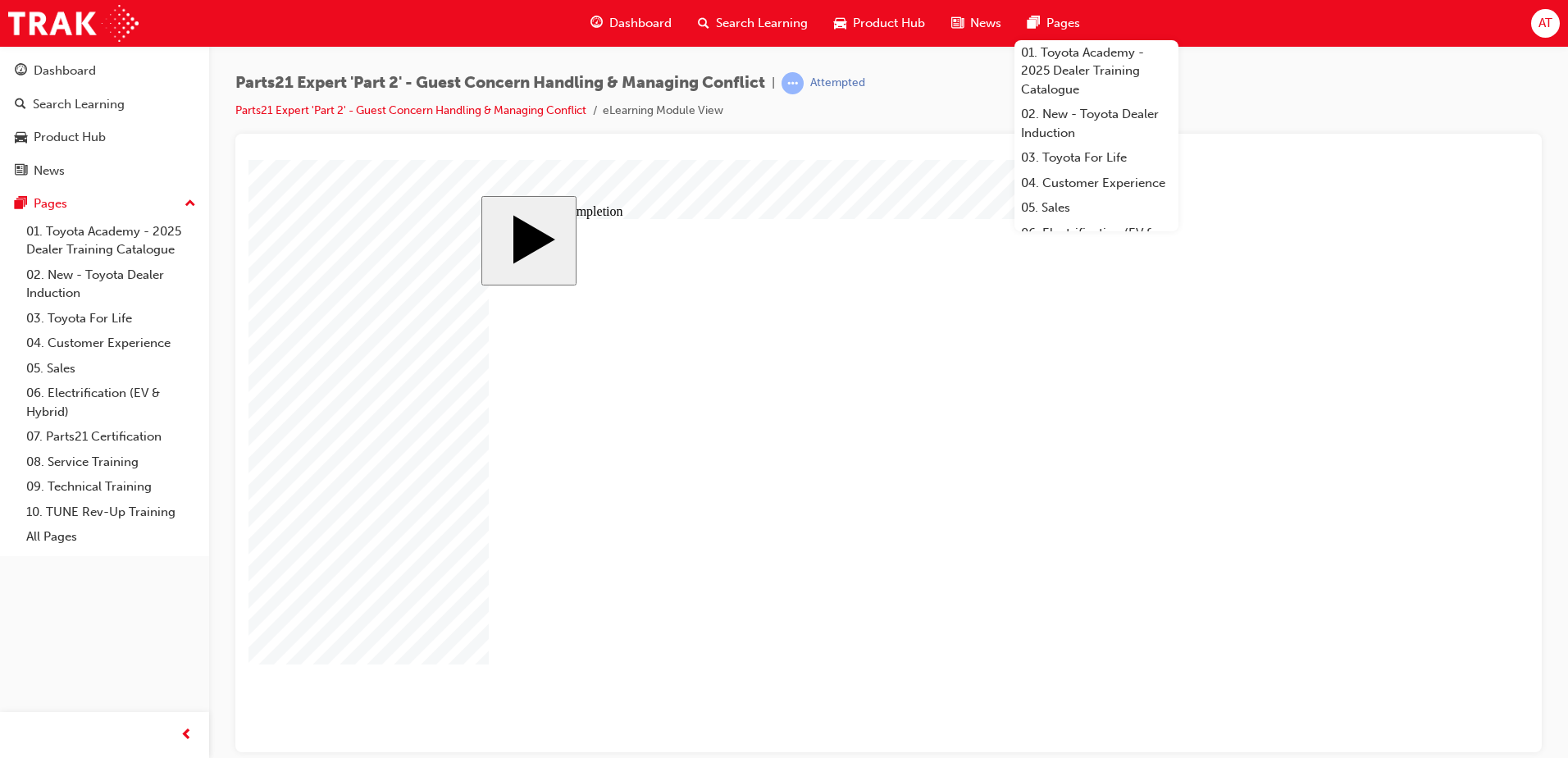
drag, startPoint x: 971, startPoint y: 560, endPoint x: 986, endPoint y: 558, distance: 15.1
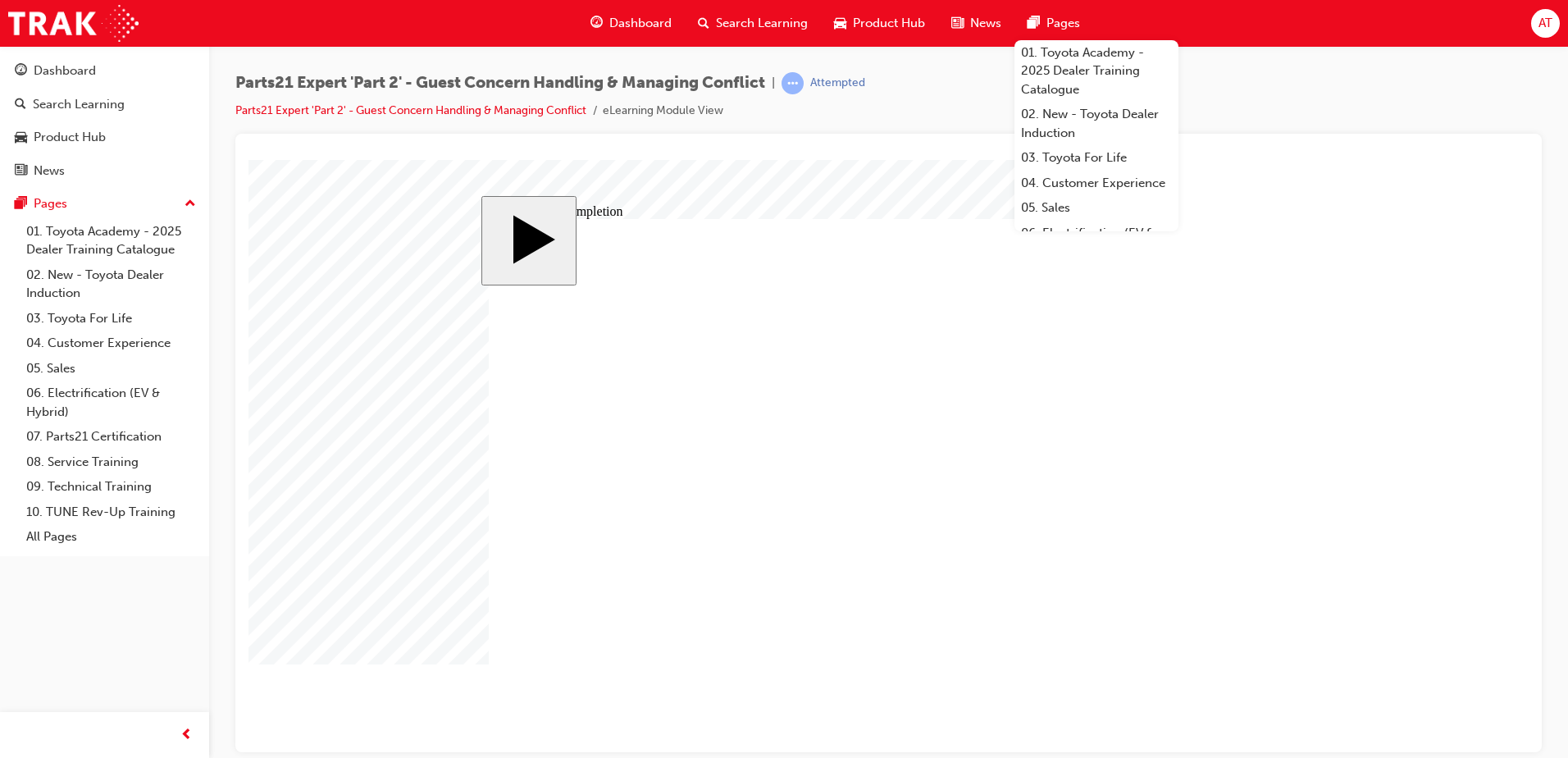
drag, startPoint x: 973, startPoint y: 560, endPoint x: 992, endPoint y: 559, distance: 19.0
drag, startPoint x: 970, startPoint y: 585, endPoint x: 986, endPoint y: 585, distance: 16.0
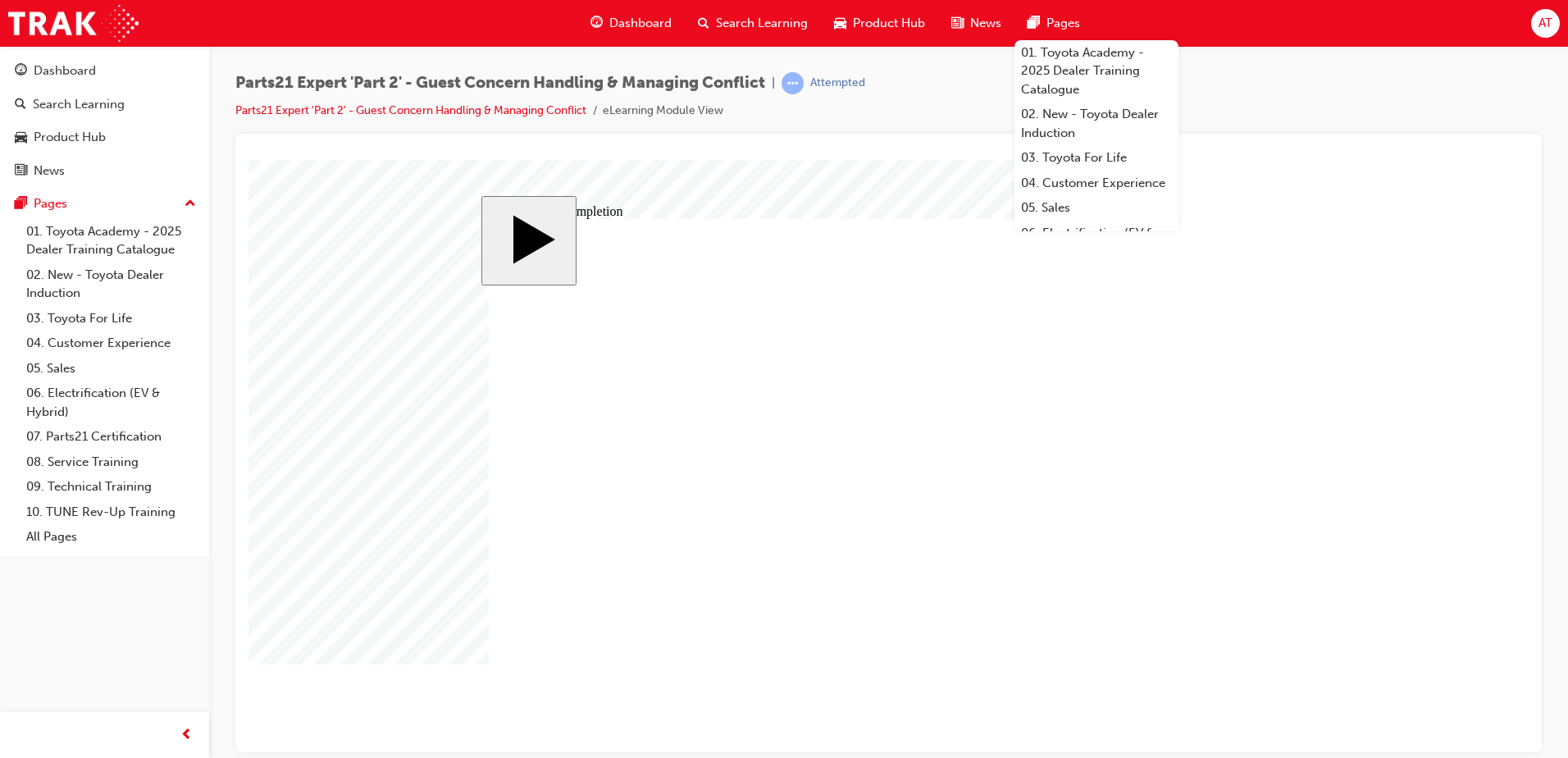
drag, startPoint x: 969, startPoint y: 587, endPoint x: 993, endPoint y: 581, distance: 24.7
drag, startPoint x: 947, startPoint y: 574, endPoint x: 958, endPoint y: 573, distance: 11.0
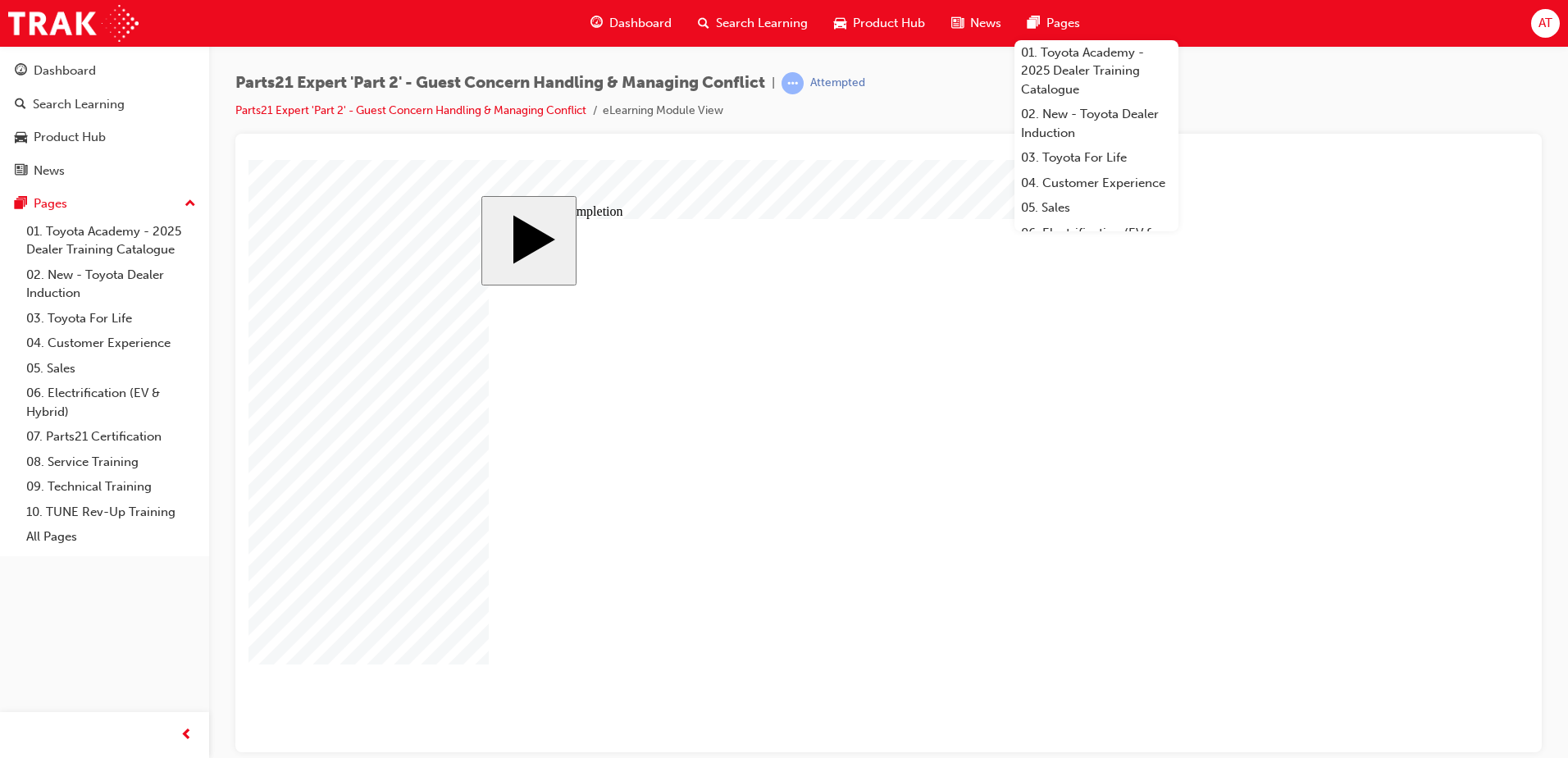
drag, startPoint x: 970, startPoint y: 357, endPoint x: 929, endPoint y: 317, distance: 57.3
click at [1465, 256] on body "slide: Course Completion Rectangle Rectangle 1 Are you sure you want to quit th…" at bounding box center [889, 455] width 1280 height 592
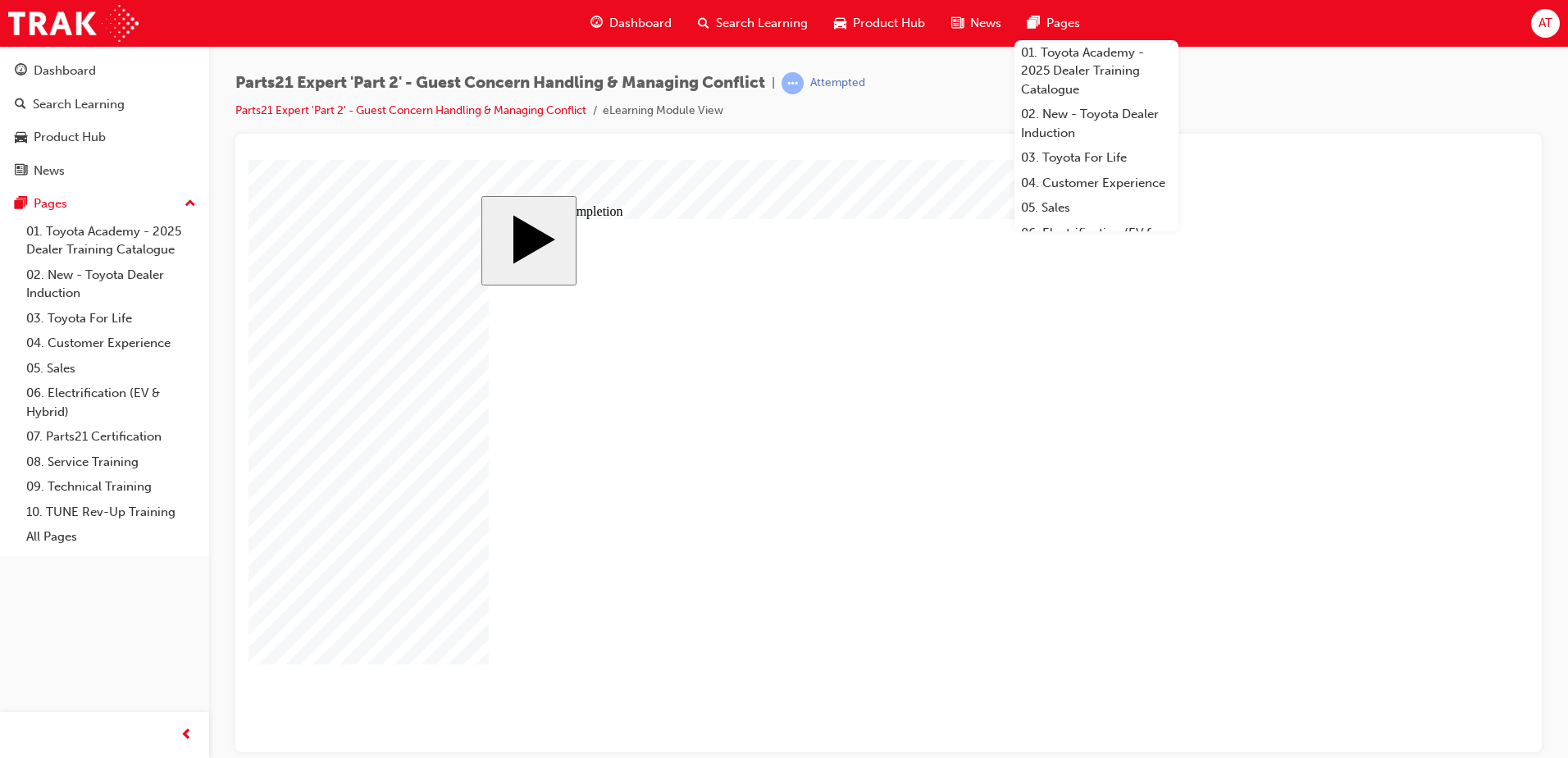
click at [1404, 360] on body "slide: Course Completion MENU Rectangle 6 HELP Rectangle 6 EXIT Rectangle 6 Sun…" at bounding box center [889, 455] width 1280 height 592
click at [1343, 563] on body "slide: Course Completion MENU Rectangle 6 HELP Rectangle 6 EXIT Rectangle 6 Sun…" at bounding box center [889, 455] width 1280 height 592
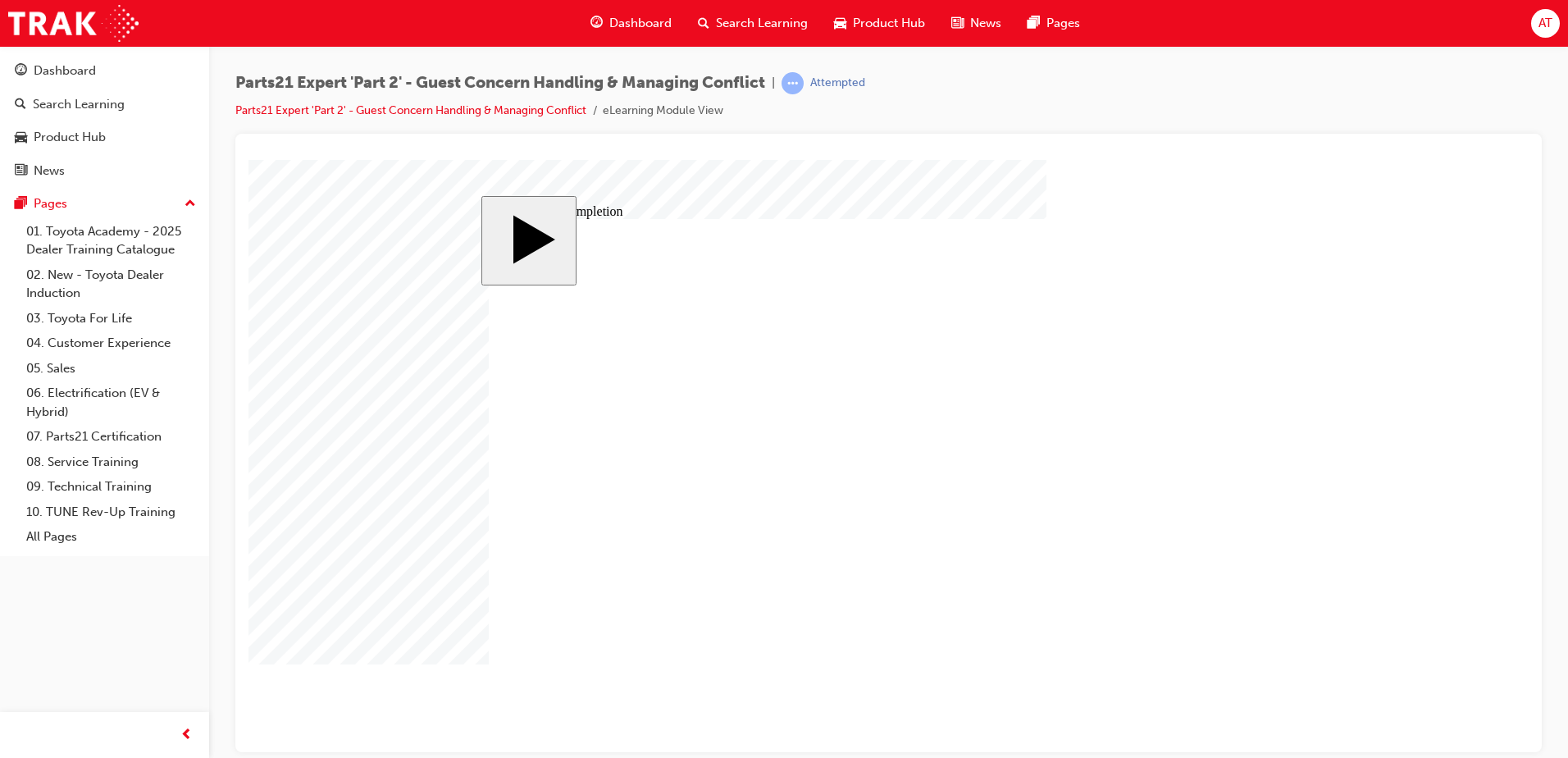
drag, startPoint x: 951, startPoint y: 523, endPoint x: 972, endPoint y: 523, distance: 21.0
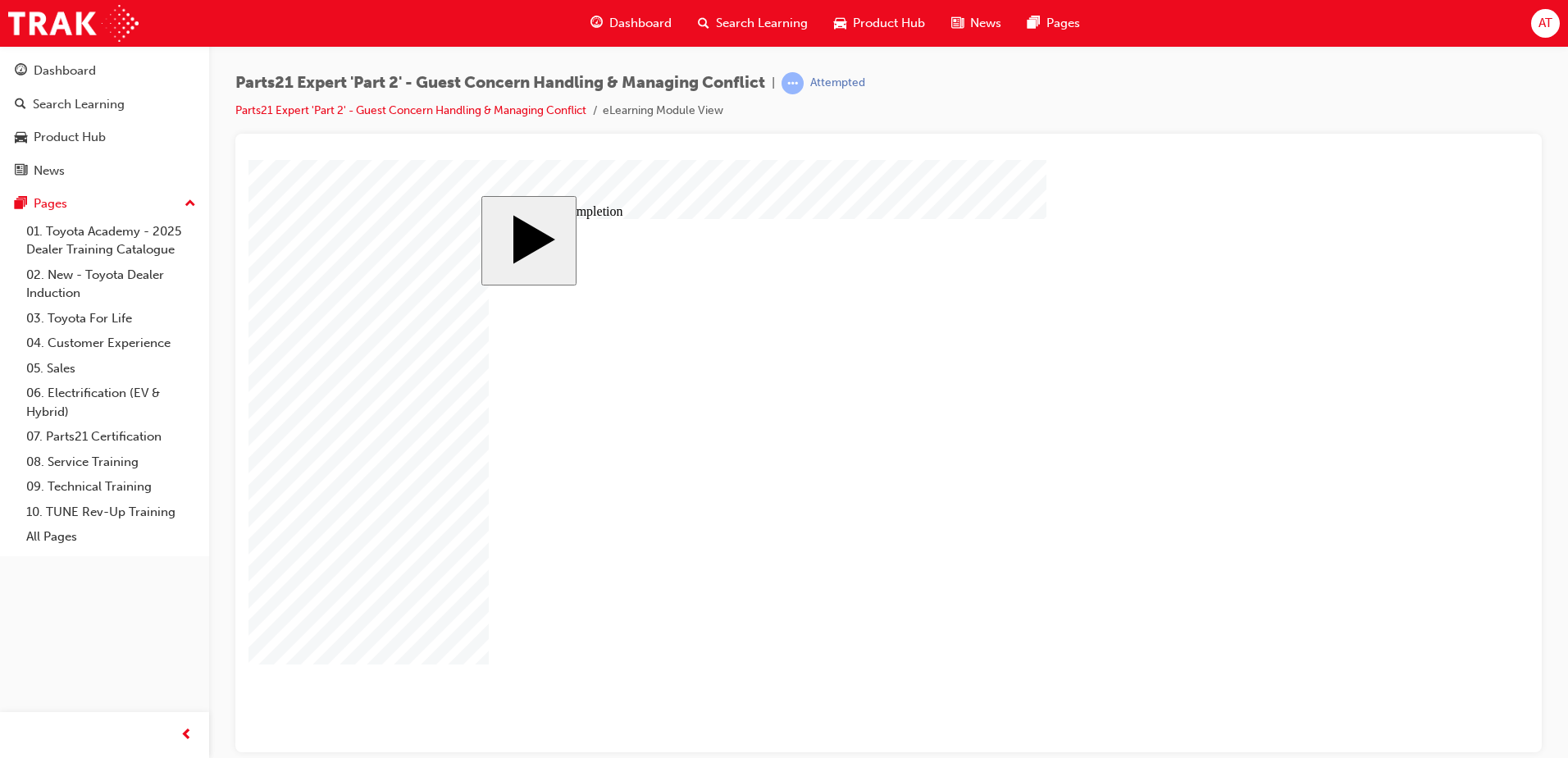
drag, startPoint x: 950, startPoint y: 539, endPoint x: 961, endPoint y: 544, distance: 12.1
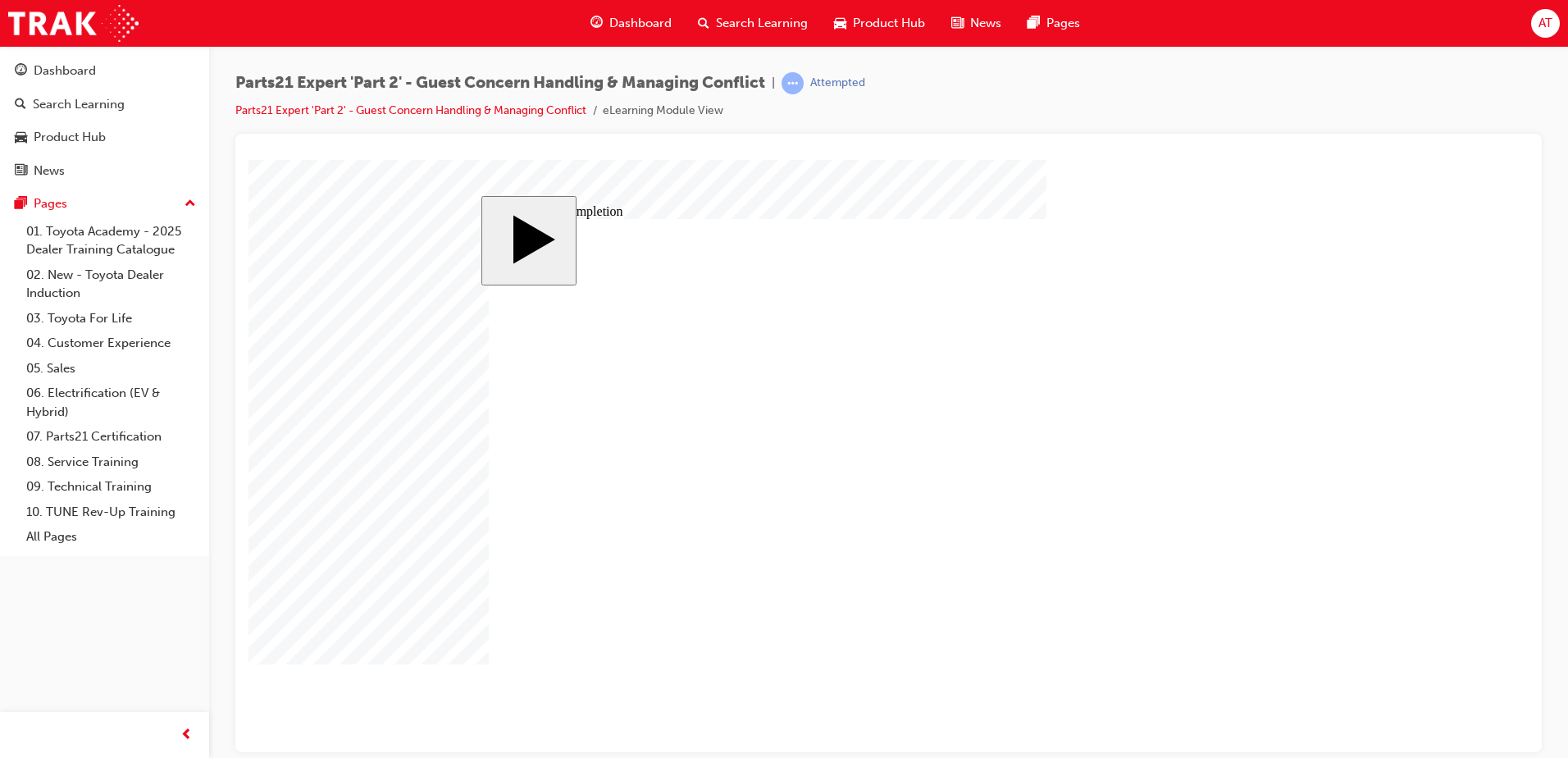
drag, startPoint x: 953, startPoint y: 573, endPoint x: 968, endPoint y: 572, distance: 15.0
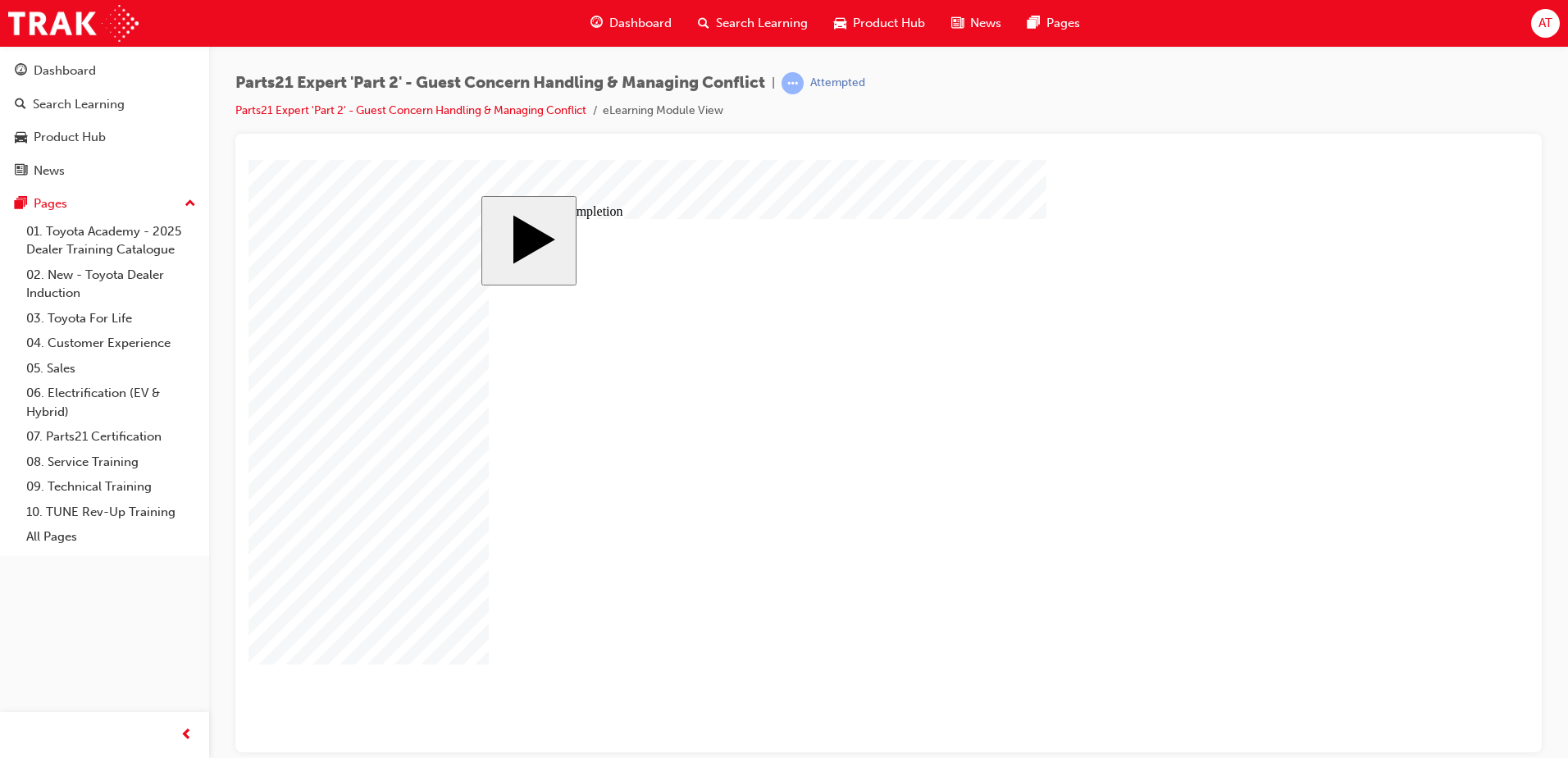
drag, startPoint x: 1391, startPoint y: 659, endPoint x: 1363, endPoint y: 659, distance: 28.0
click at [1391, 659] on body "slide: Course Completion MENU Rectangle 6 HELP Rectangle 6 EXIT Rectangle 6 Sun…" at bounding box center [889, 455] width 1280 height 592
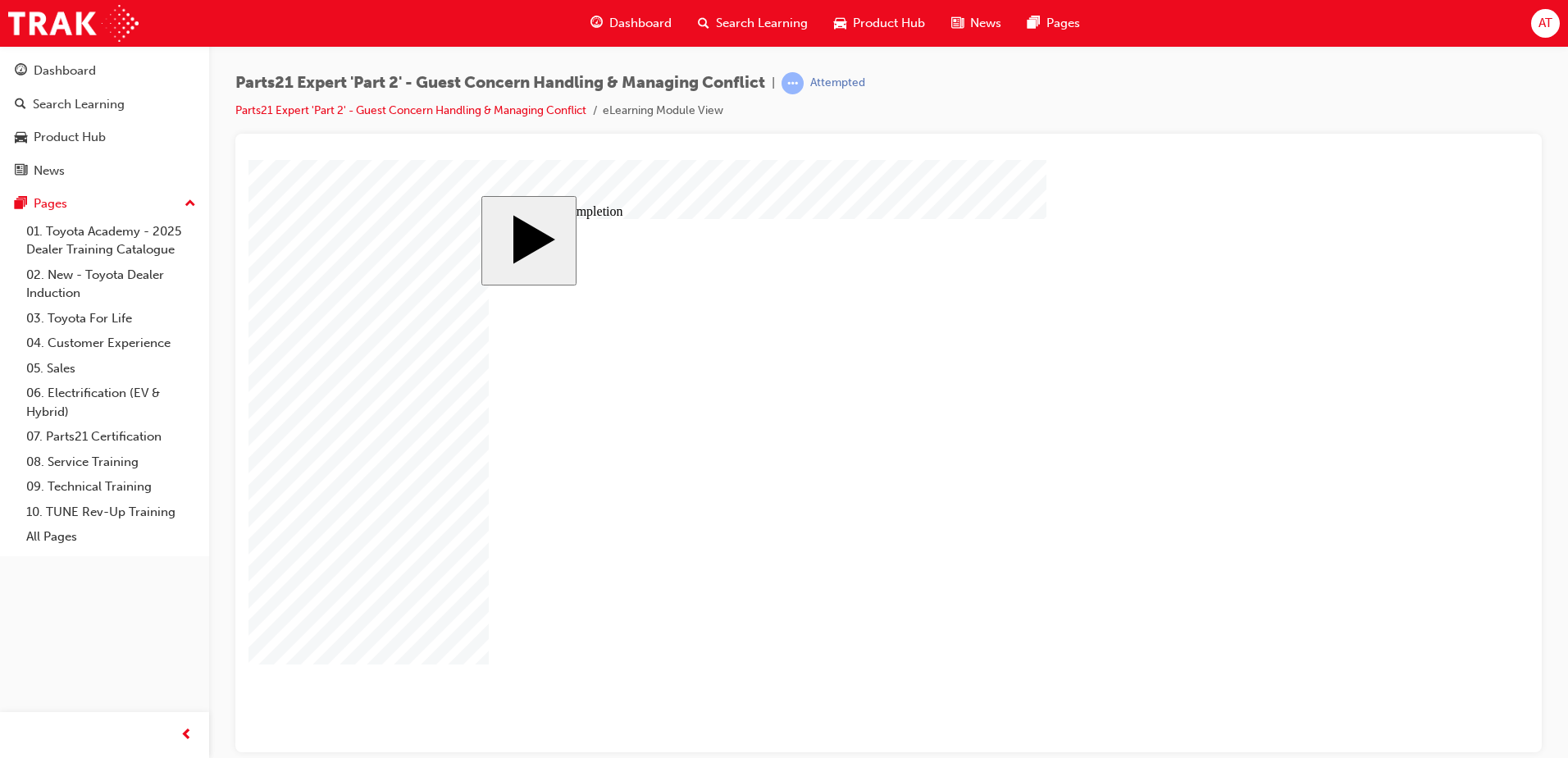
click at [1383, 447] on body "slide: Activate Prior Knowledge MENU Rectangle 6 HELP Rectangle 6 EXIT Rectangl…" at bounding box center [889, 455] width 1280 height 592
click at [328, 587] on body "slide: Activate Prior Knowledge MENU Rectangle 6 HELP Rectangle 6 EXIT Rectangl…" at bounding box center [889, 455] width 1280 height 592
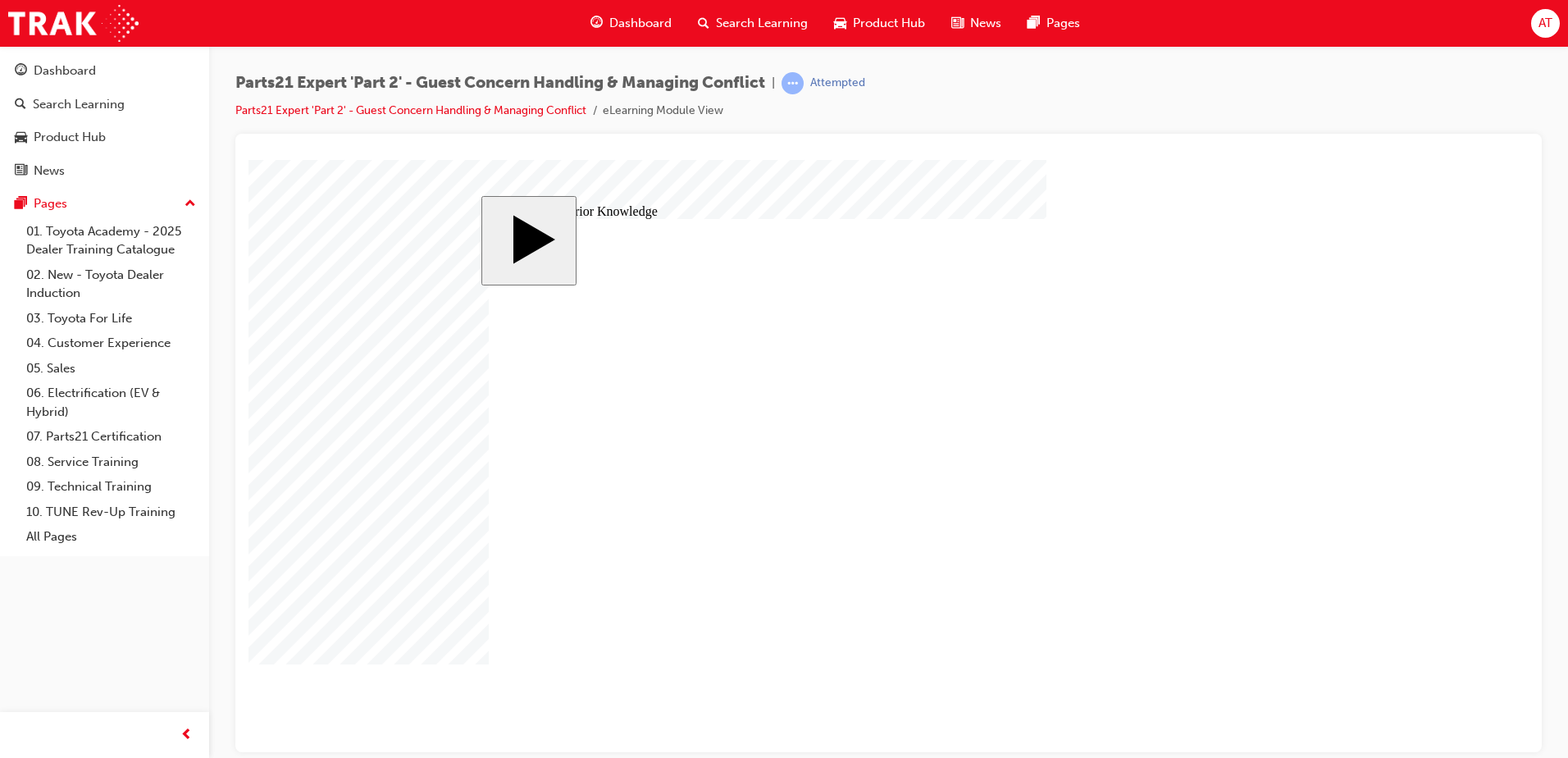
click at [1506, 282] on body "slide: Activate Prior Knowledge Rectangle Rectangle 1 CLOSE Bilsteen Bilsteen i…" at bounding box center [889, 455] width 1280 height 592
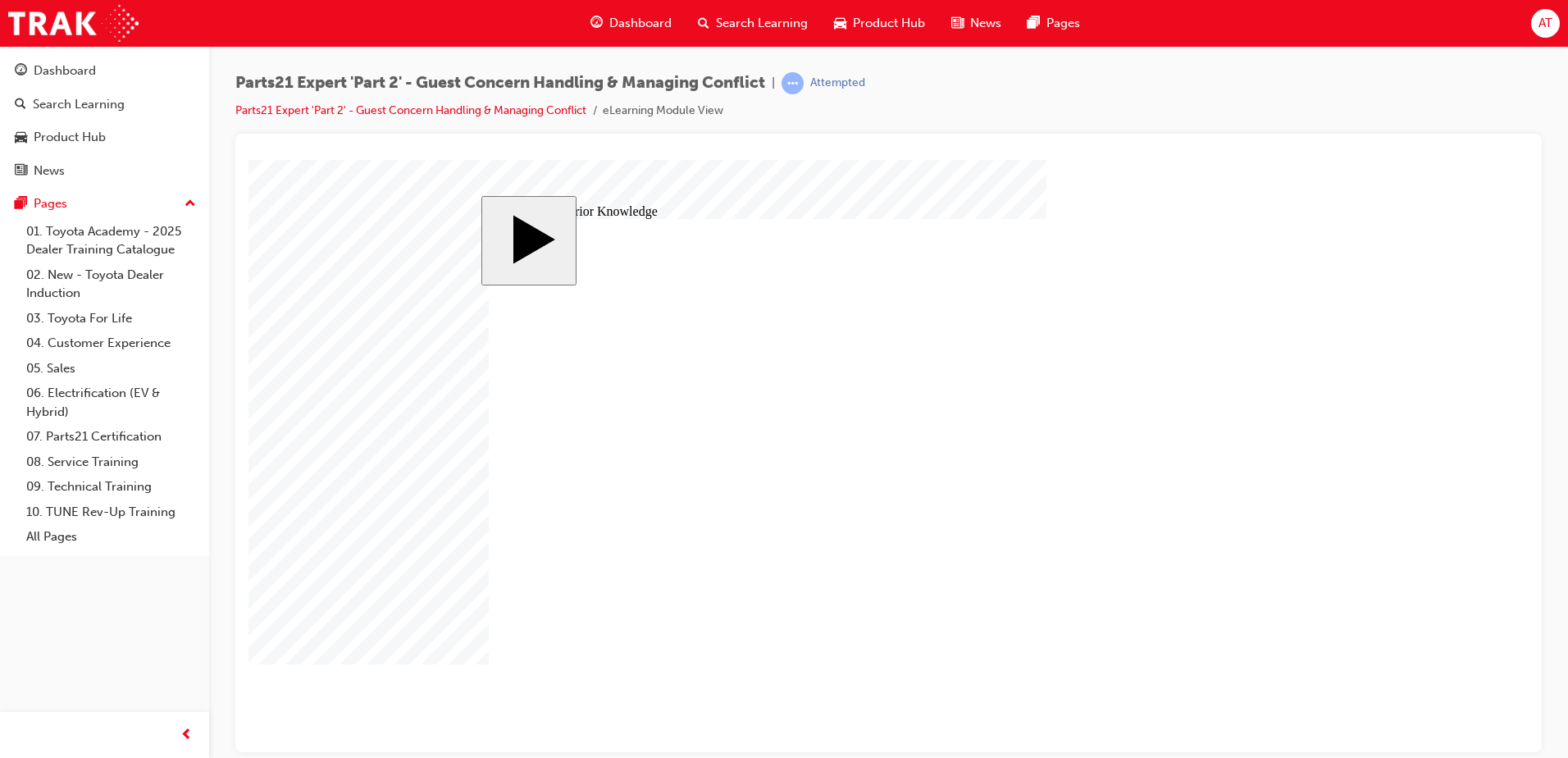
click at [338, 501] on body "slide: Activate Prior Knowledge Rectangle Rectangle 1 CLOSE [PERSON_NAME] is a …" at bounding box center [889, 455] width 1280 height 592
drag, startPoint x: 332, startPoint y: 534, endPoint x: 360, endPoint y: 540, distance: 28.6
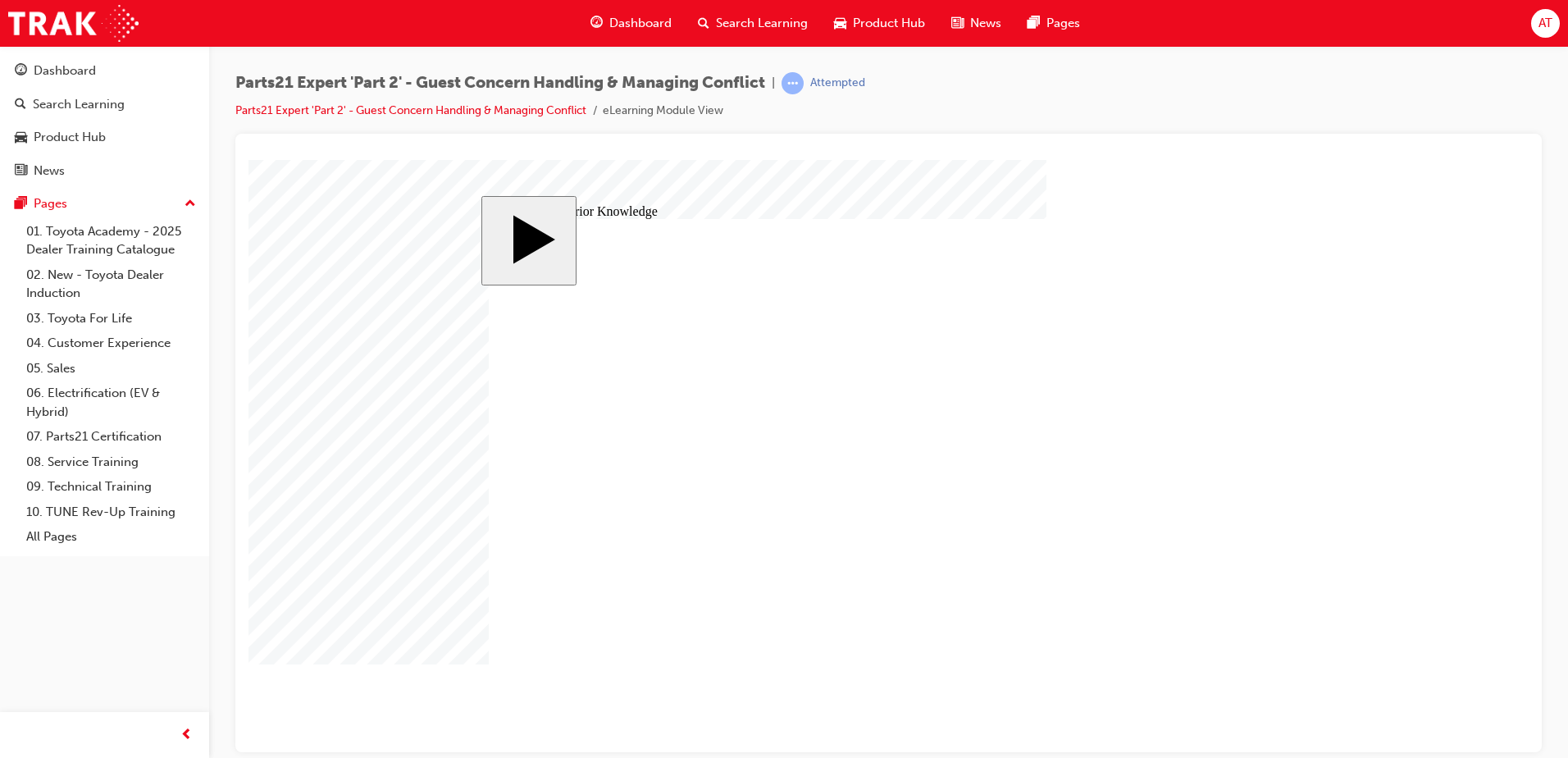
click at [332, 534] on body "slide: Activate Prior Knowledge Rectangle Rectangle 1 CLOSE [PERSON_NAME] [PERS…" at bounding box center [889, 455] width 1280 height 592
drag, startPoint x: 1410, startPoint y: 242, endPoint x: 1351, endPoint y: 258, distance: 61.1
click at [1411, 242] on body "slide: Activate Prior Knowledge Rectangle Rectangle 1 CLOSE [PERSON_NAME] is a …" at bounding box center [889, 455] width 1280 height 592
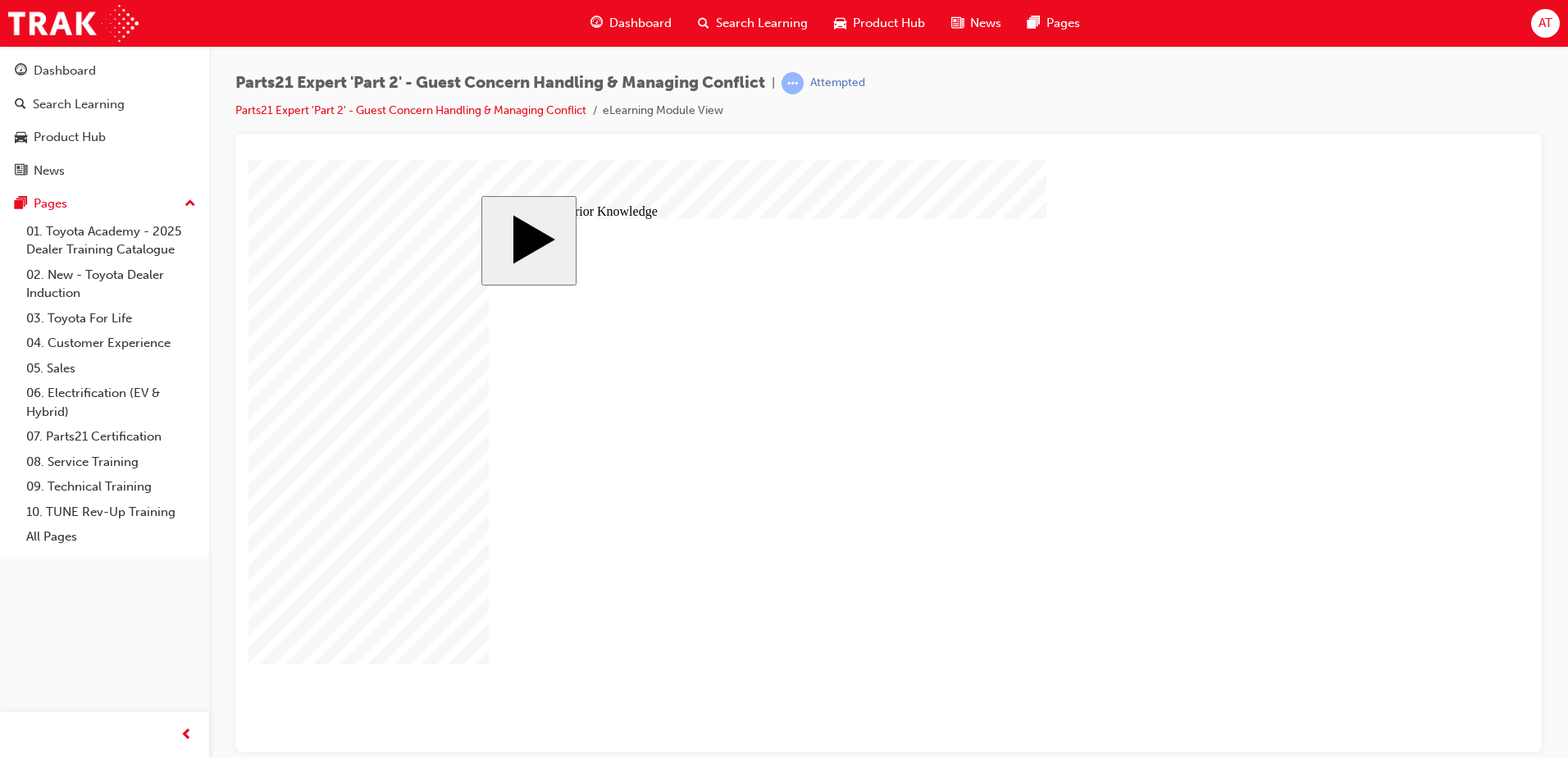
drag, startPoint x: 806, startPoint y: 402, endPoint x: 803, endPoint y: 428, distance: 26.2
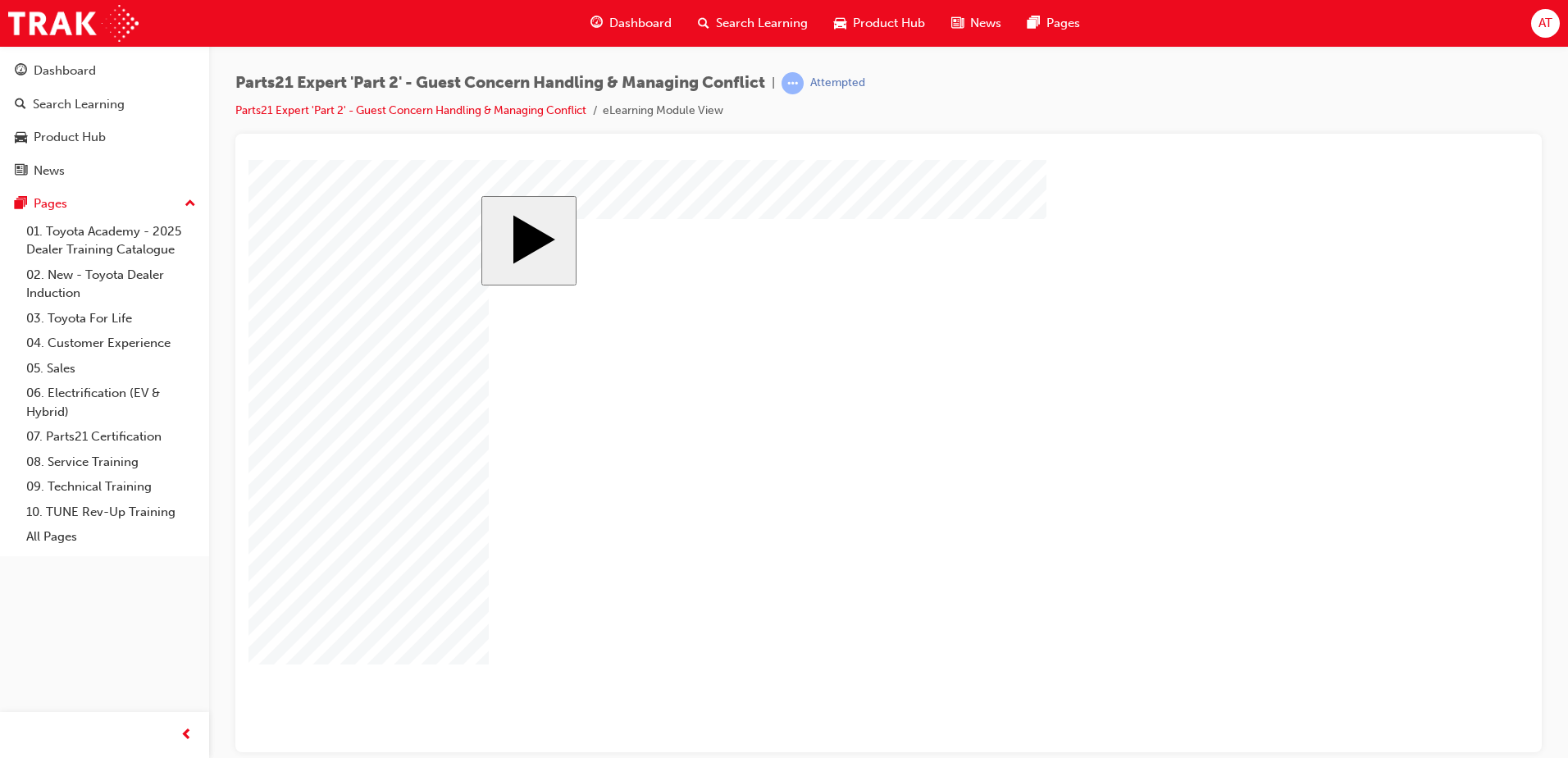
drag, startPoint x: 815, startPoint y: 455, endPoint x: 816, endPoint y: 434, distance: 21.0
drag, startPoint x: 943, startPoint y: 406, endPoint x: 937, endPoint y: 437, distance: 31.6
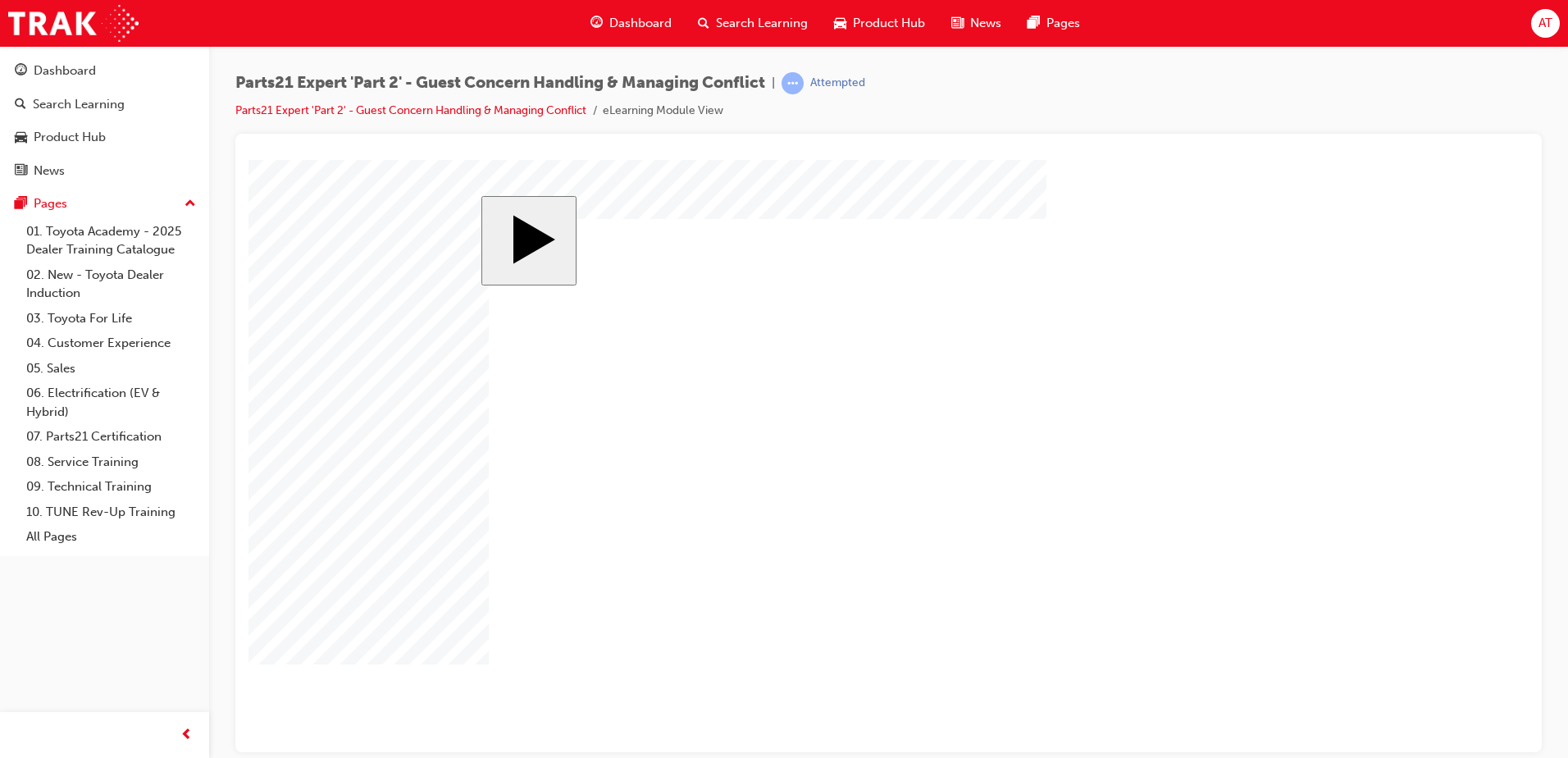
drag, startPoint x: 1056, startPoint y: 403, endPoint x: 1066, endPoint y: 428, distance: 26.9
click at [410, 545] on body "slide: Parts 21 MENU Rectangle 6 HELP Rectangle 6 EXIT Rectangle 6 Evaluating S…" at bounding box center [889, 455] width 1280 height 592
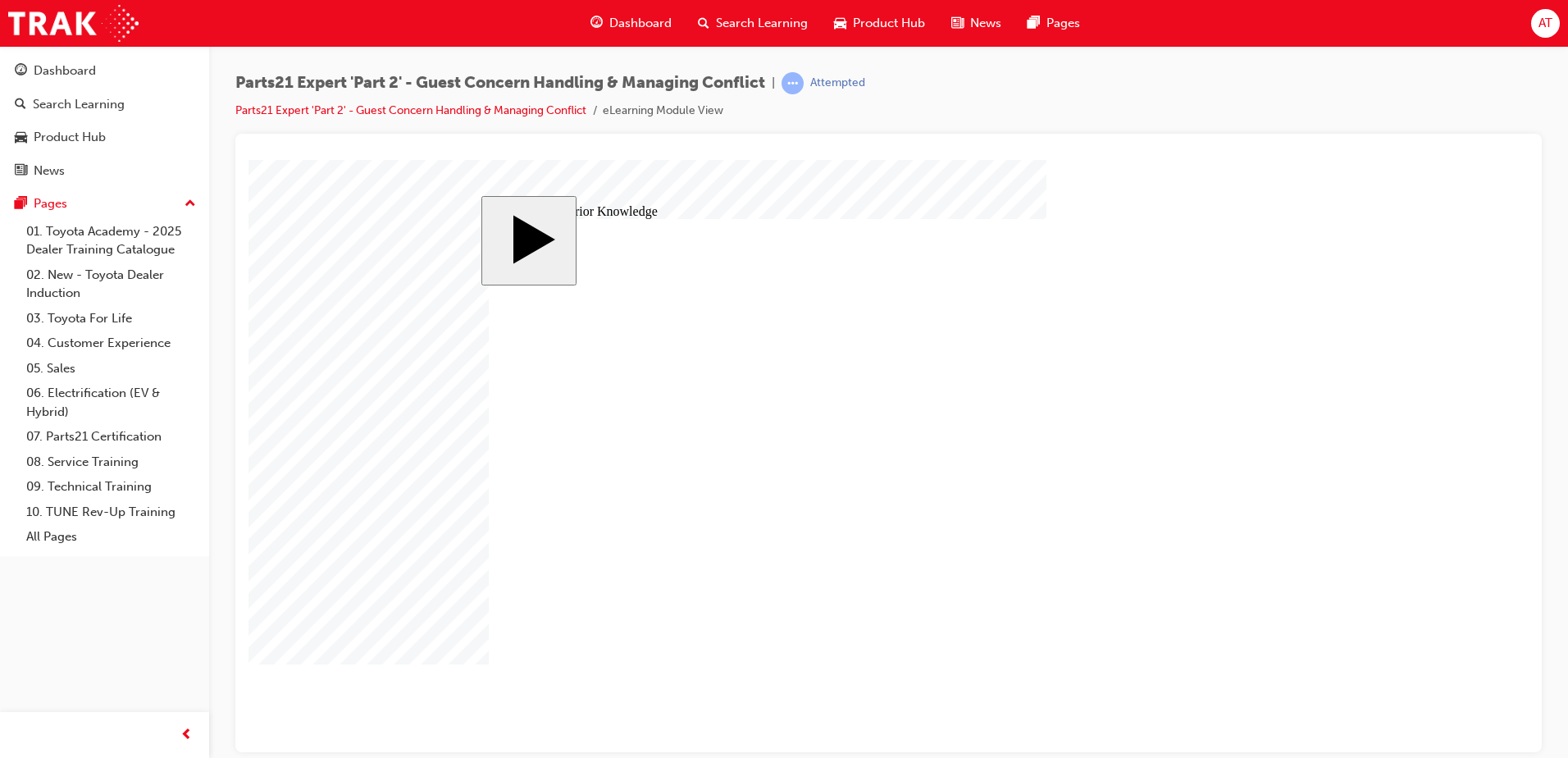
click at [1397, 438] on body "slide: Activate Prior Knowledge MENU Rectangle 6 HELP Rectangle 6 EXIT Rectangl…" at bounding box center [889, 455] width 1280 height 592
click at [1445, 198] on body "slide: Activate Prior Knowledge MENU Rectangle 6 HELP Rectangle 6 EXIT Rectangl…" at bounding box center [889, 455] width 1280 height 592
drag, startPoint x: 1125, startPoint y: 532, endPoint x: 806, endPoint y: 453, distance: 328.6
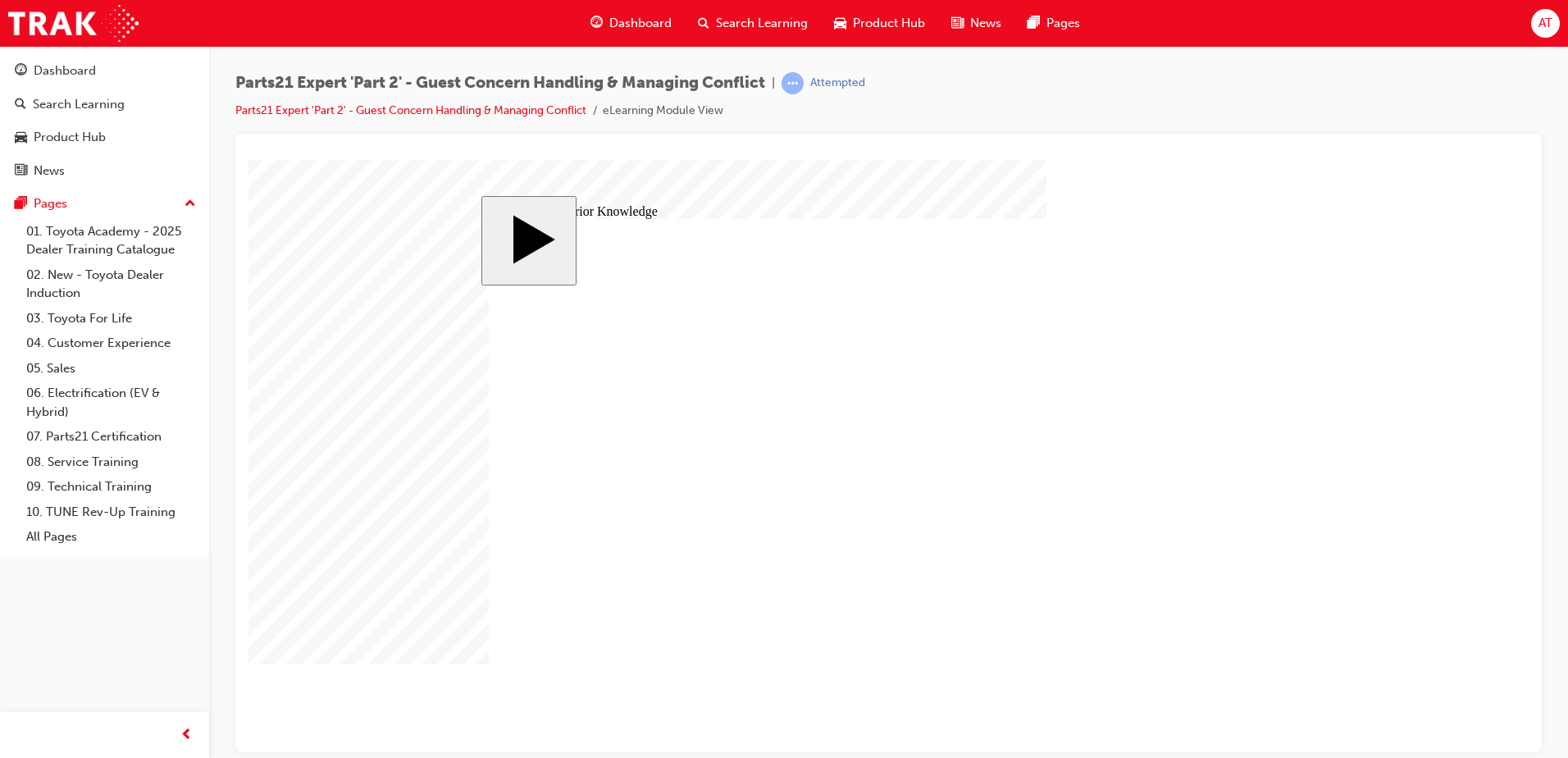
drag, startPoint x: 1204, startPoint y: 535, endPoint x: 937, endPoint y: 467, distance: 275.5
drag, startPoint x: 1105, startPoint y: 456, endPoint x: 783, endPoint y: 582, distance: 345.8
drag, startPoint x: 1211, startPoint y: 495, endPoint x: 960, endPoint y: 575, distance: 263.4
click at [1342, 518] on body "slide: Activate Prior Knowledge MENU Rectangle 6 HELP Rectangle 6 EXIT Rectangl…" at bounding box center [889, 455] width 1280 height 592
drag, startPoint x: 1198, startPoint y: 454, endPoint x: 969, endPoint y: 498, distance: 233.2
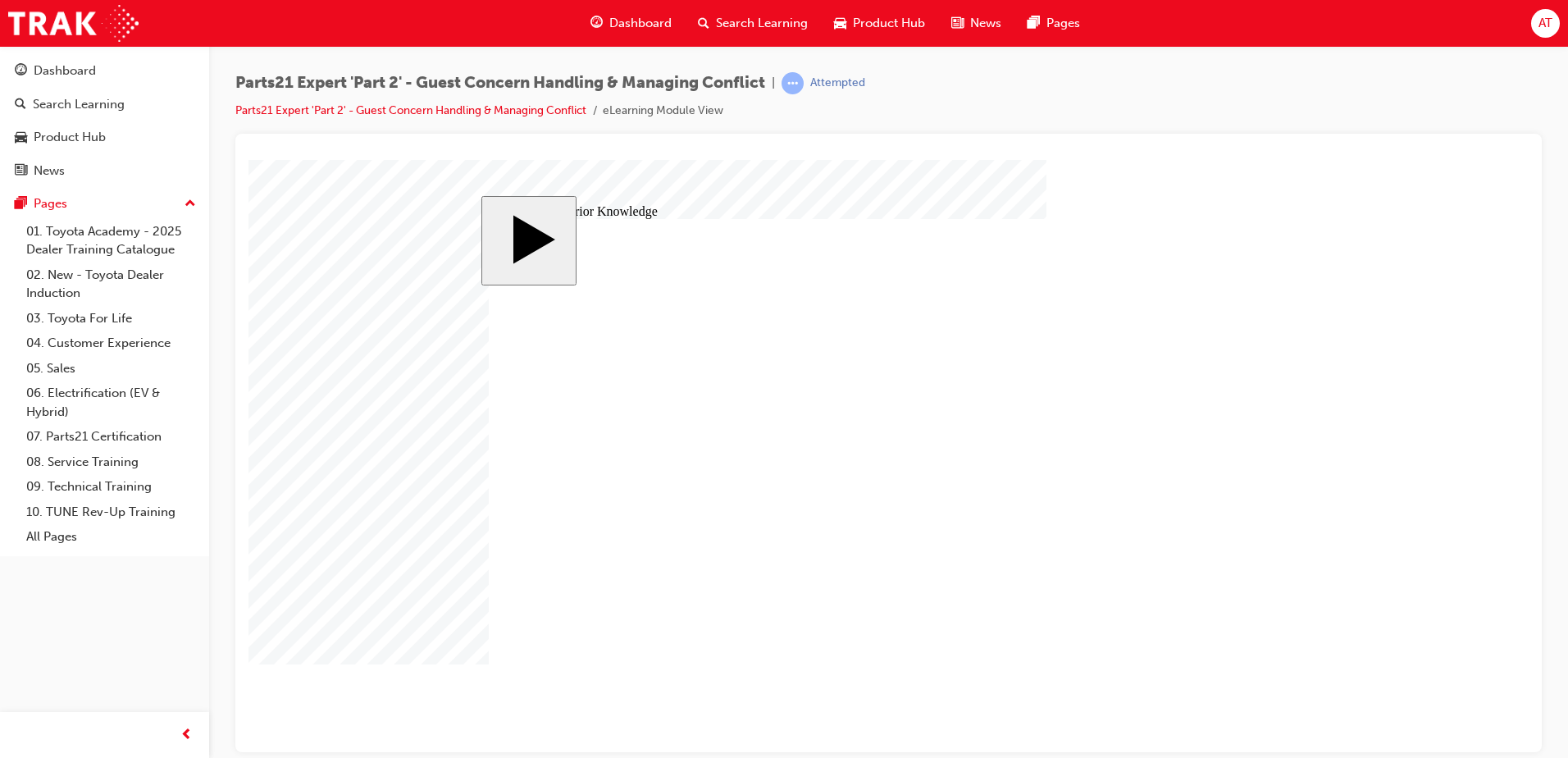
drag, startPoint x: 1216, startPoint y: 570, endPoint x: 825, endPoint y: 499, distance: 397.4
drag, startPoint x: 1112, startPoint y: 499, endPoint x: 838, endPoint y: 534, distance: 276.2
drag, startPoint x: 1103, startPoint y: 574, endPoint x: 977, endPoint y: 554, distance: 127.6
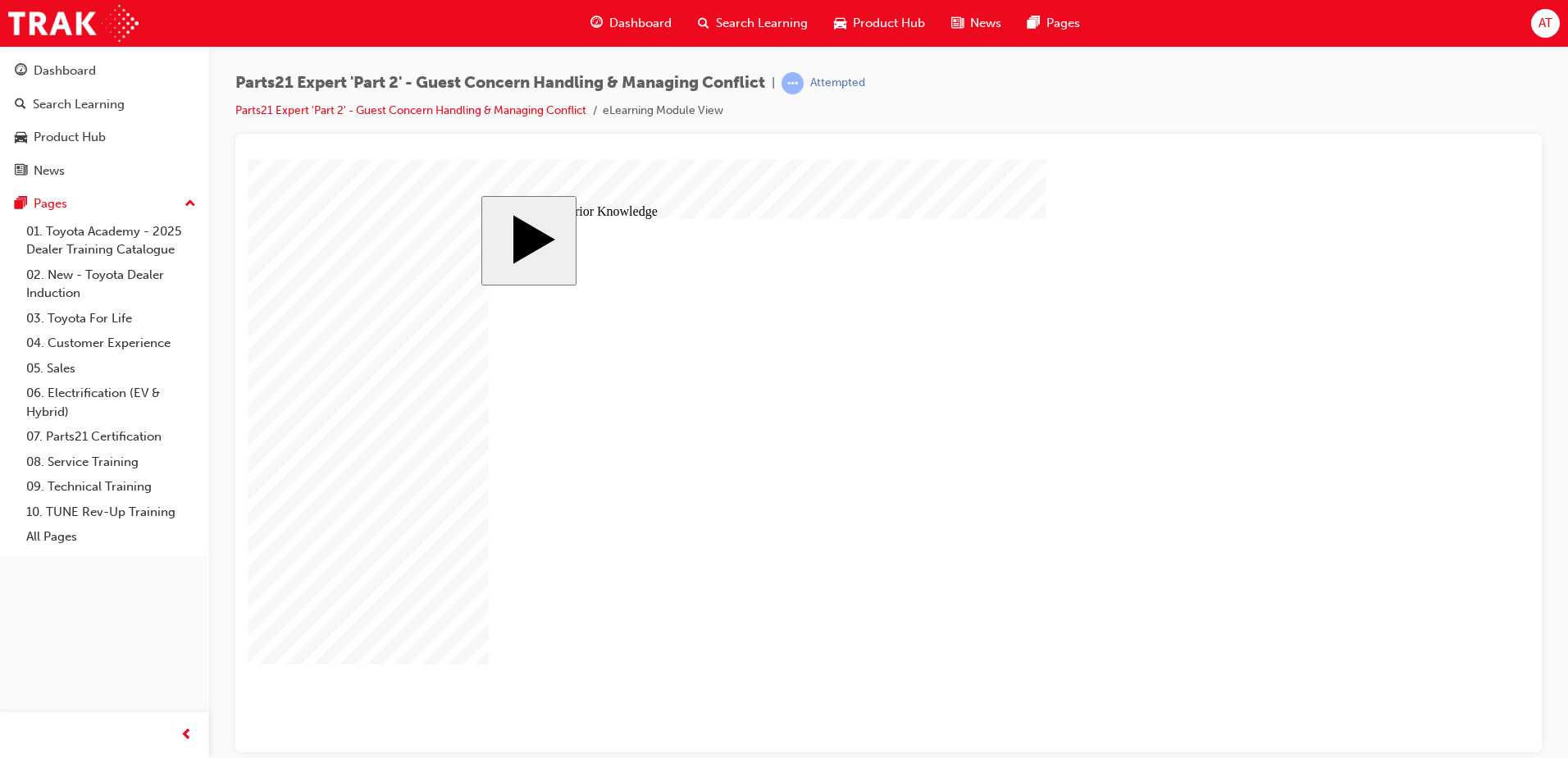
drag, startPoint x: 816, startPoint y: 542, endPoint x: 1120, endPoint y: 543, distance: 304.0
drag, startPoint x: 969, startPoint y: 548, endPoint x: 847, endPoint y: 551, distance: 122.0
drag, startPoint x: 1101, startPoint y: 501, endPoint x: 982, endPoint y: 530, distance: 122.5
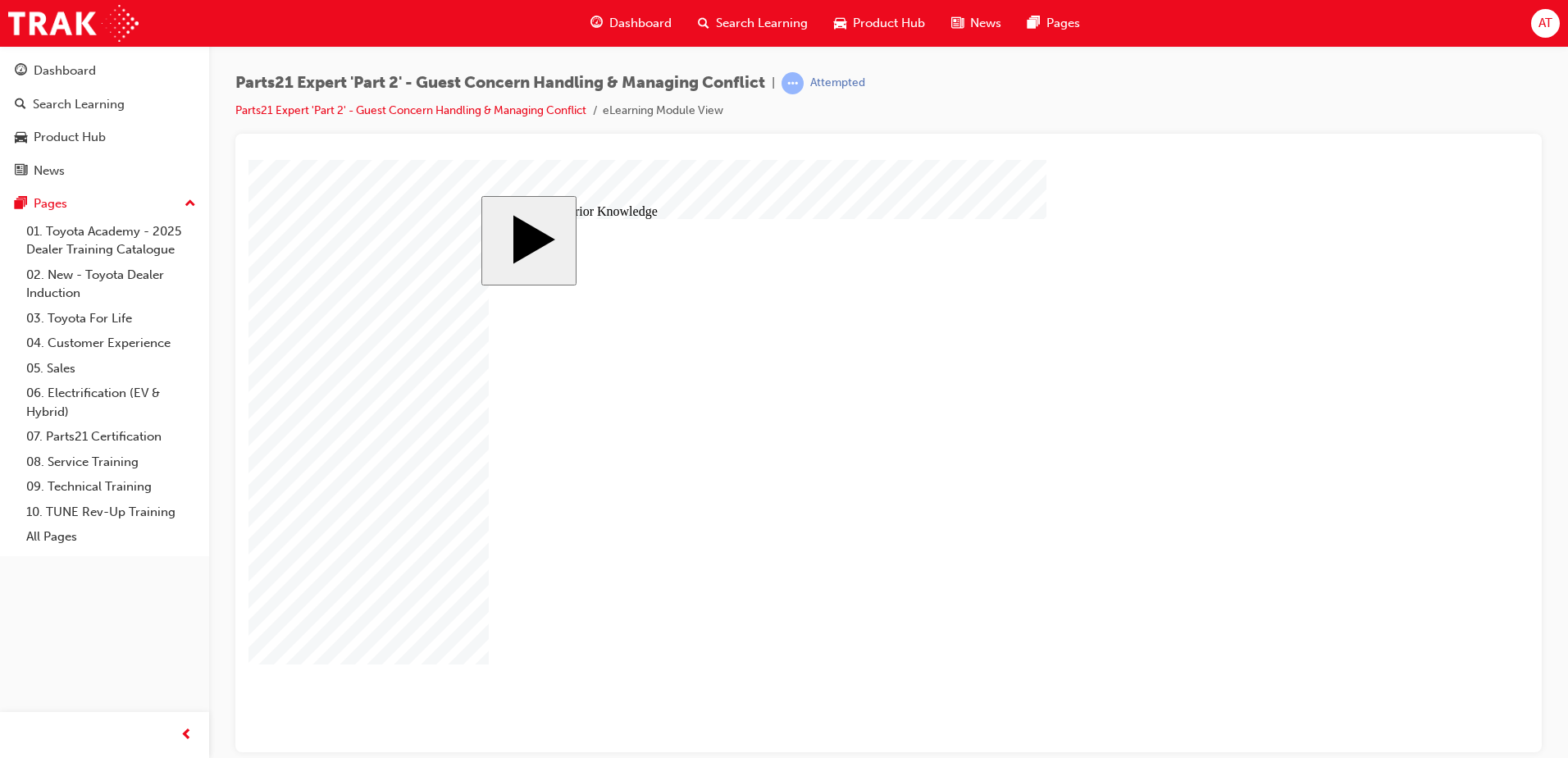
click at [1331, 545] on body "slide: Activate Prior Knowledge Rectangle 1 Rectangle 2 That was incorrect, ple…" at bounding box center [889, 455] width 1280 height 592
drag, startPoint x: 817, startPoint y: 591, endPoint x: 1348, endPoint y: 584, distance: 531.0
drag, startPoint x: 957, startPoint y: 588, endPoint x: 854, endPoint y: 581, distance: 103.2
drag, startPoint x: 1112, startPoint y: 456, endPoint x: 946, endPoint y: 586, distance: 210.8
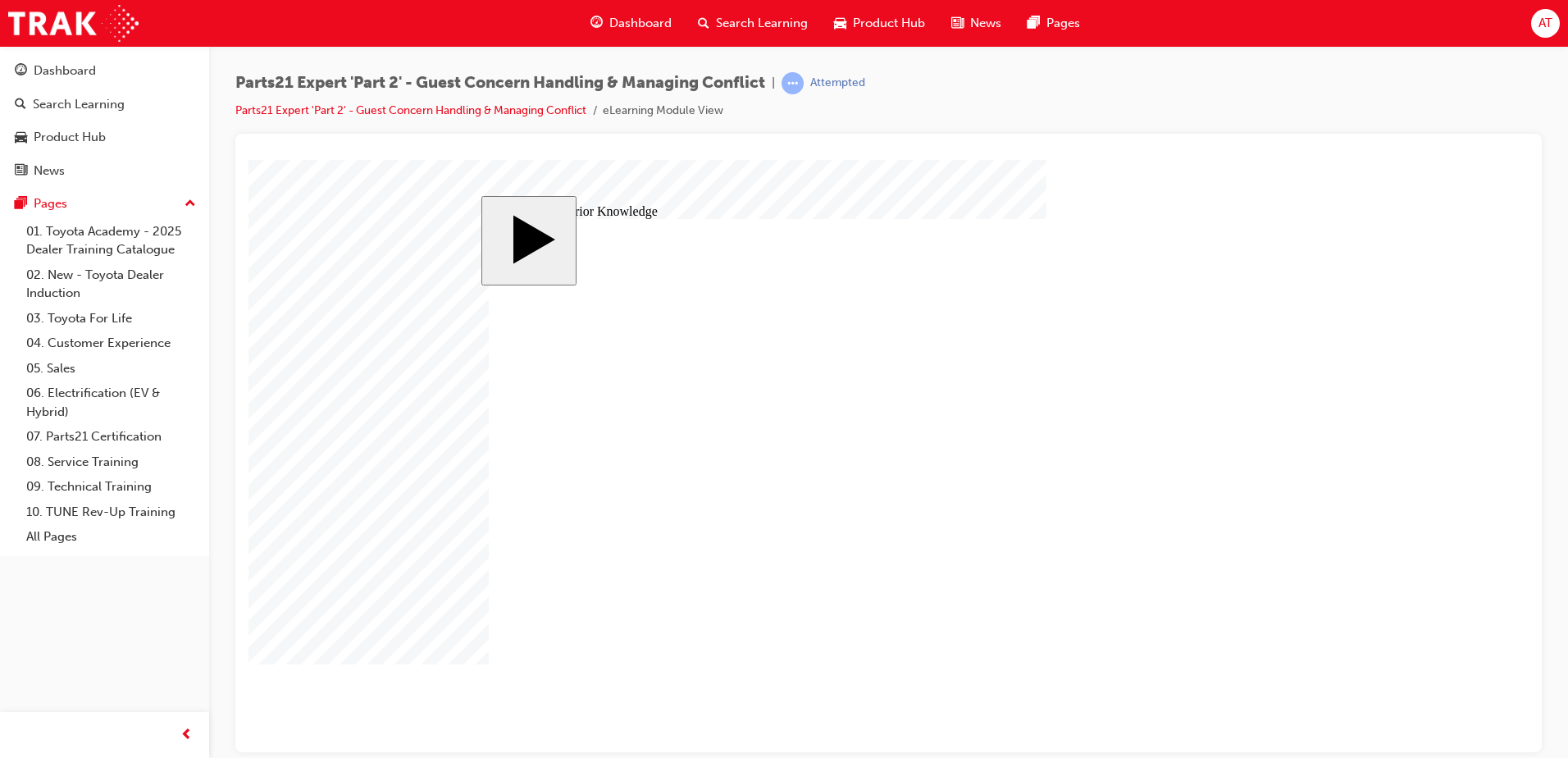
click at [1342, 523] on body "slide: Activate Prior Knowledge Rectangle 1 Rectangle 2 That was incorrect, ple…" at bounding box center [889, 455] width 1280 height 592
drag, startPoint x: 803, startPoint y: 452, endPoint x: 1253, endPoint y: 491, distance: 451.7
drag, startPoint x: 983, startPoint y: 454, endPoint x: 864, endPoint y: 455, distance: 119.0
drag, startPoint x: 1101, startPoint y: 531, endPoint x: 950, endPoint y: 465, distance: 164.8
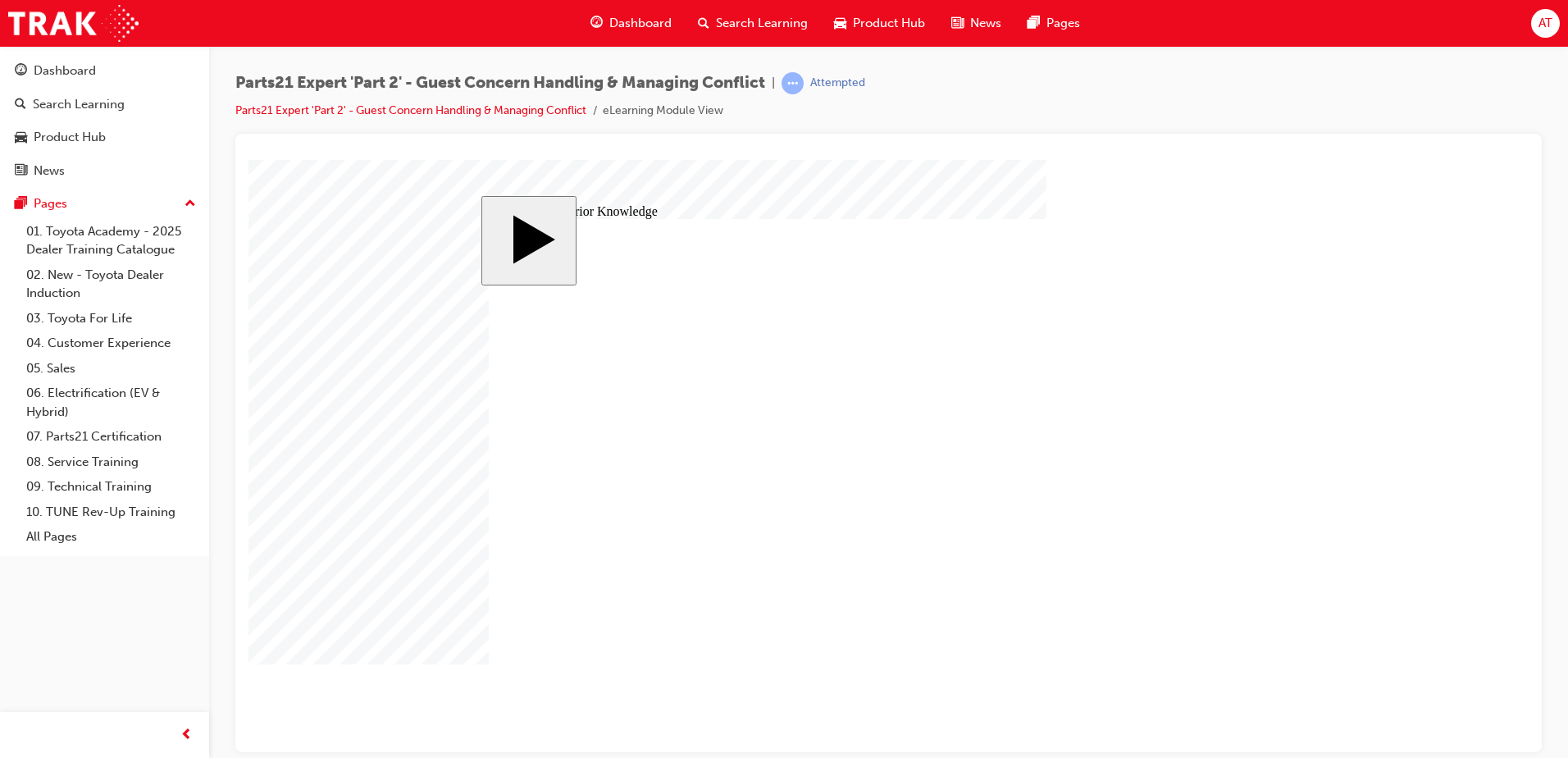
drag, startPoint x: 970, startPoint y: 498, endPoint x: 964, endPoint y: 466, distance: 32.6
drag, startPoint x: 1183, startPoint y: 455, endPoint x: 965, endPoint y: 495, distance: 221.6
click at [1390, 552] on body "slide: Activate Prior Knowledge Rectangle 1 Rectangle 2 That was incorrect, ple…" at bounding box center [889, 455] width 1280 height 592
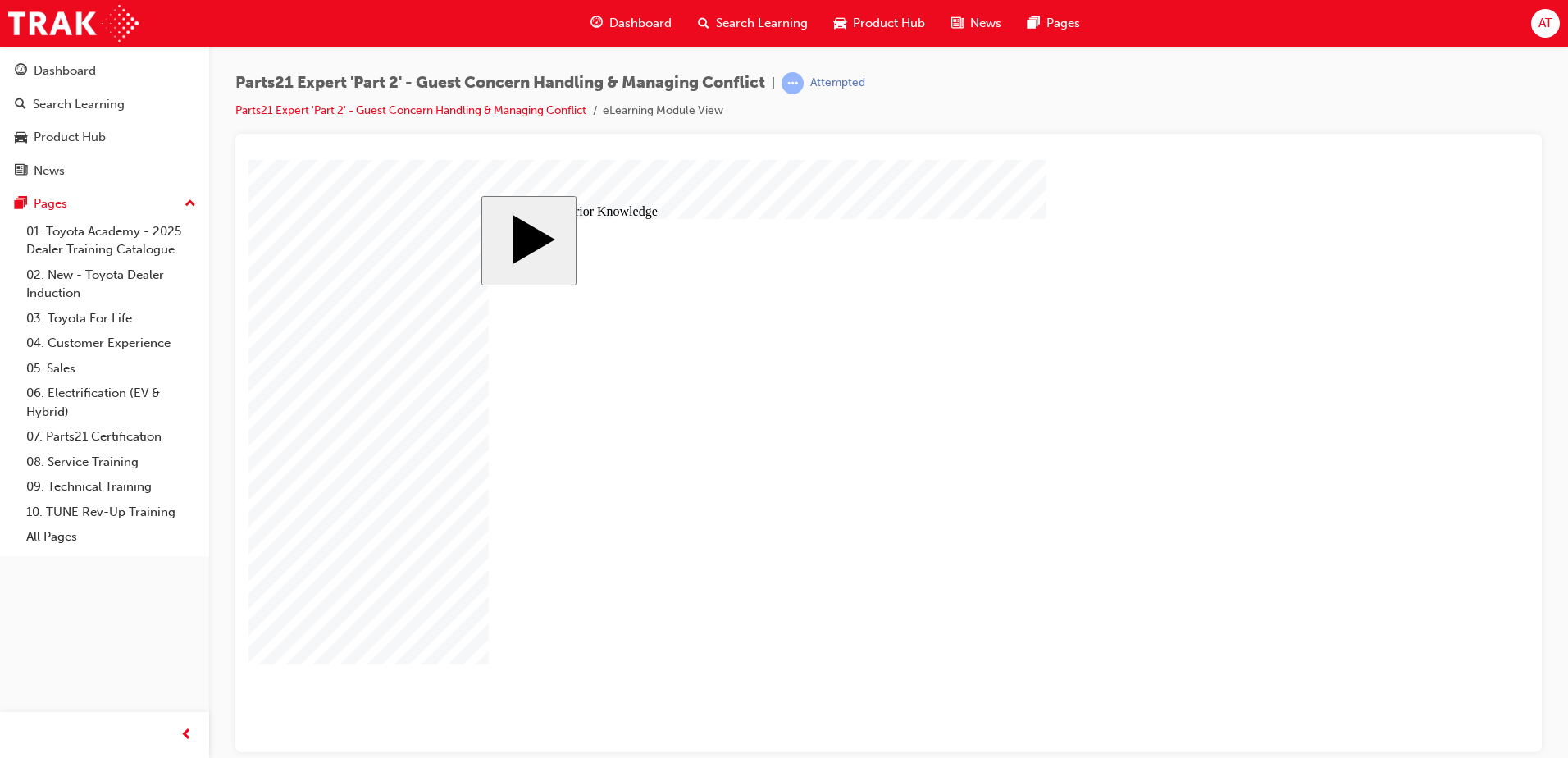
drag, startPoint x: 966, startPoint y: 461, endPoint x: 1192, endPoint y: 462, distance: 226.0
drag, startPoint x: 919, startPoint y: 449, endPoint x: 1170, endPoint y: 459, distance: 251.2
drag, startPoint x: 964, startPoint y: 504, endPoint x: 1184, endPoint y: 498, distance: 220.1
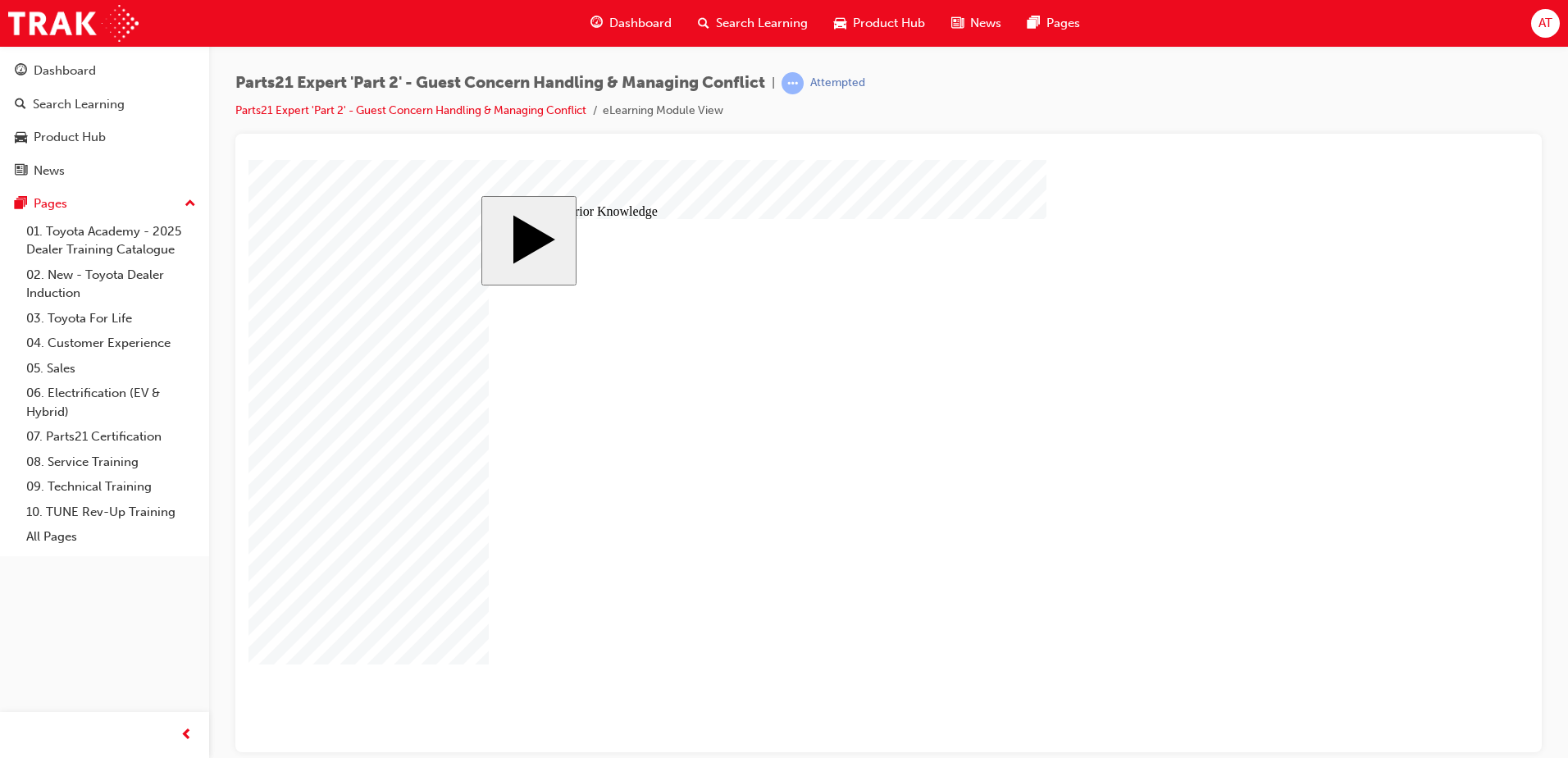
drag, startPoint x: 813, startPoint y: 495, endPoint x: 1101, endPoint y: 482, distance: 288.3
drag, startPoint x: 950, startPoint y: 585, endPoint x: 1131, endPoint y: 594, distance: 181.2
drag, startPoint x: 1008, startPoint y: 536, endPoint x: 1059, endPoint y: 532, distance: 51.2
drag, startPoint x: 959, startPoint y: 542, endPoint x: 1145, endPoint y: 568, distance: 187.8
drag, startPoint x: 833, startPoint y: 546, endPoint x: 1126, endPoint y: 579, distance: 294.9
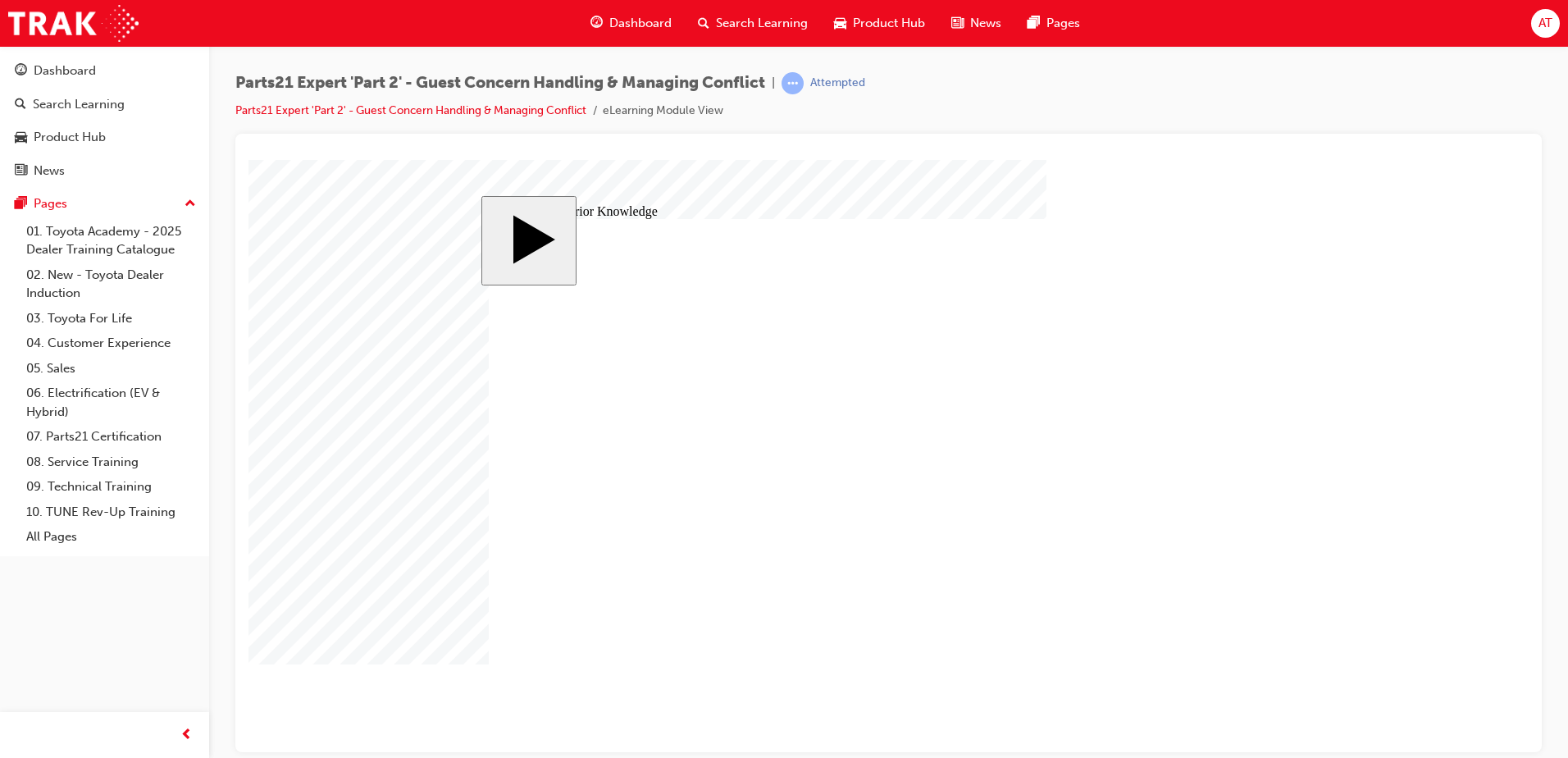
drag, startPoint x: 819, startPoint y: 583, endPoint x: 1255, endPoint y: 508, distance: 442.4
